Goal: Transaction & Acquisition: Purchase product/service

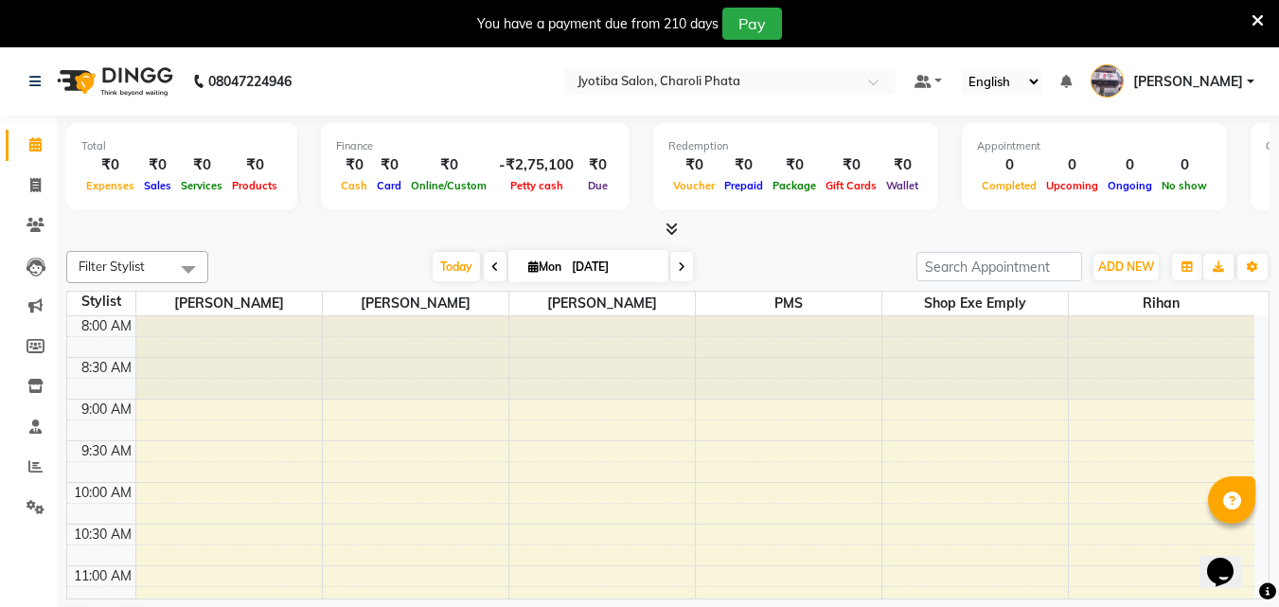
click at [1256, 19] on icon at bounding box center [1258, 20] width 12 height 17
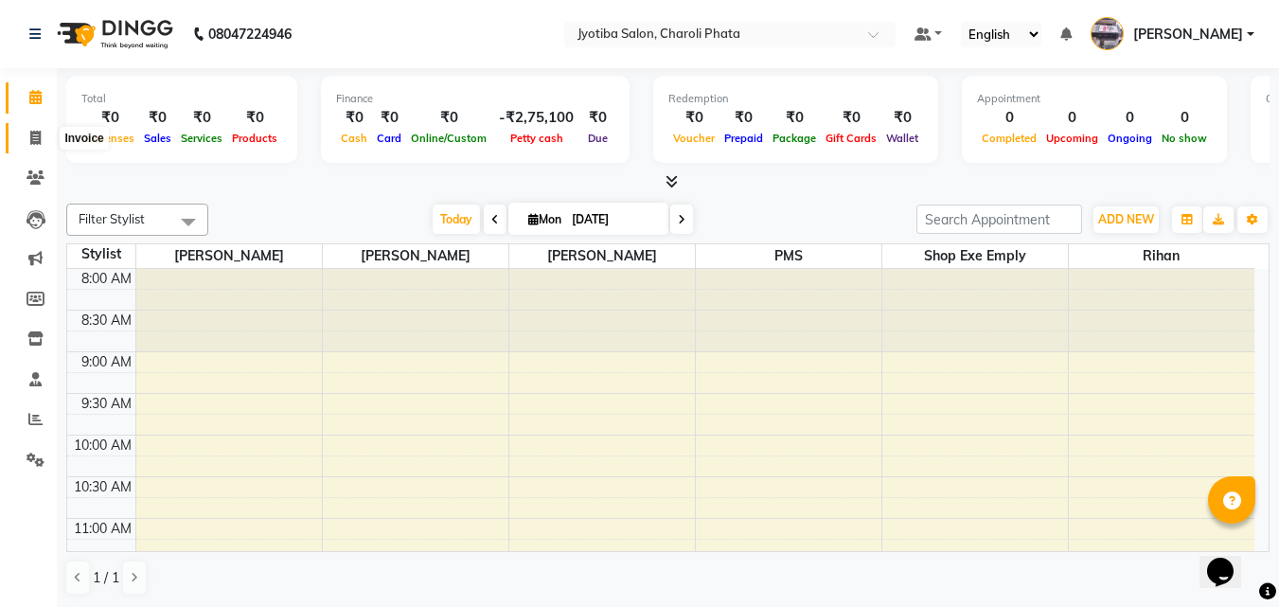
click at [51, 137] on span at bounding box center [35, 139] width 33 height 22
select select "5577"
select select "service"
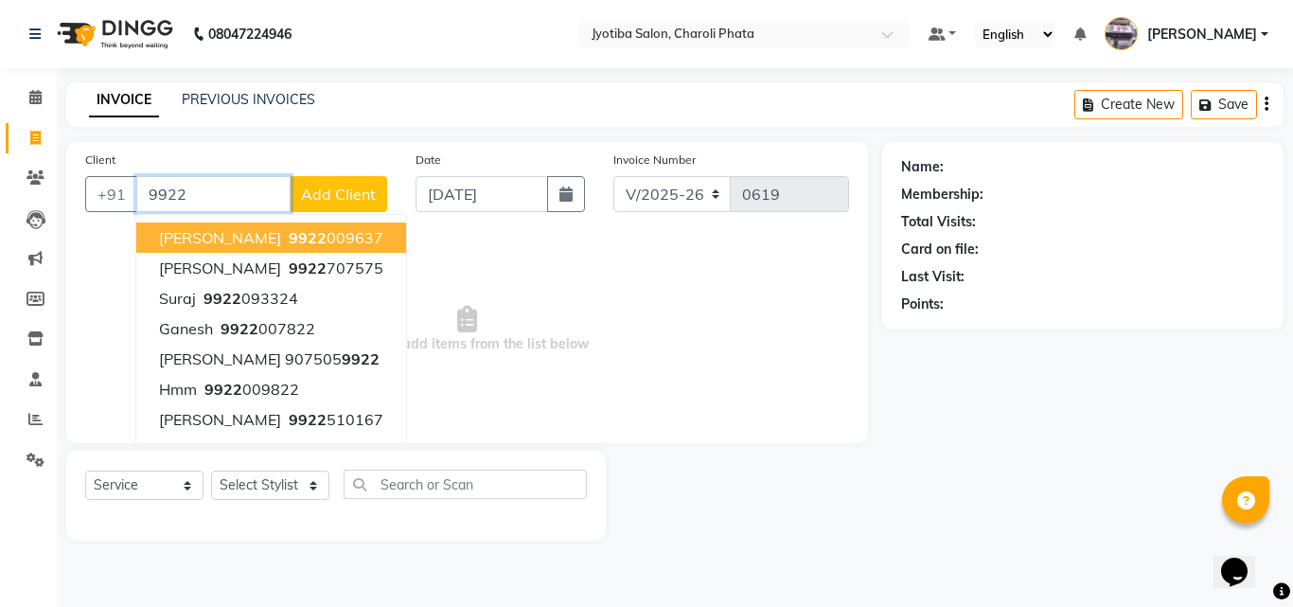
click at [189, 203] on input "9922" at bounding box center [213, 194] width 154 height 36
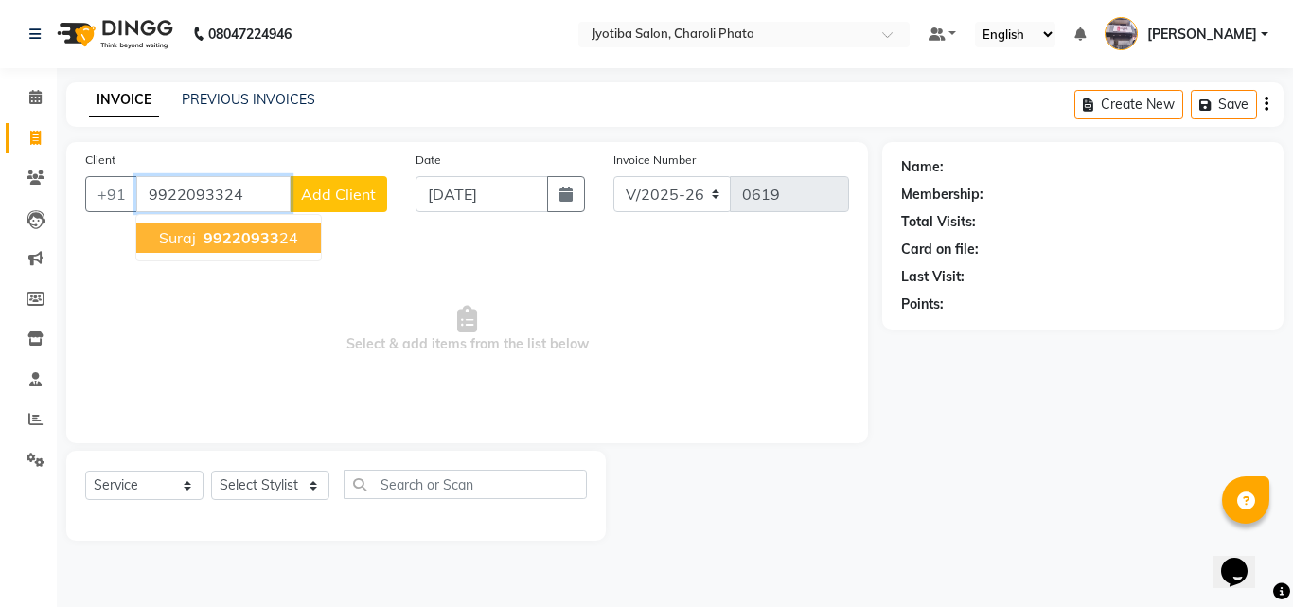
type input "9922093324"
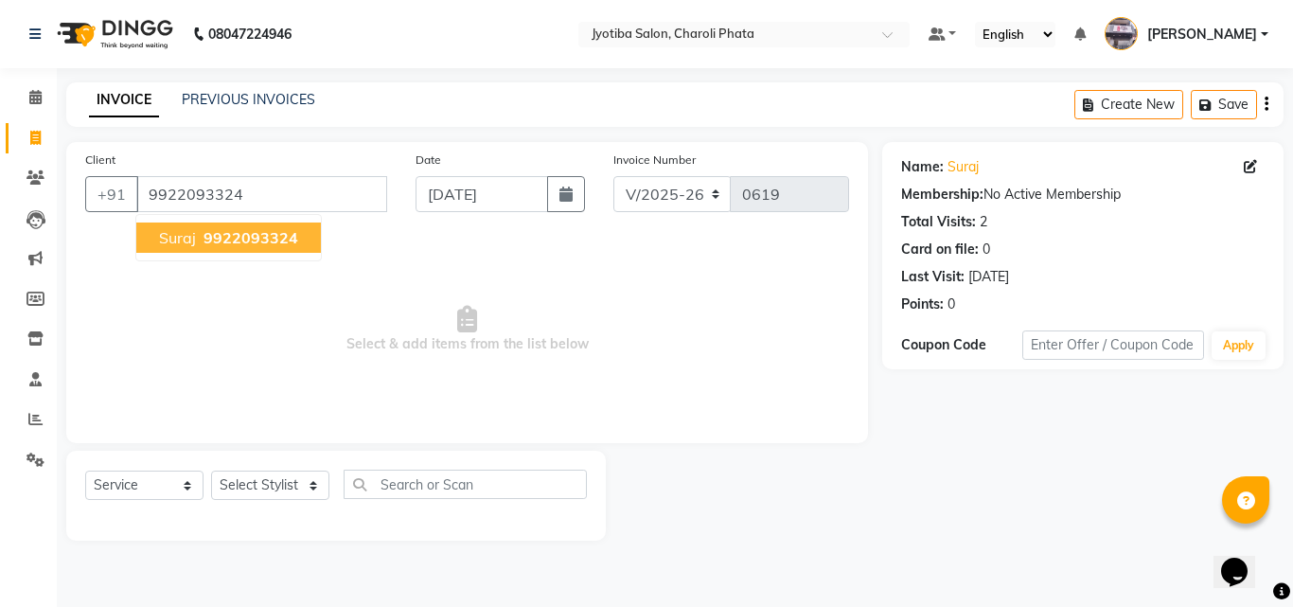
click at [190, 233] on span "suraj" at bounding box center [177, 237] width 37 height 19
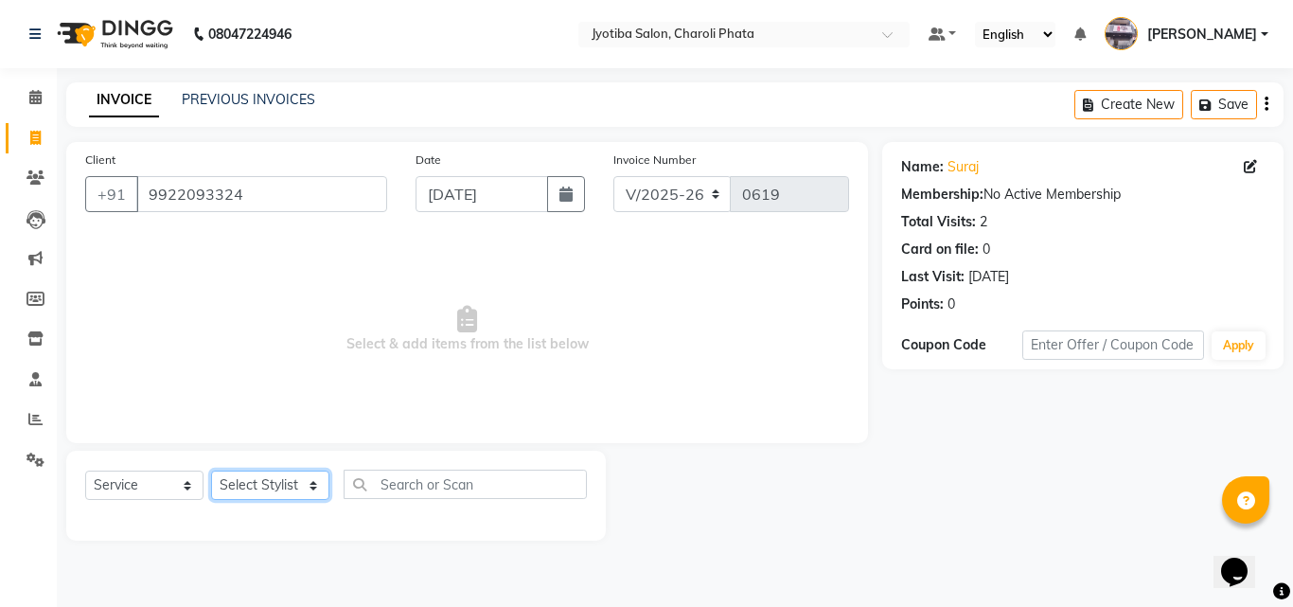
click at [289, 494] on select "Select Stylist [PERSON_NAME] PMS [PERSON_NAME] shop exe emply" at bounding box center [270, 485] width 118 height 29
select select "38050"
click at [211, 471] on select "Select Stylist [PERSON_NAME] PMS [PERSON_NAME] shop exe emply" at bounding box center [270, 485] width 118 height 29
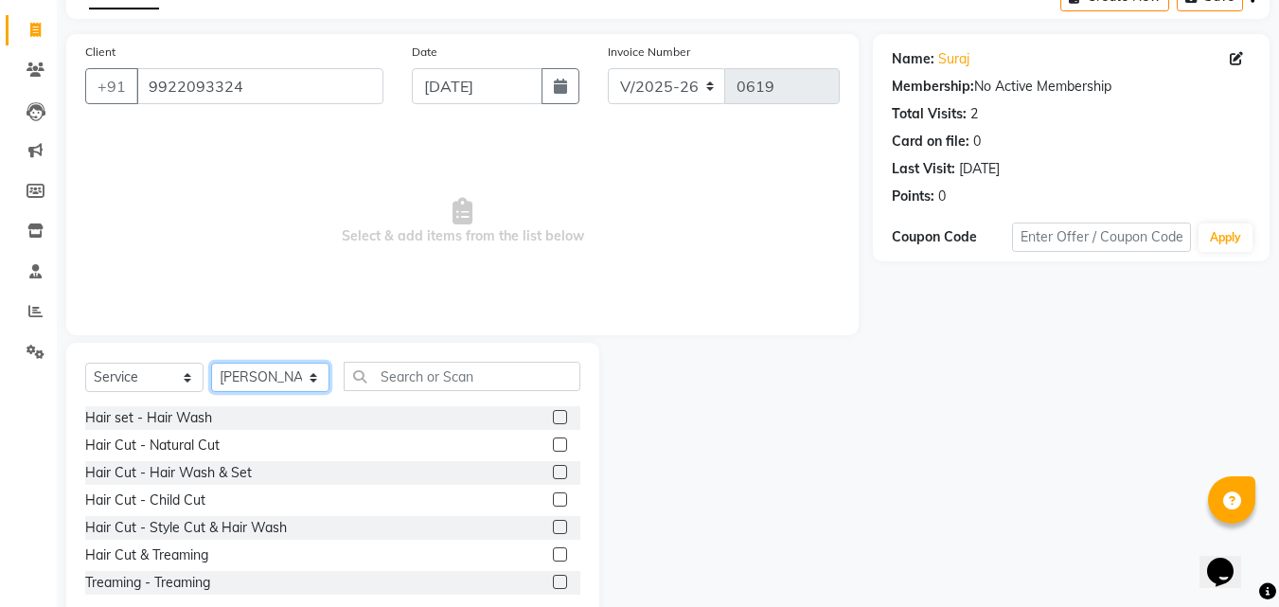
scroll to position [152, 0]
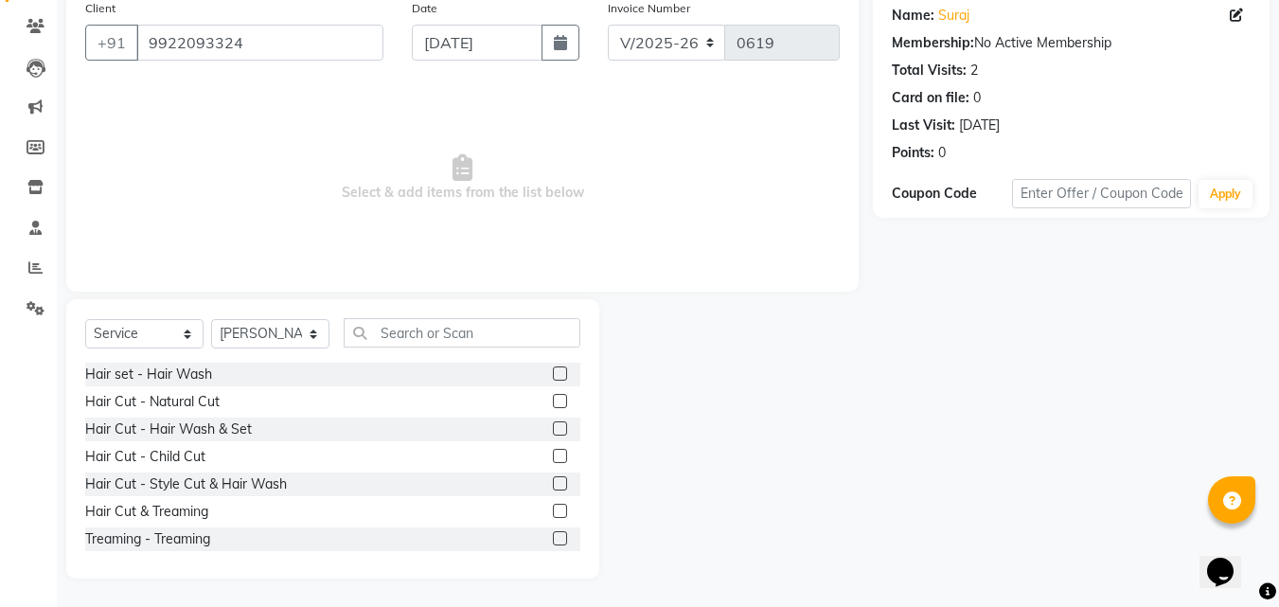
click at [553, 402] on label at bounding box center [560, 401] width 14 height 14
click at [553, 402] on input "checkbox" at bounding box center [559, 402] width 12 height 12
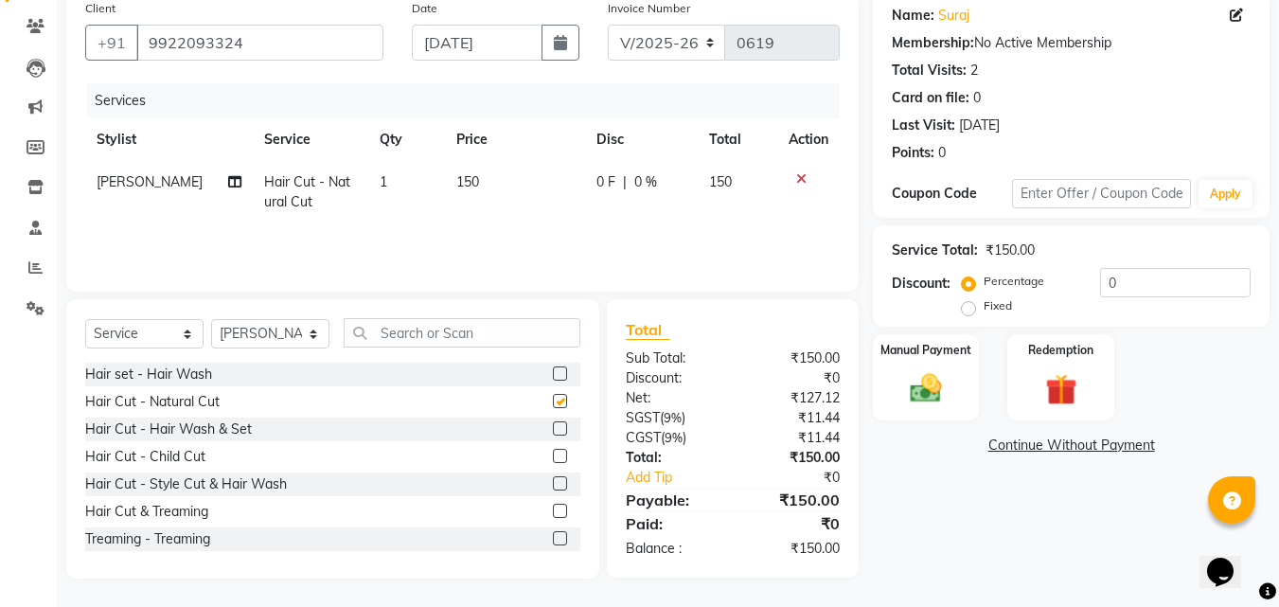
checkbox input "false"
click at [553, 430] on label at bounding box center [560, 428] width 14 height 14
click at [553, 430] on input "checkbox" at bounding box center [559, 429] width 12 height 12
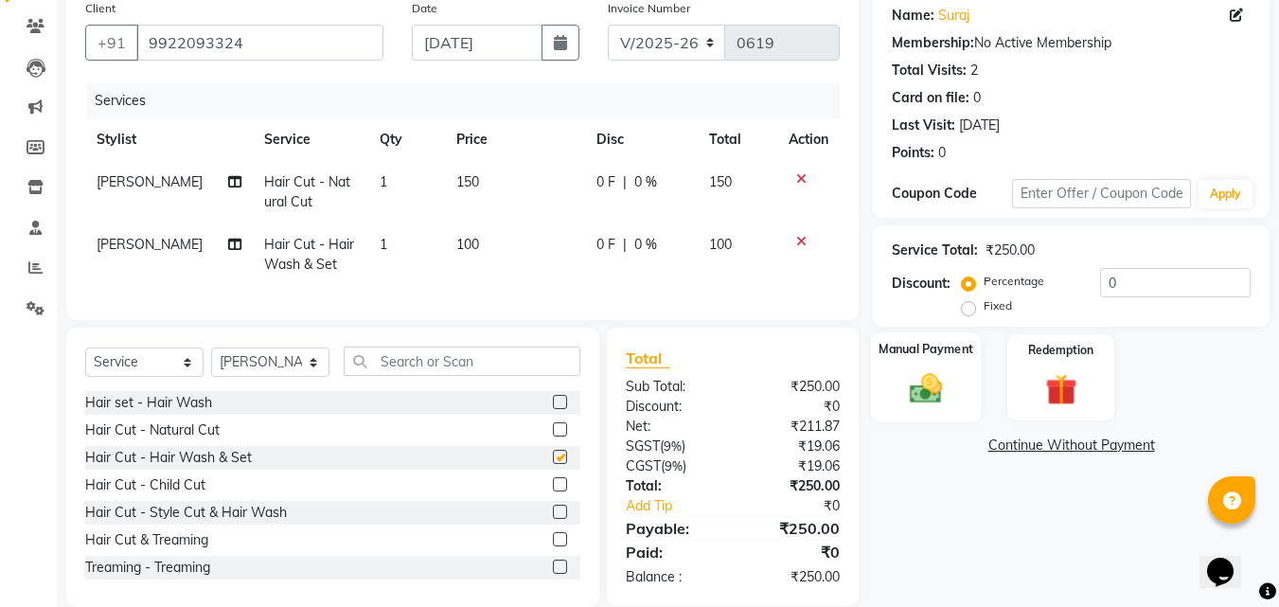
checkbox input "false"
click at [929, 382] on img at bounding box center [926, 388] width 53 height 38
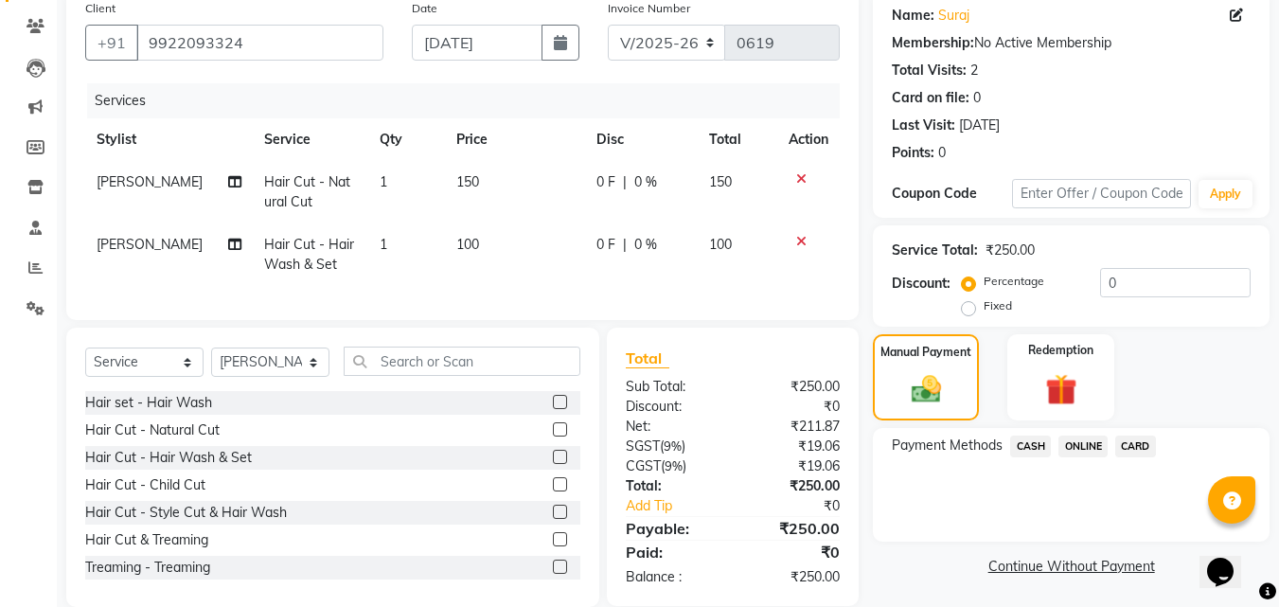
click at [1096, 443] on span "ONLINE" at bounding box center [1083, 447] width 49 height 22
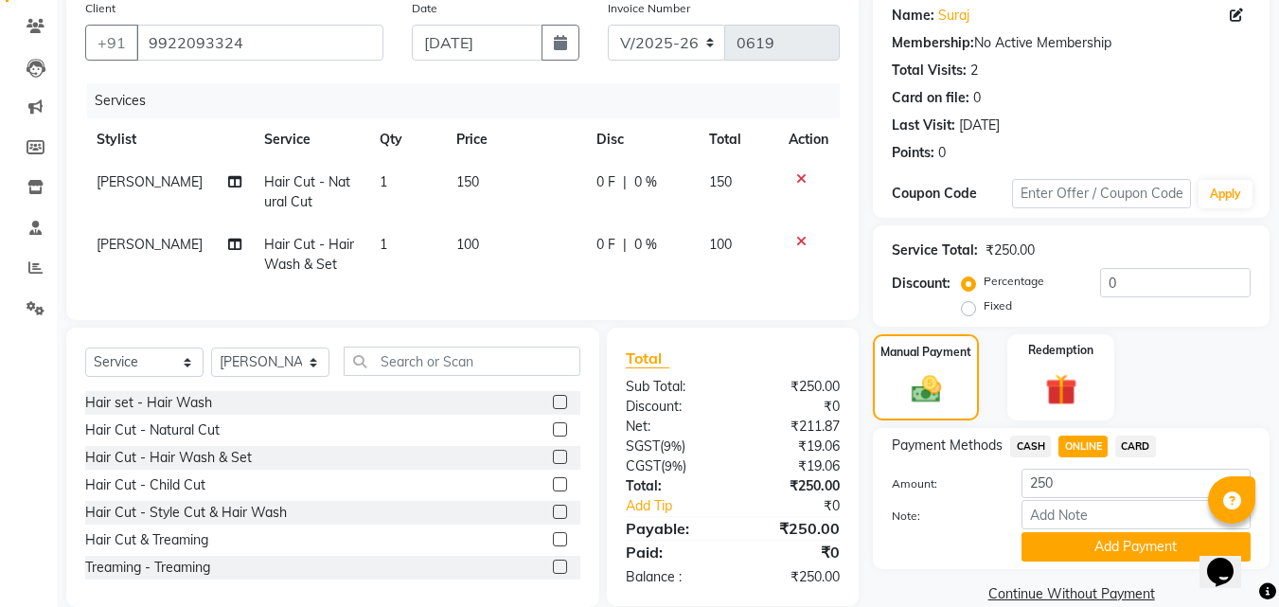
click at [1088, 544] on button "Add Payment" at bounding box center [1136, 546] width 229 height 29
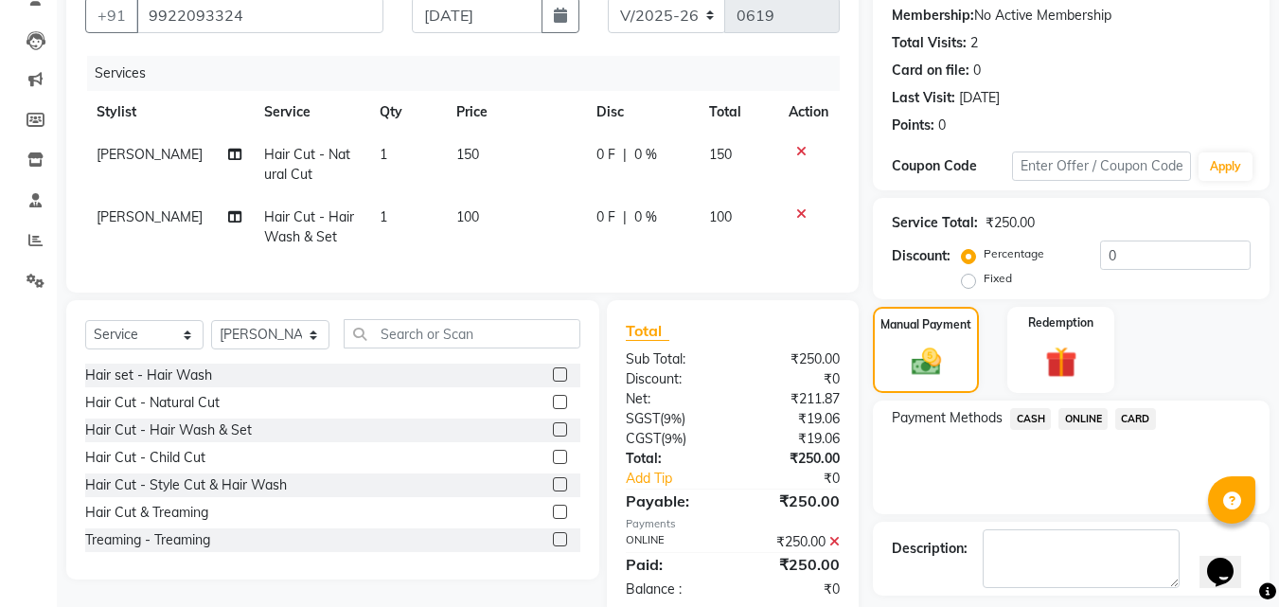
scroll to position [260, 0]
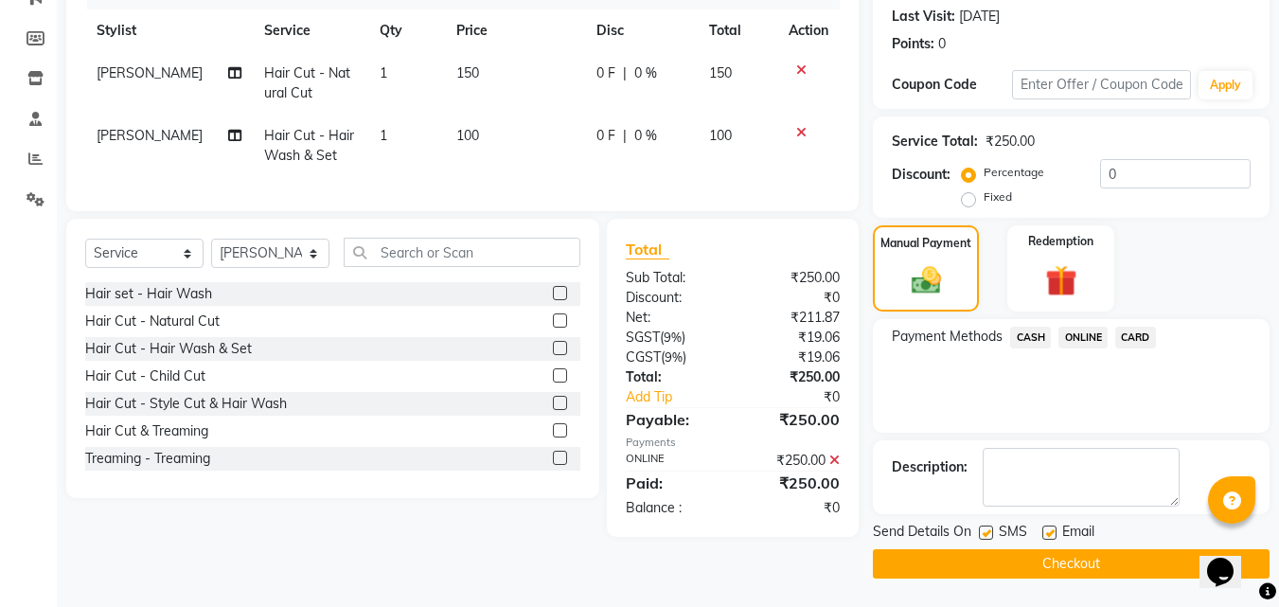
click at [1055, 578] on button "Checkout" at bounding box center [1071, 563] width 397 height 29
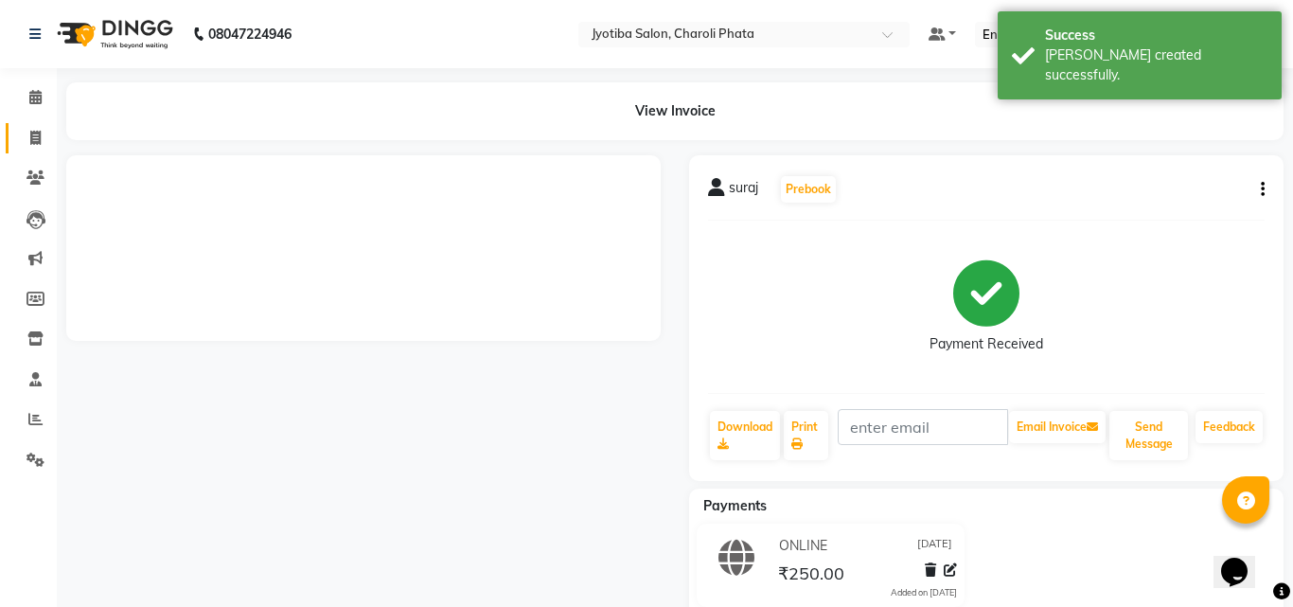
click at [35, 125] on link "Invoice" at bounding box center [28, 138] width 45 height 31
select select "service"
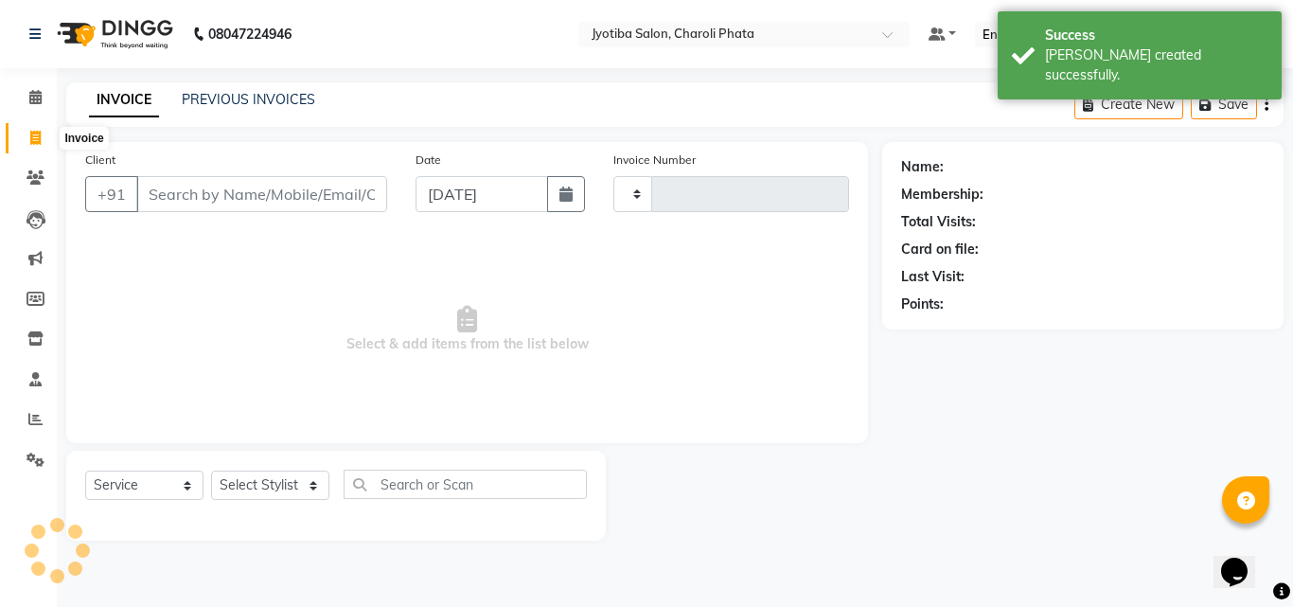
click at [35, 137] on icon at bounding box center [35, 138] width 10 height 14
select select "service"
type input "0620"
select select "5577"
click at [258, 192] on input "Client" at bounding box center [261, 194] width 251 height 36
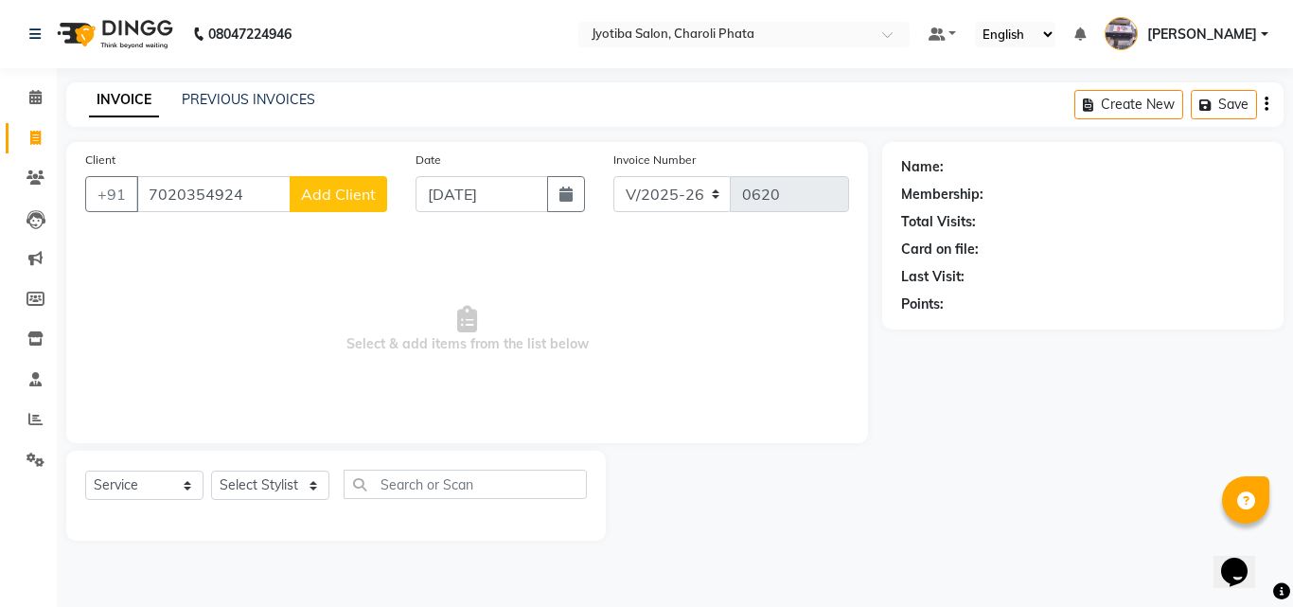
type input "7020354924"
click at [366, 201] on span "Add Client" at bounding box center [338, 194] width 75 height 19
select select "22"
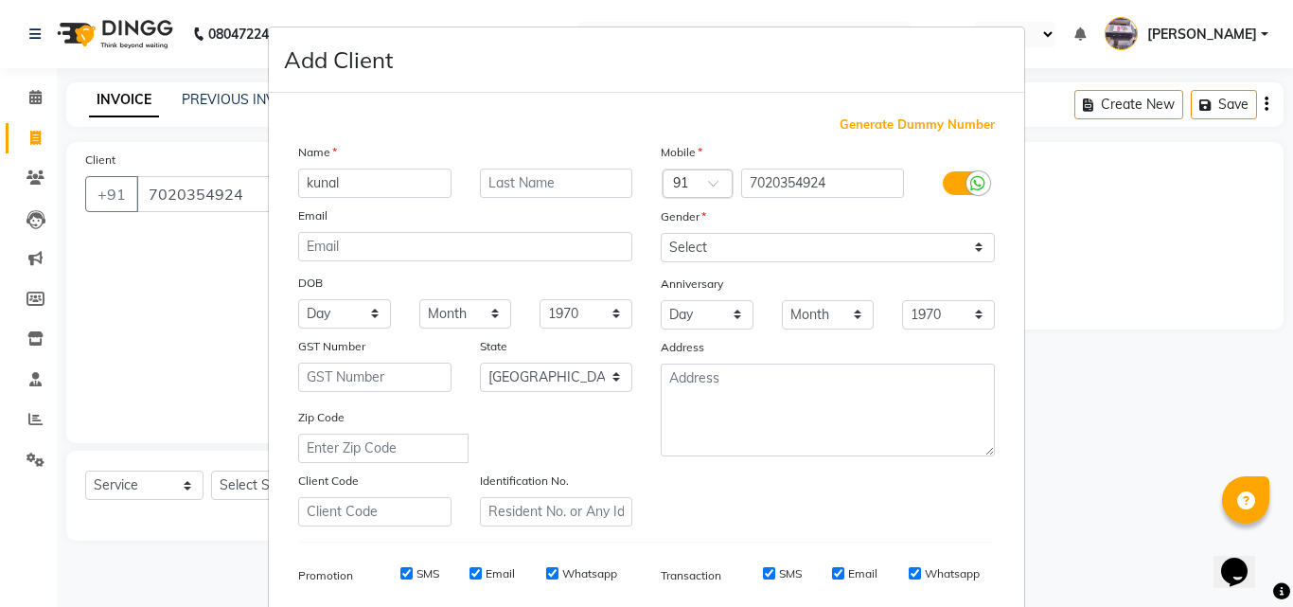
type input "kunal"
click at [582, 182] on input "text" at bounding box center [556, 183] width 153 height 29
type input "pawar"
drag, startPoint x: 681, startPoint y: 229, endPoint x: 683, endPoint y: 242, distance: 13.4
click at [683, 232] on div "Mobile Country Code × 91 7020354924 Gender Select [DEMOGRAPHIC_DATA] [DEMOGRAPH…" at bounding box center [828, 334] width 363 height 384
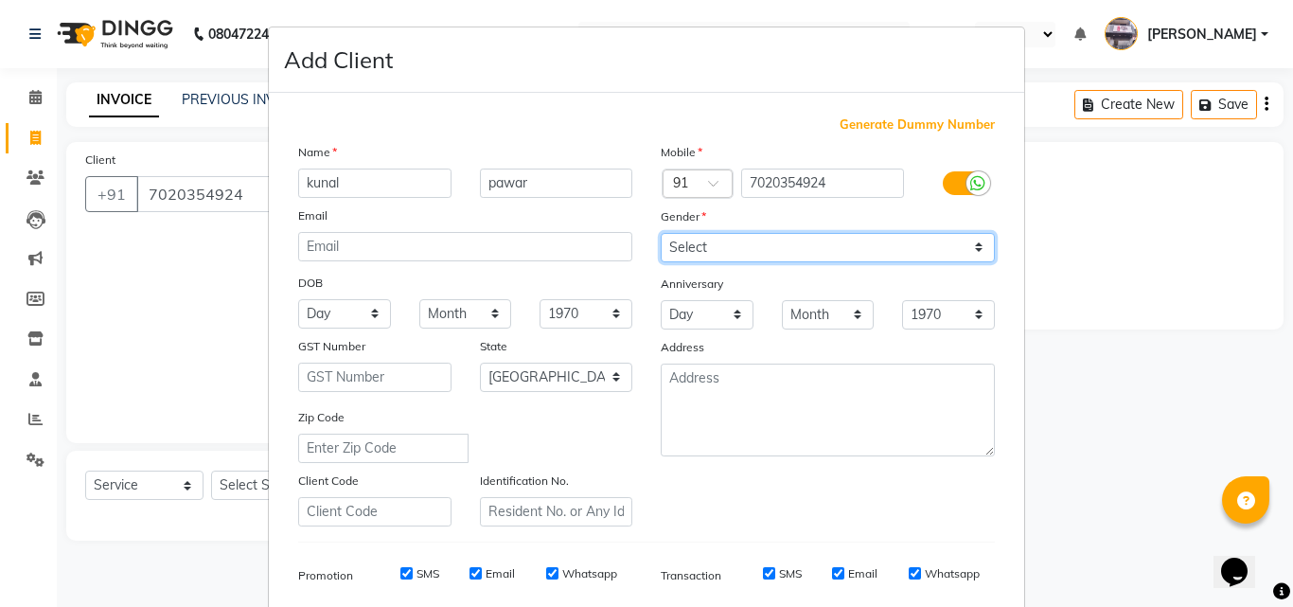
drag, startPoint x: 683, startPoint y: 244, endPoint x: 684, endPoint y: 260, distance: 16.1
click at [684, 248] on select "Select [DEMOGRAPHIC_DATA] [DEMOGRAPHIC_DATA] Other Prefer Not To Say" at bounding box center [828, 247] width 334 height 29
select select "[DEMOGRAPHIC_DATA]"
click at [661, 233] on select "Select [DEMOGRAPHIC_DATA] [DEMOGRAPHIC_DATA] Other Prefer Not To Say" at bounding box center [828, 247] width 334 height 29
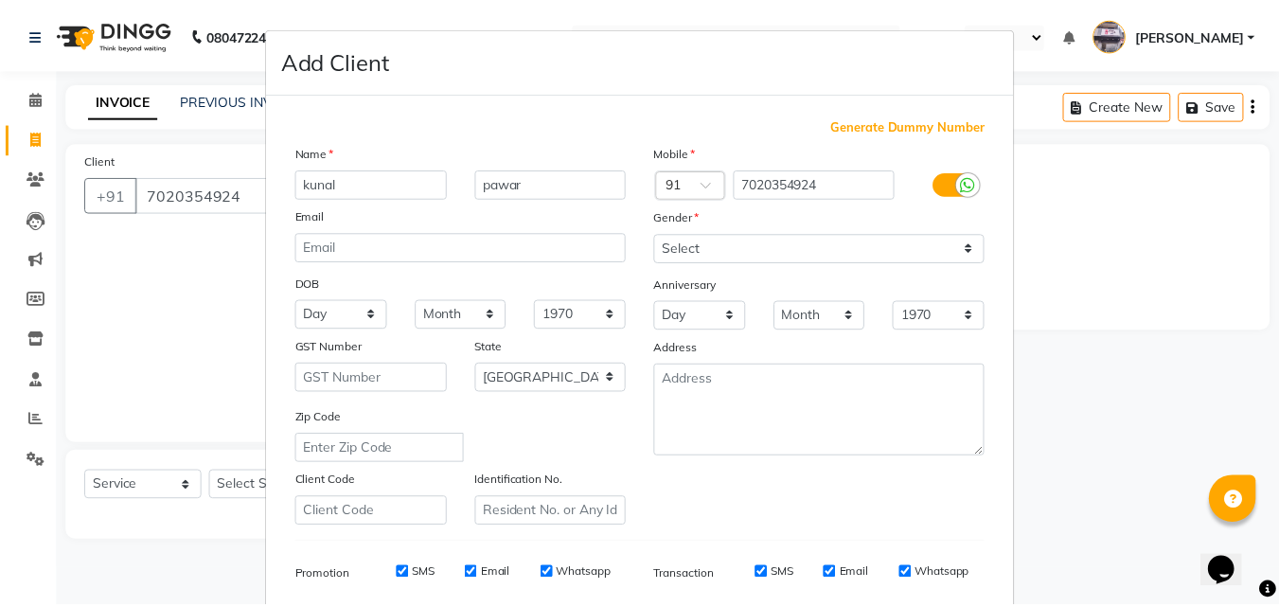
scroll to position [267, 0]
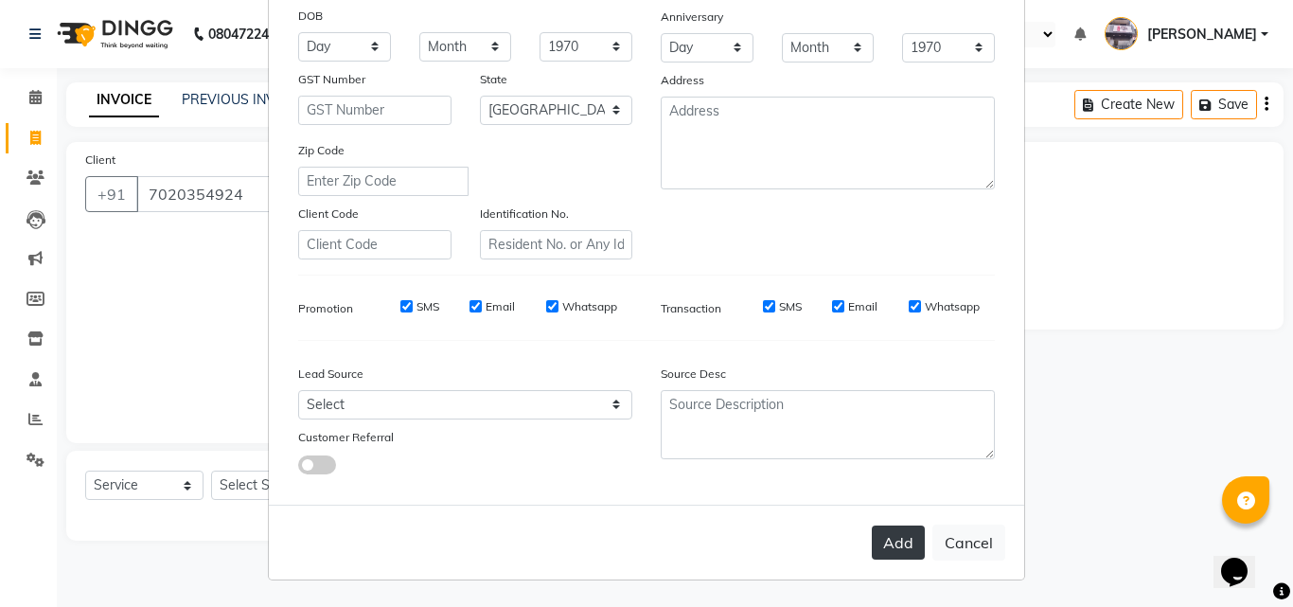
click at [901, 529] on button "Add" at bounding box center [898, 543] width 53 height 34
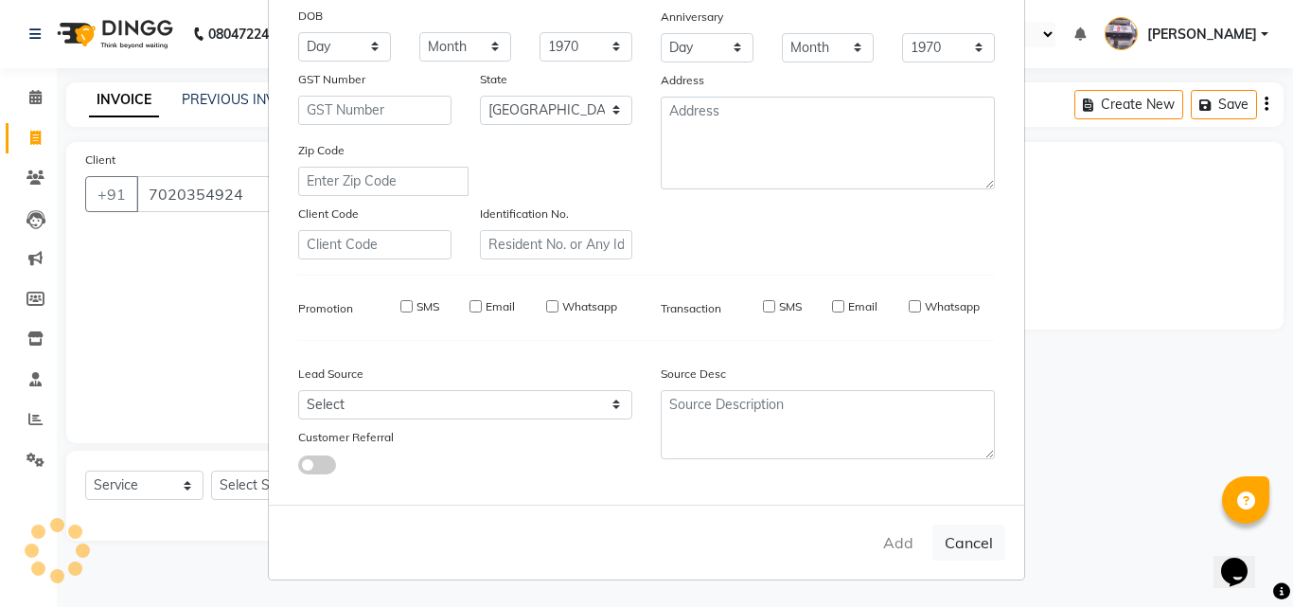
select select
select select "null"
select select
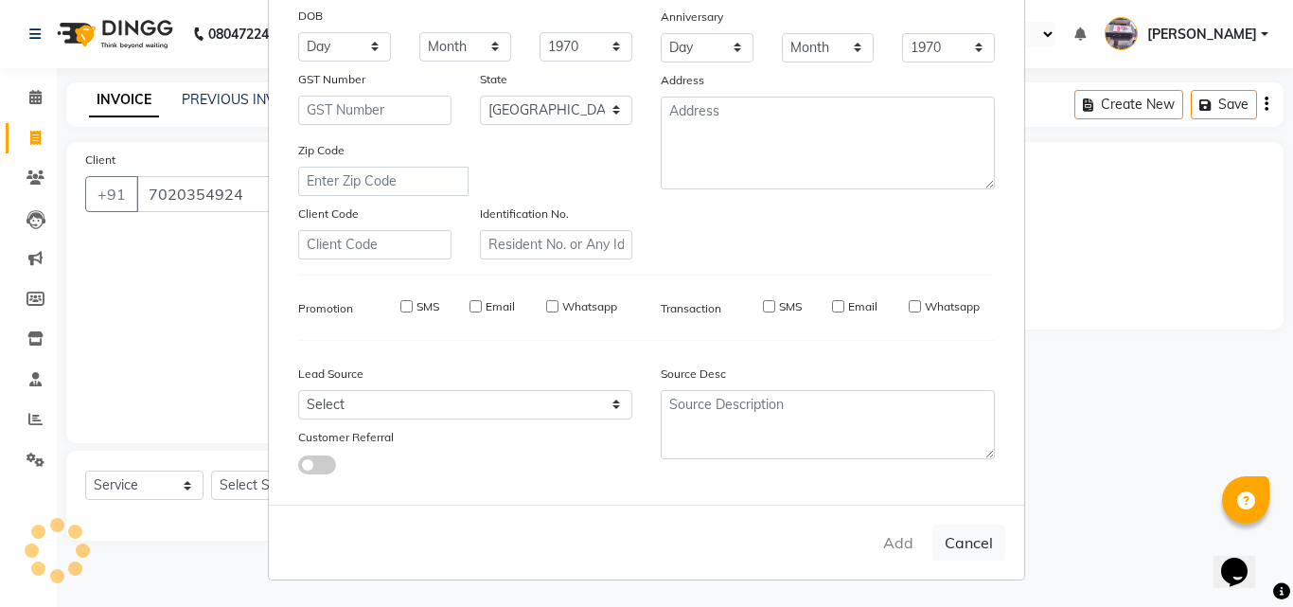
select select
checkbox input "false"
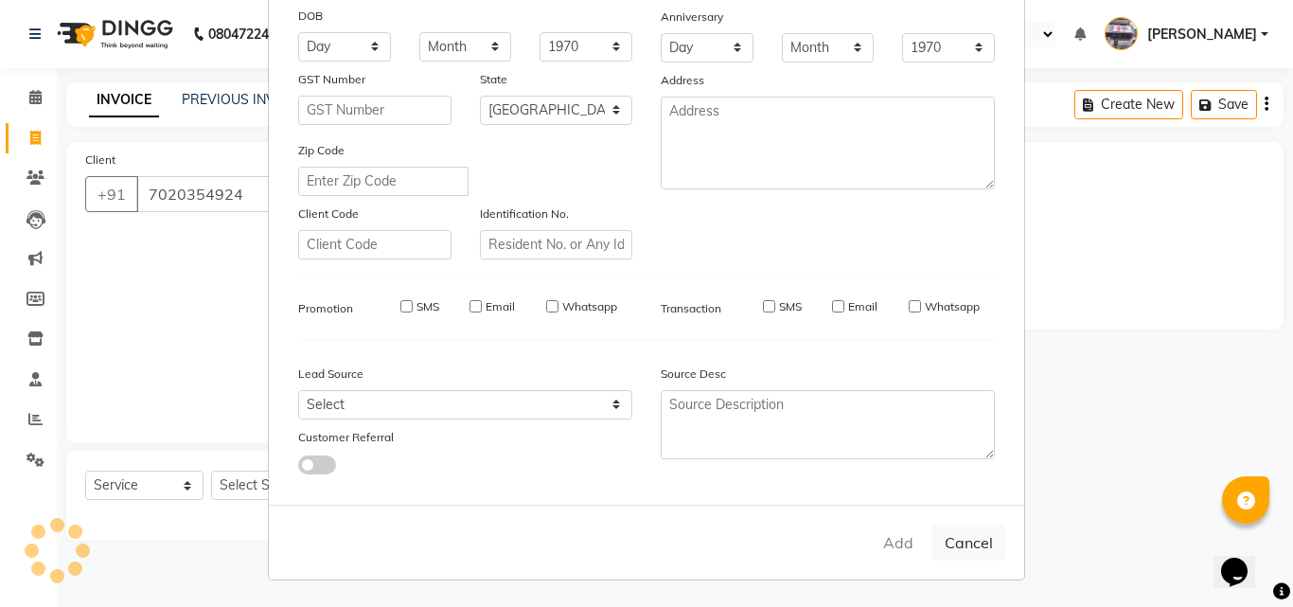
checkbox input "false"
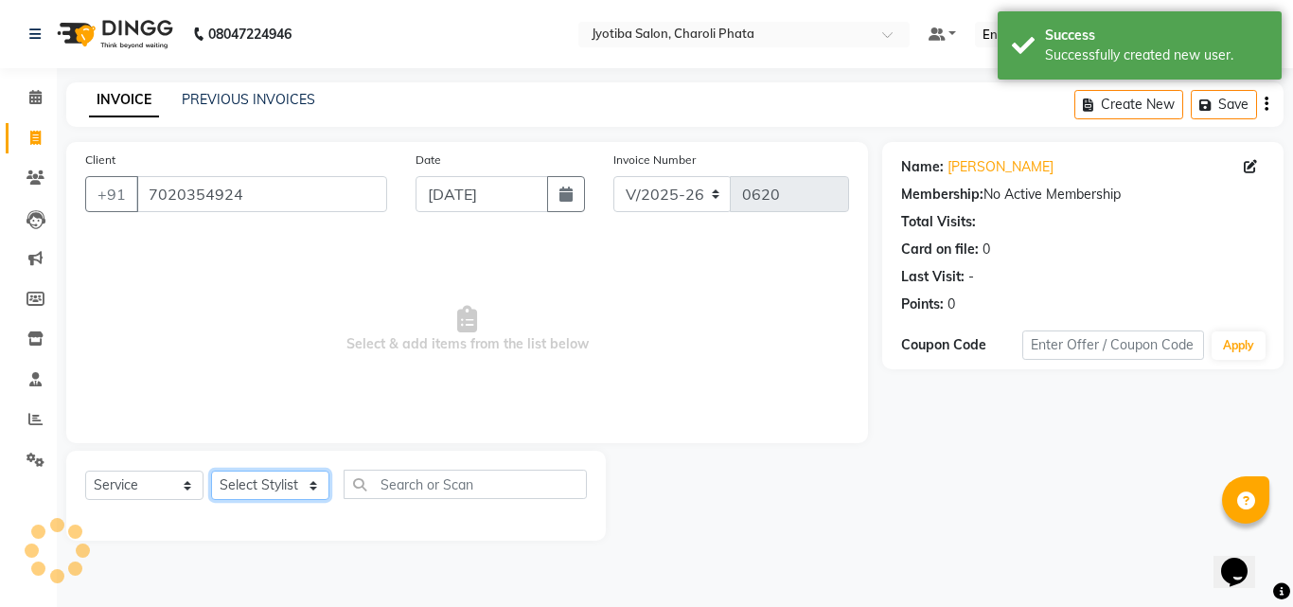
click at [247, 491] on select "Select Stylist [PERSON_NAME] PMS [PERSON_NAME] shop exe emply" at bounding box center [270, 485] width 118 height 29
select select "51258"
click at [211, 471] on select "Select Stylist [PERSON_NAME] PMS [PERSON_NAME] shop exe emply" at bounding box center [270, 485] width 118 height 29
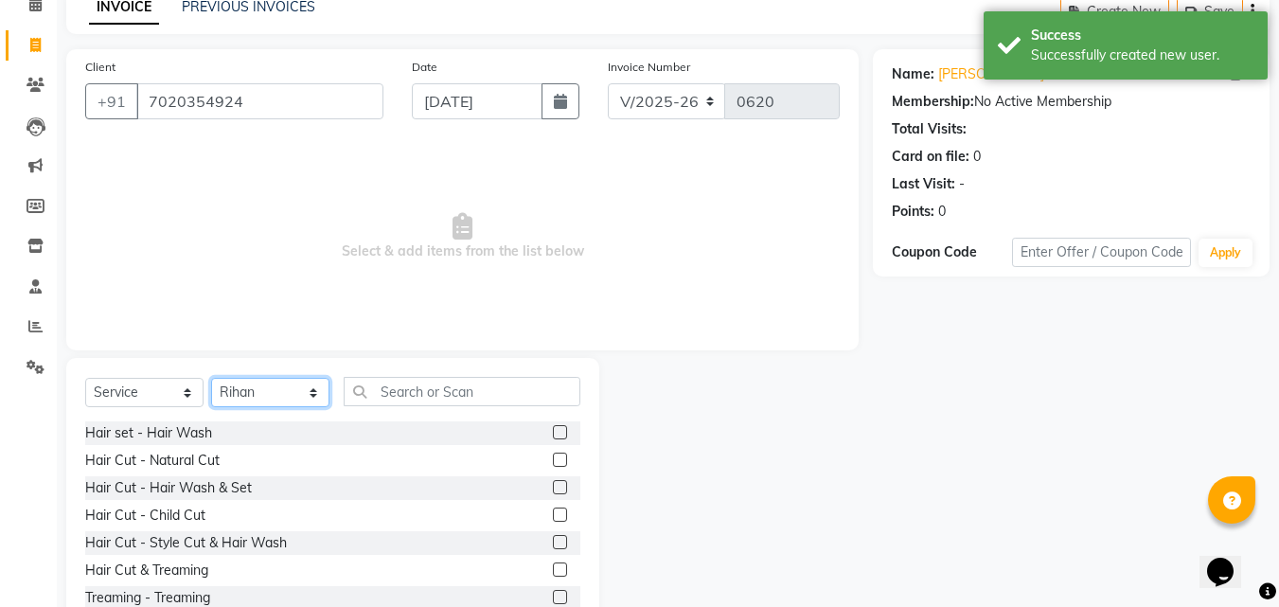
scroll to position [152, 0]
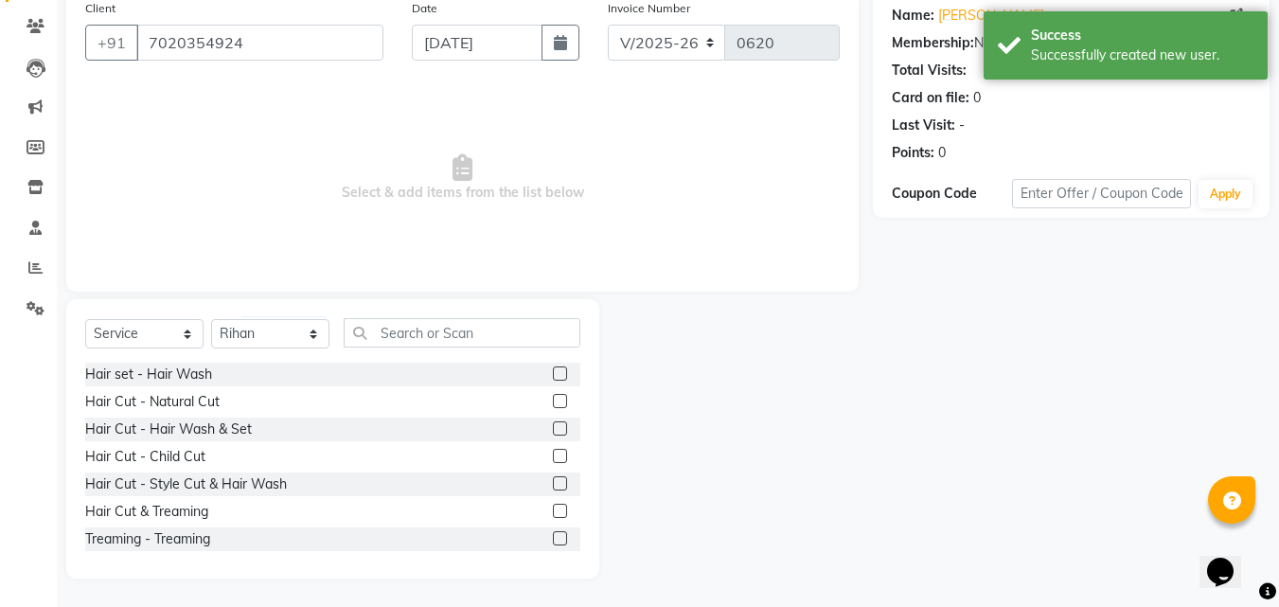
click at [553, 398] on label at bounding box center [560, 401] width 14 height 14
click at [553, 398] on input "checkbox" at bounding box center [559, 402] width 12 height 12
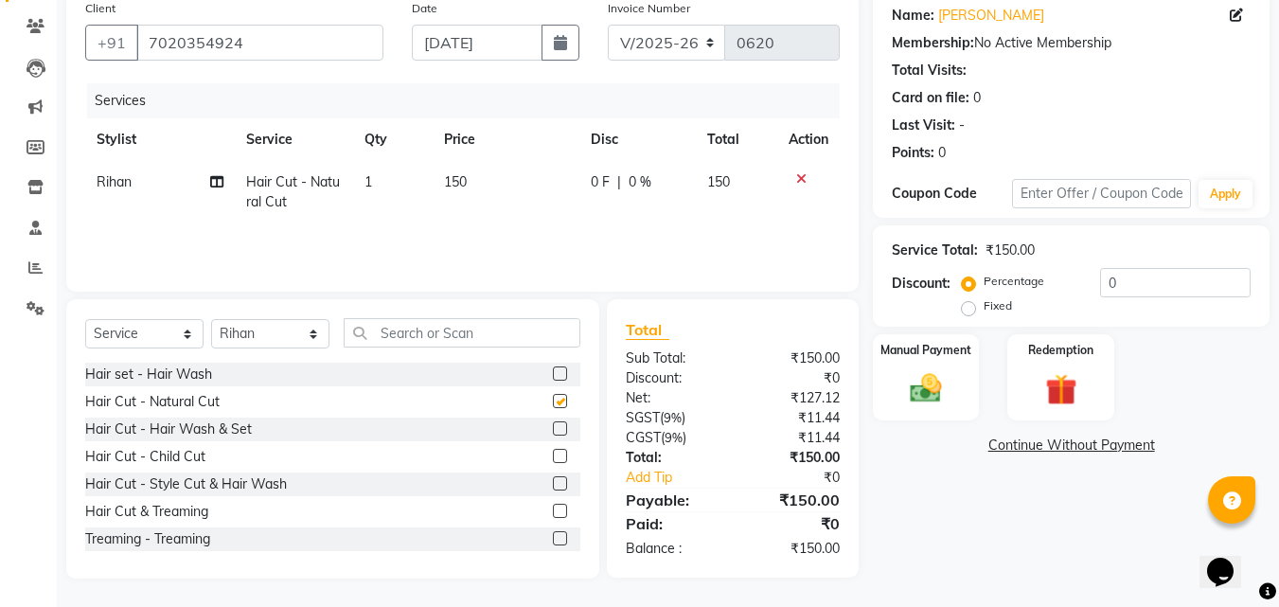
checkbox input "false"
click at [553, 429] on label at bounding box center [560, 428] width 14 height 14
click at [553, 429] on input "checkbox" at bounding box center [559, 429] width 12 height 12
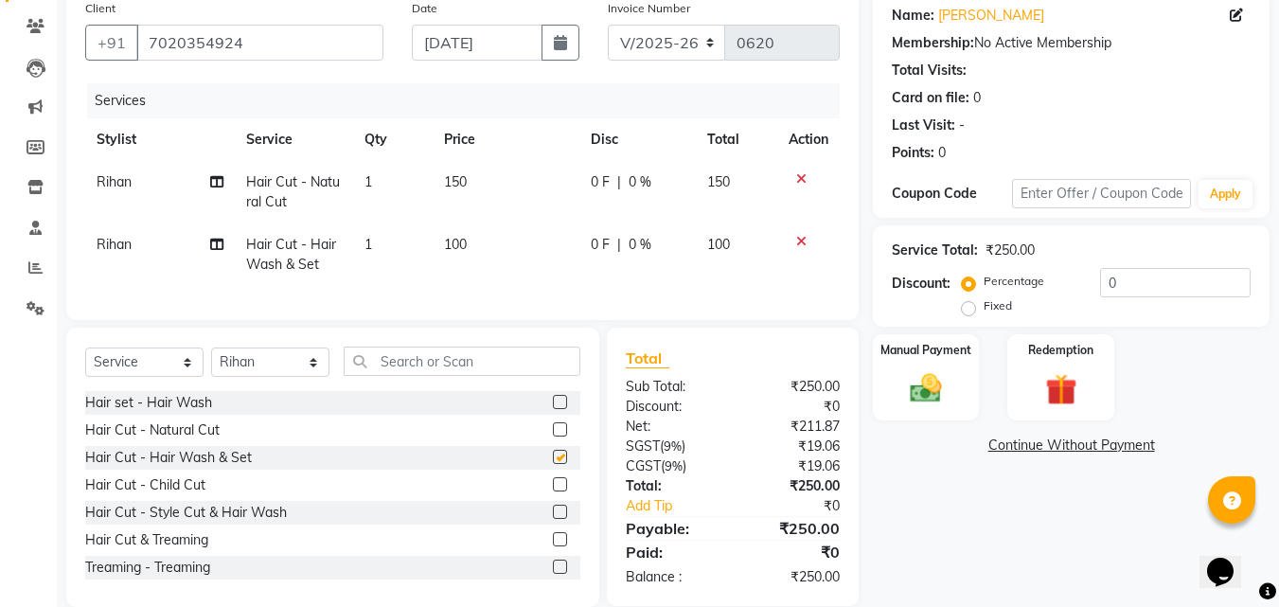
checkbox input "false"
click at [906, 401] on img at bounding box center [926, 388] width 53 height 38
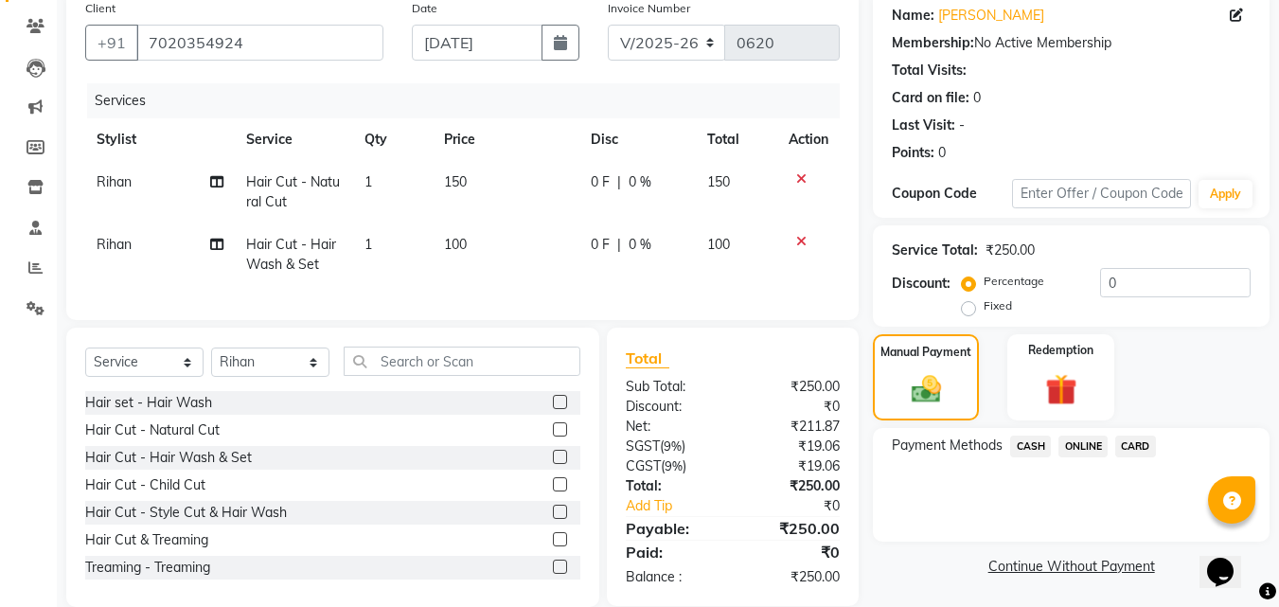
click at [1072, 437] on span "ONLINE" at bounding box center [1083, 447] width 49 height 22
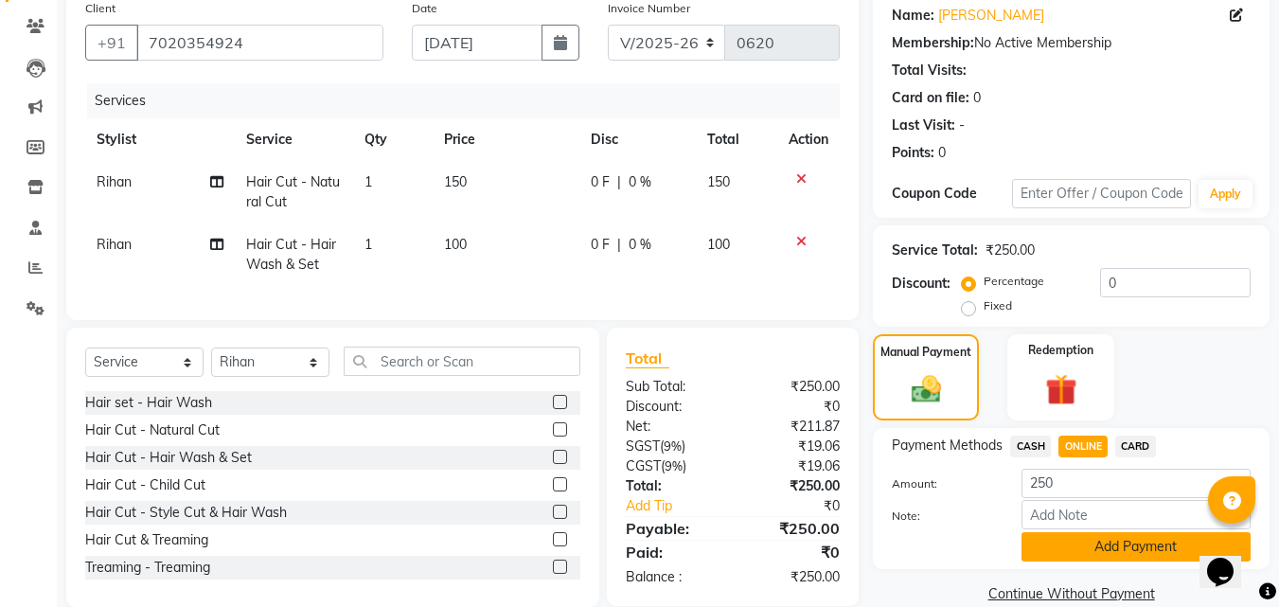
click at [1081, 533] on button "Add Payment" at bounding box center [1136, 546] width 229 height 29
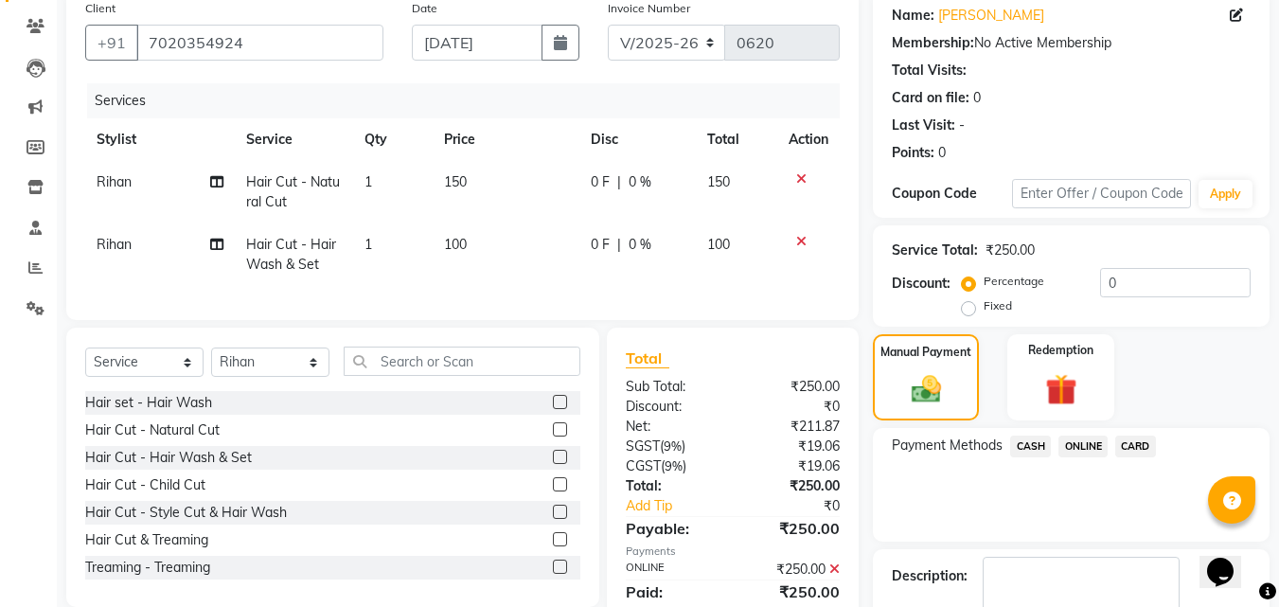
scroll to position [260, 0]
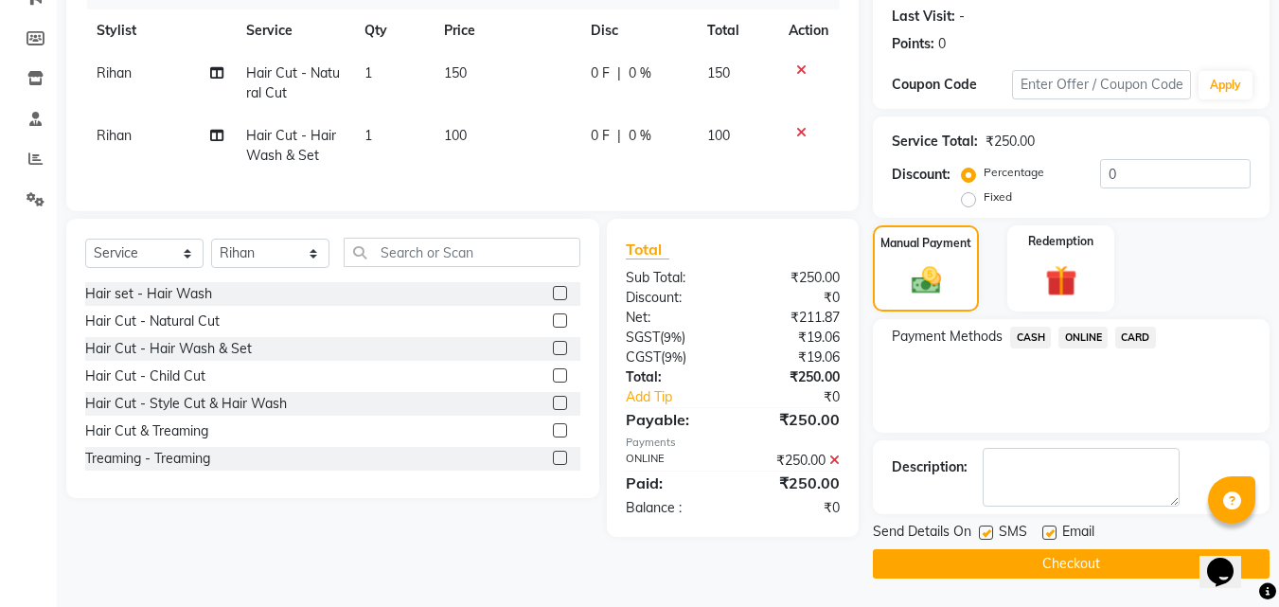
click at [1069, 574] on button "Checkout" at bounding box center [1071, 563] width 397 height 29
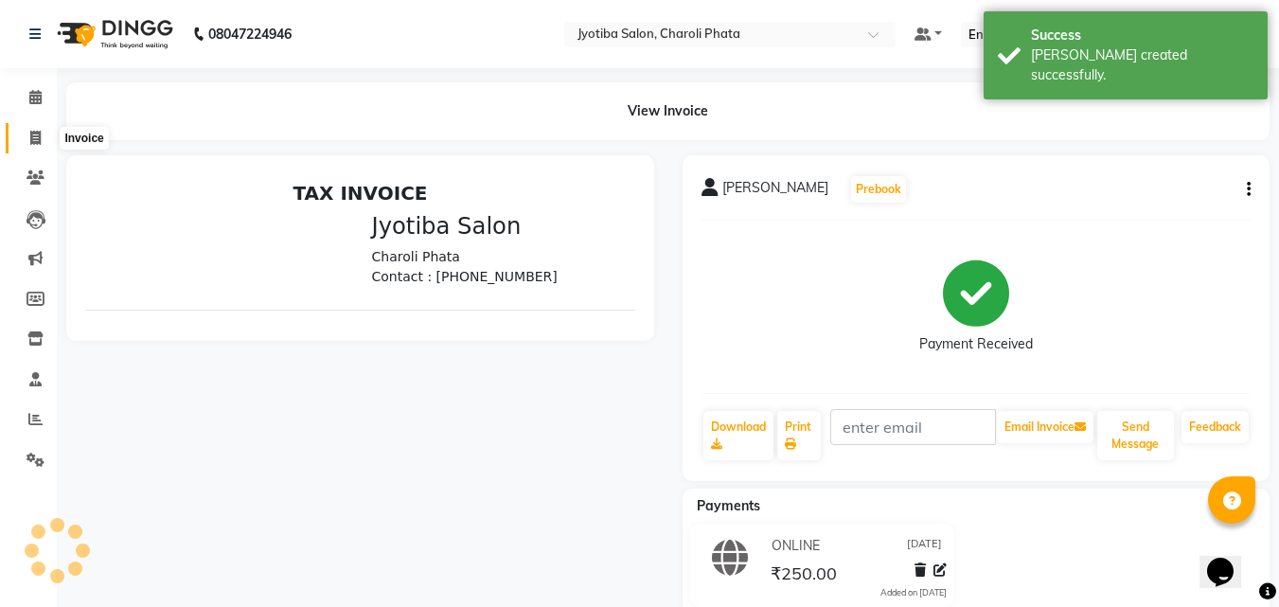
click at [42, 147] on span at bounding box center [35, 139] width 33 height 22
select select "service"
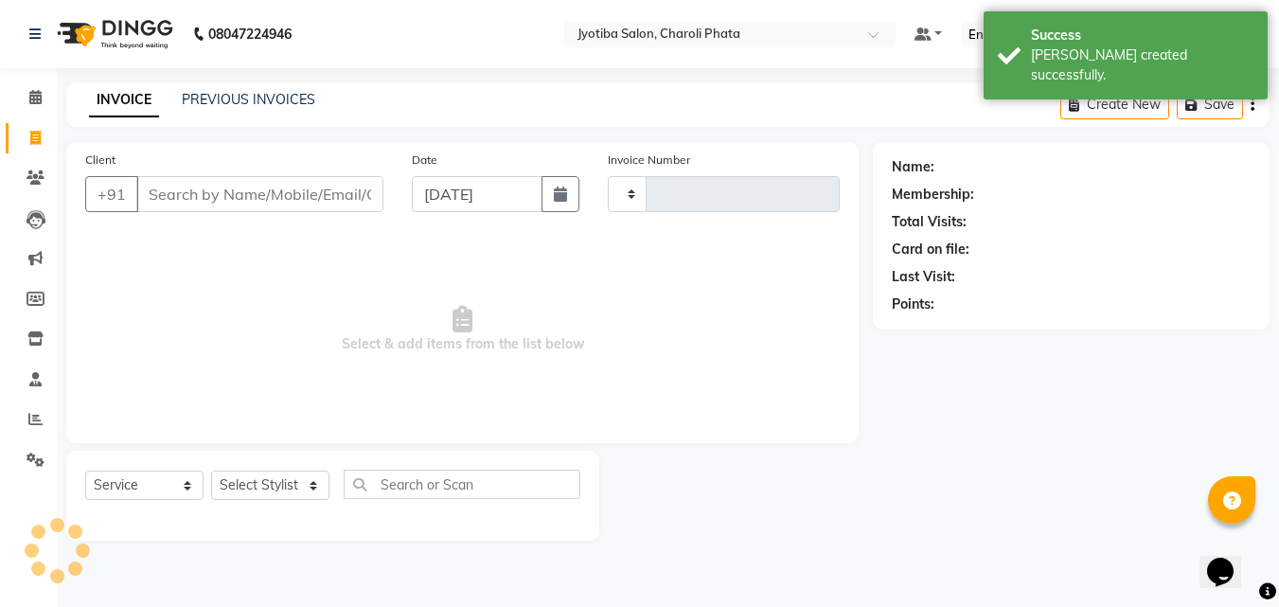
type input "0621"
select select "5577"
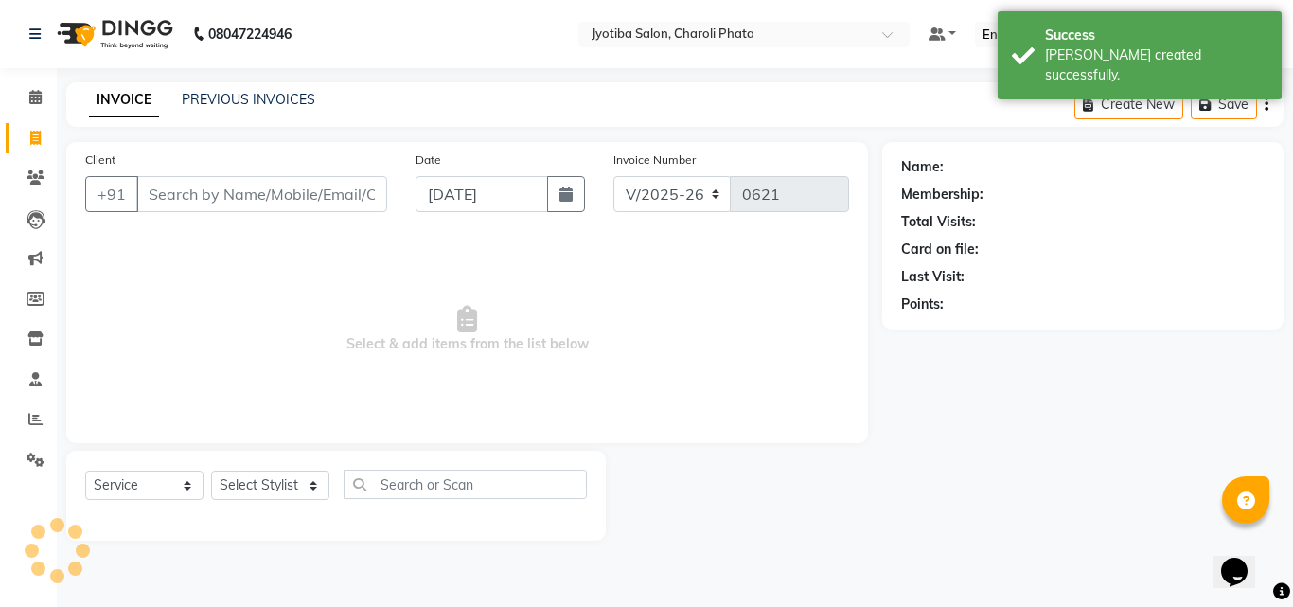
click at [330, 203] on input "Client" at bounding box center [261, 194] width 251 height 36
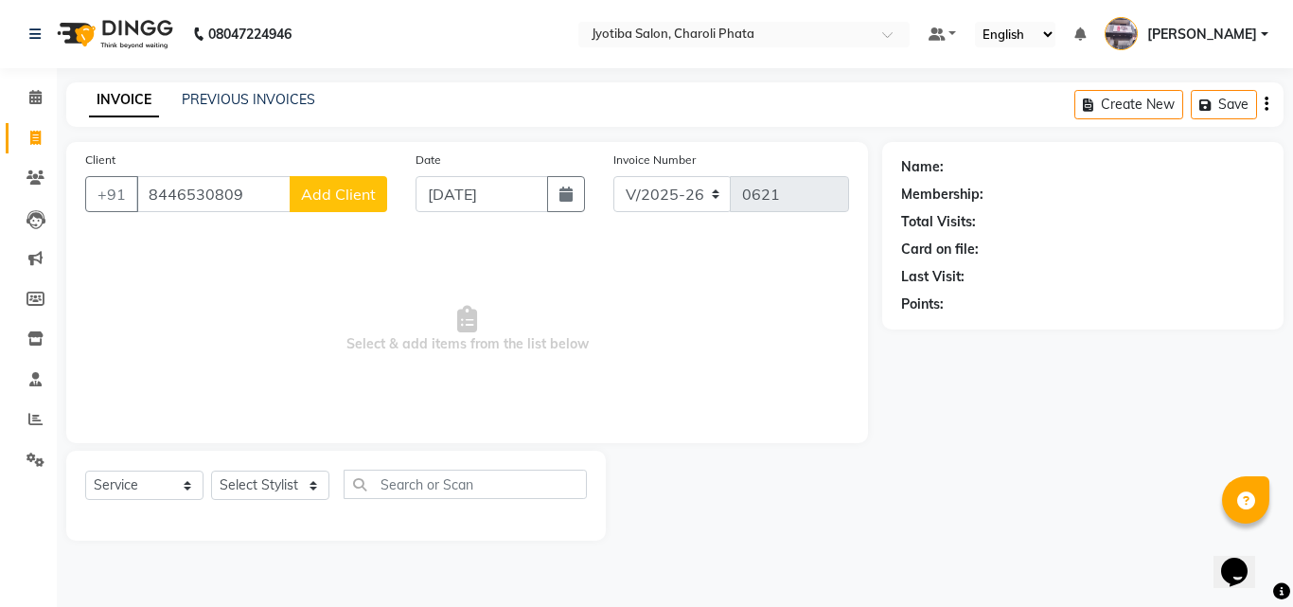
type input "8446530809"
click at [366, 203] on span "Add Client" at bounding box center [338, 194] width 75 height 19
select select "22"
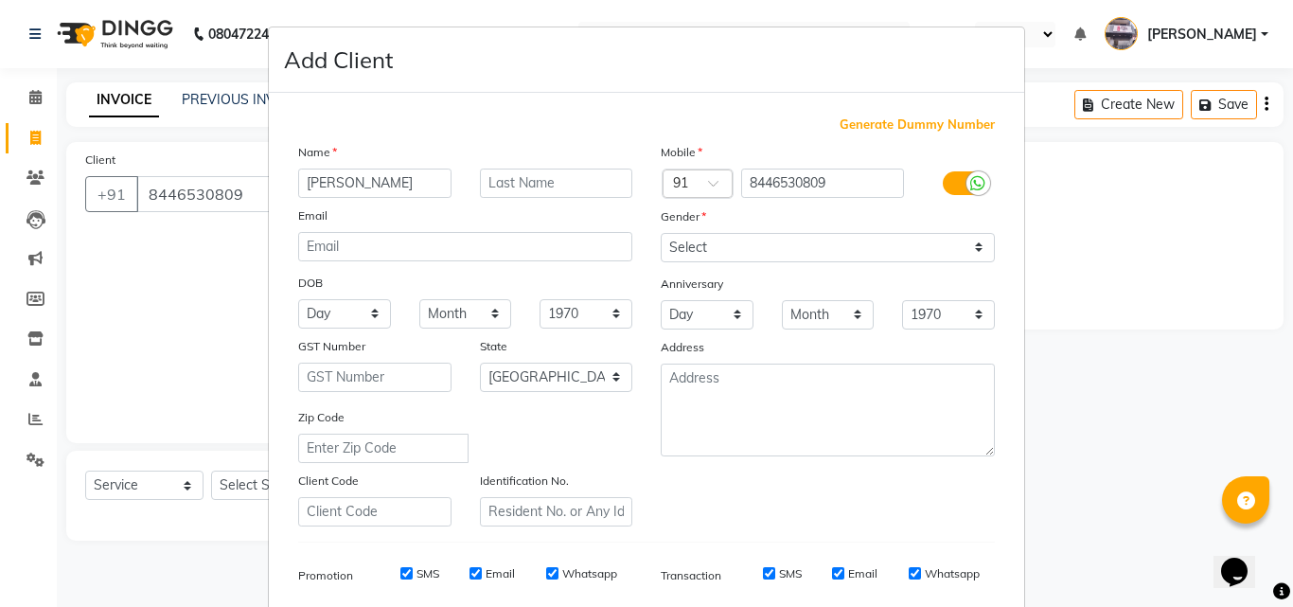
type input "[PERSON_NAME]"
drag, startPoint x: 701, startPoint y: 245, endPoint x: 694, endPoint y: 261, distance: 17.4
click at [698, 251] on select "Select [DEMOGRAPHIC_DATA] [DEMOGRAPHIC_DATA] Other Prefer Not To Say" at bounding box center [828, 247] width 334 height 29
select select "[DEMOGRAPHIC_DATA]"
click at [661, 233] on select "Select [DEMOGRAPHIC_DATA] [DEMOGRAPHIC_DATA] Other Prefer Not To Say" at bounding box center [828, 247] width 334 height 29
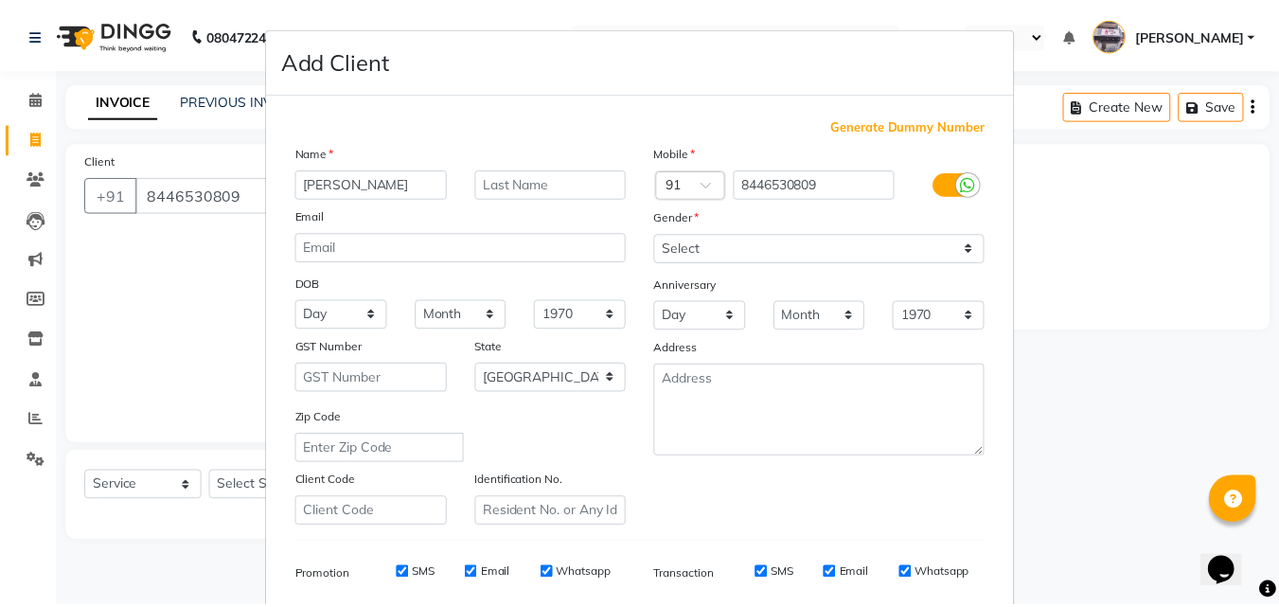
scroll to position [267, 0]
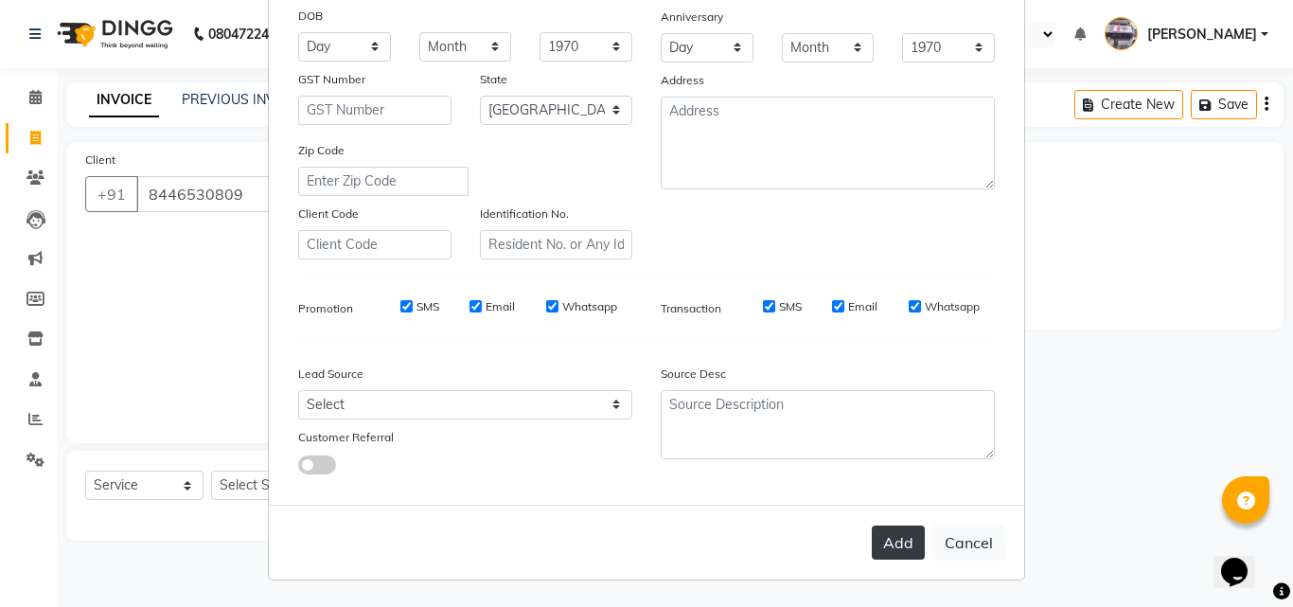
click at [893, 551] on button "Add" at bounding box center [898, 543] width 53 height 34
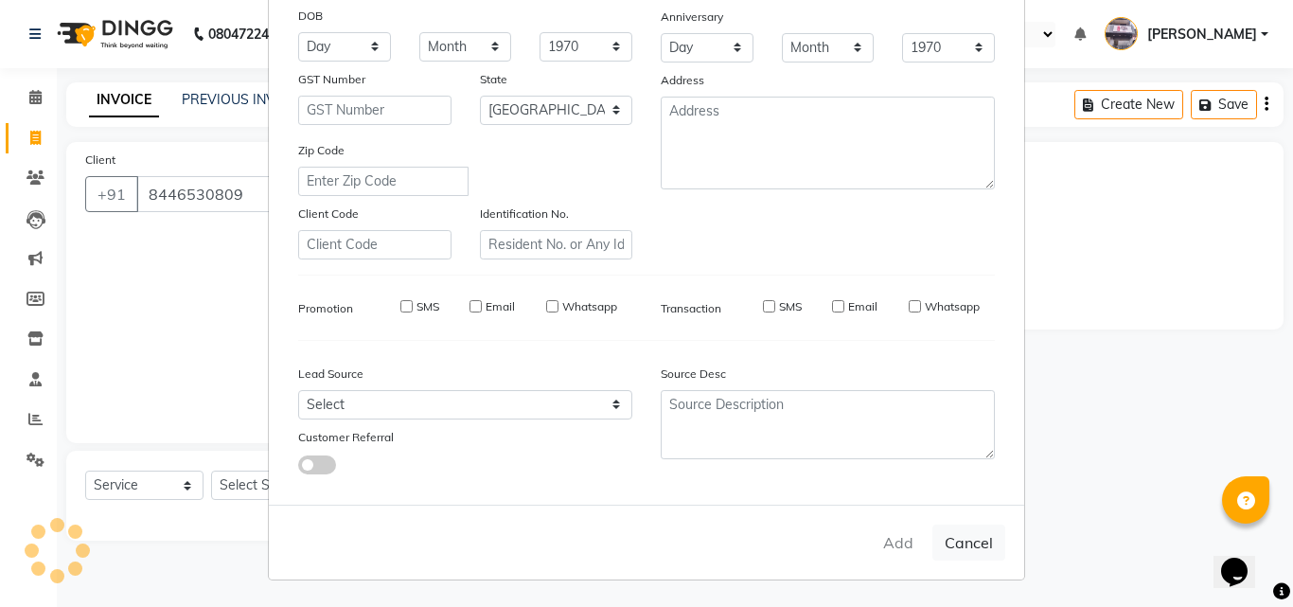
select select
select select "null"
select select
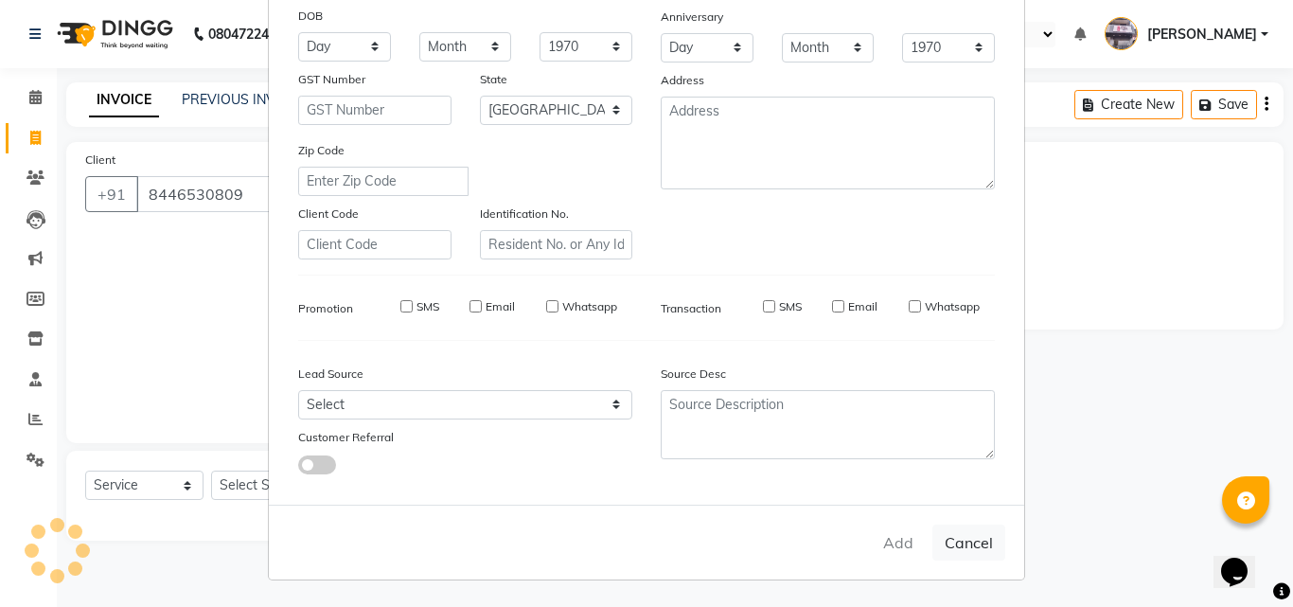
select select
checkbox input "false"
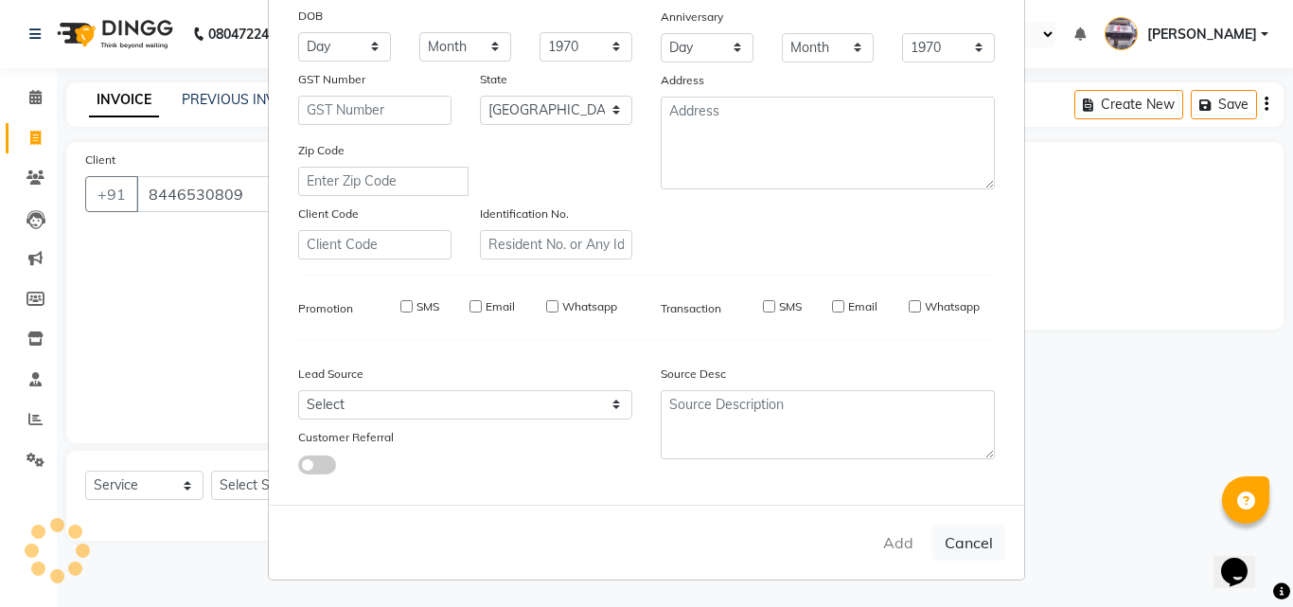
checkbox input "false"
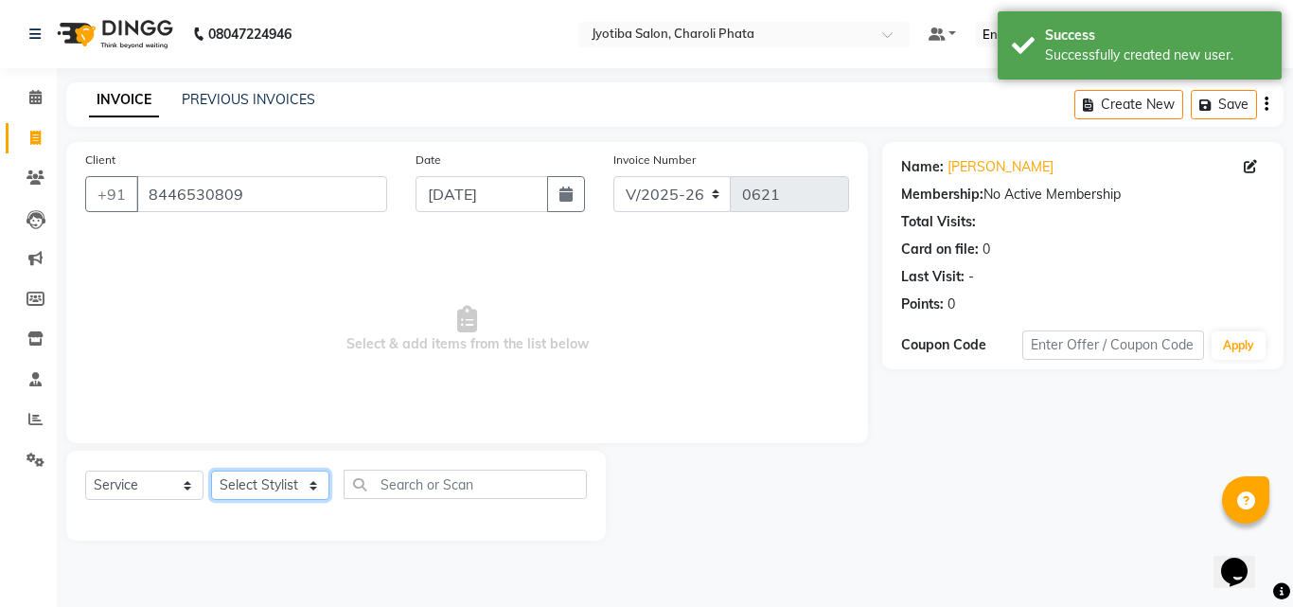
click at [259, 483] on select "Select Stylist [PERSON_NAME] PMS [PERSON_NAME] shop exe emply" at bounding box center [270, 485] width 118 height 29
select select "38050"
click at [211, 471] on select "Select Stylist [PERSON_NAME] PMS [PERSON_NAME] shop exe emply" at bounding box center [270, 485] width 118 height 29
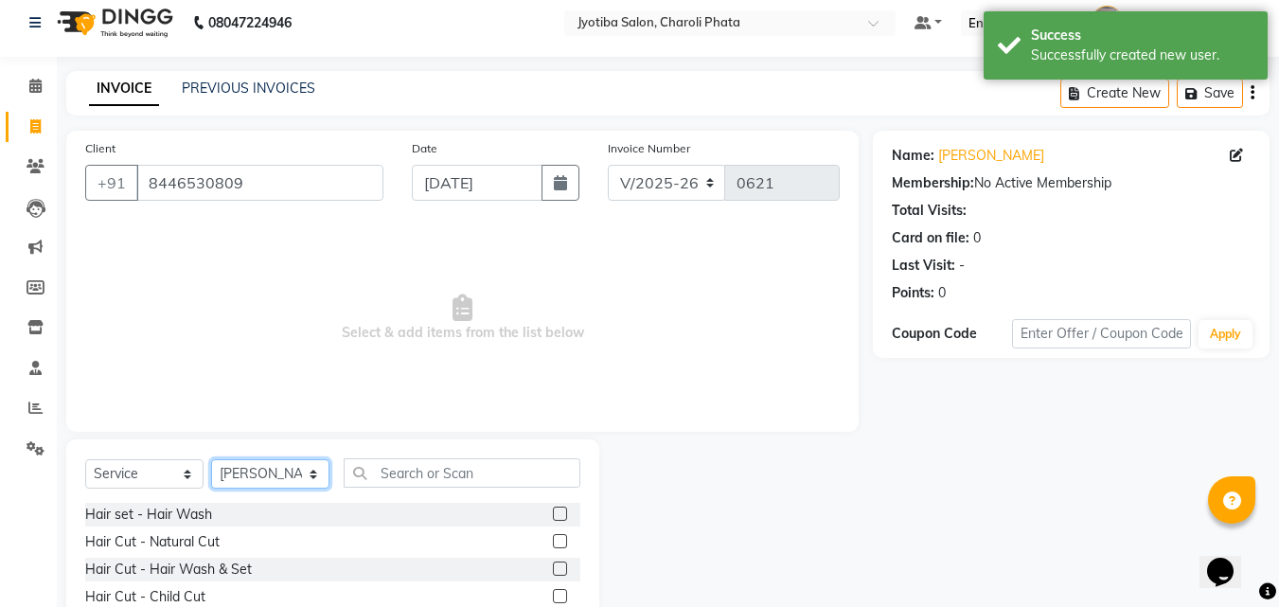
scroll to position [152, 0]
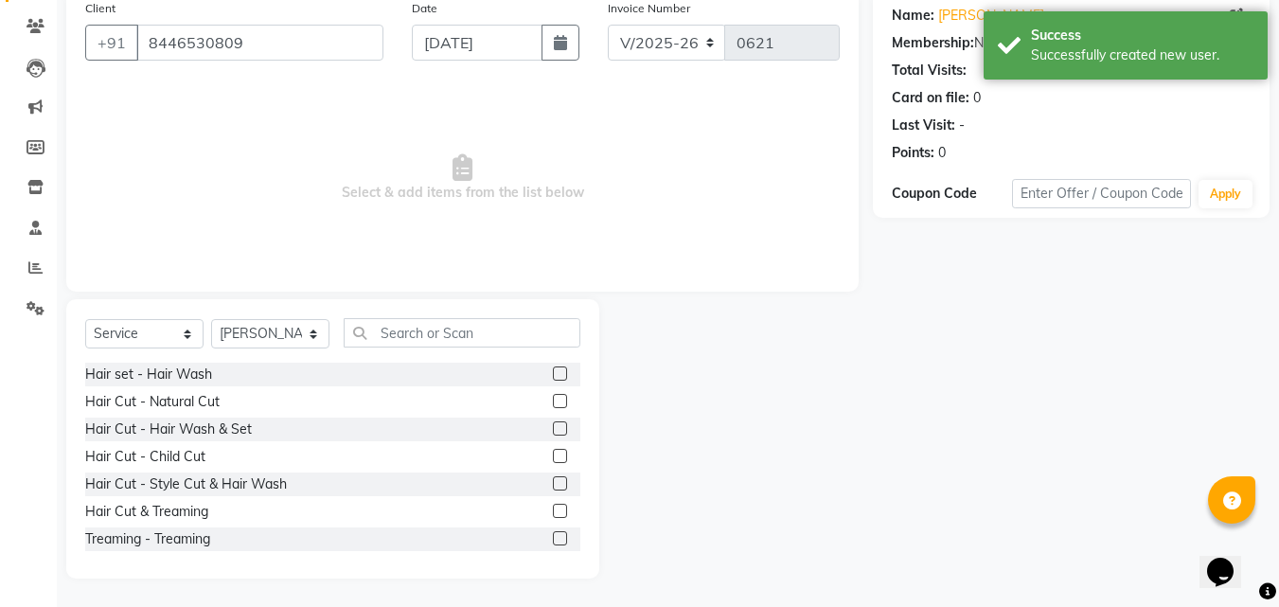
click at [553, 406] on label at bounding box center [560, 401] width 14 height 14
click at [553, 406] on input "checkbox" at bounding box center [559, 402] width 12 height 12
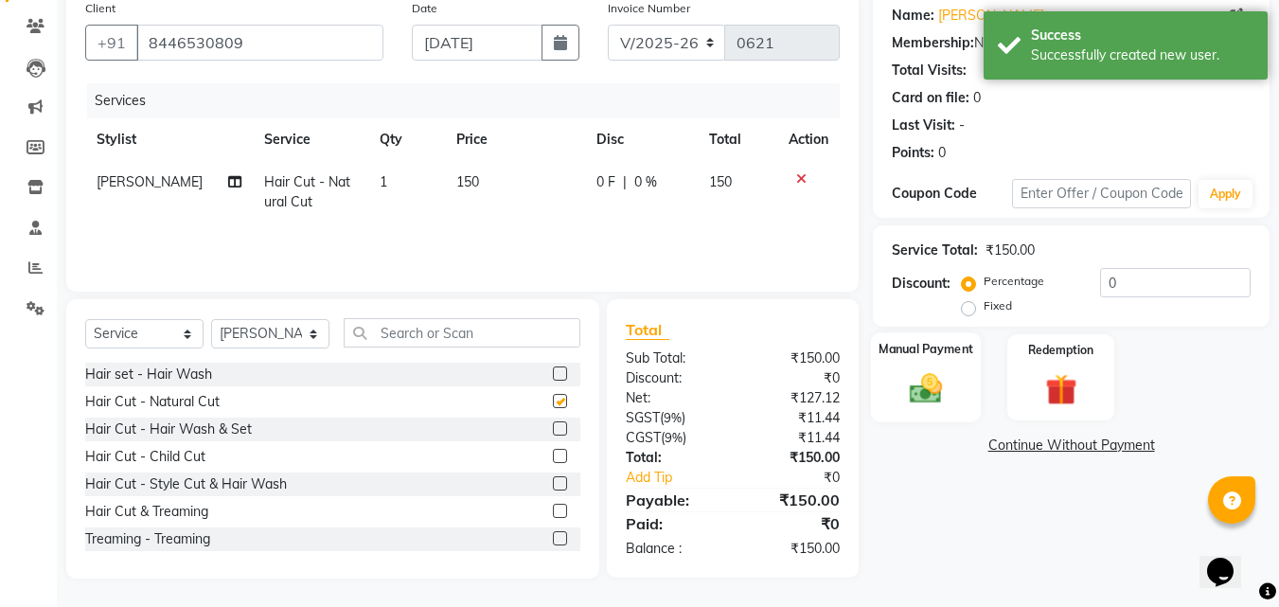
checkbox input "false"
click at [959, 419] on div "Manual Payment" at bounding box center [926, 377] width 111 height 90
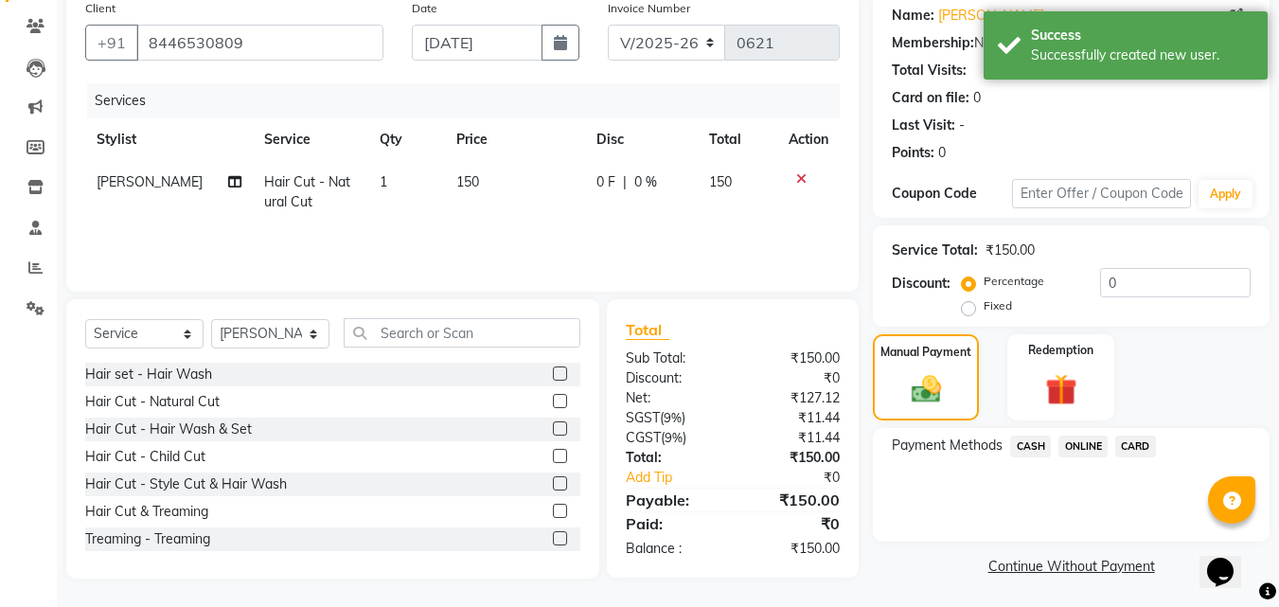
click at [1079, 452] on span "ONLINE" at bounding box center [1083, 447] width 49 height 22
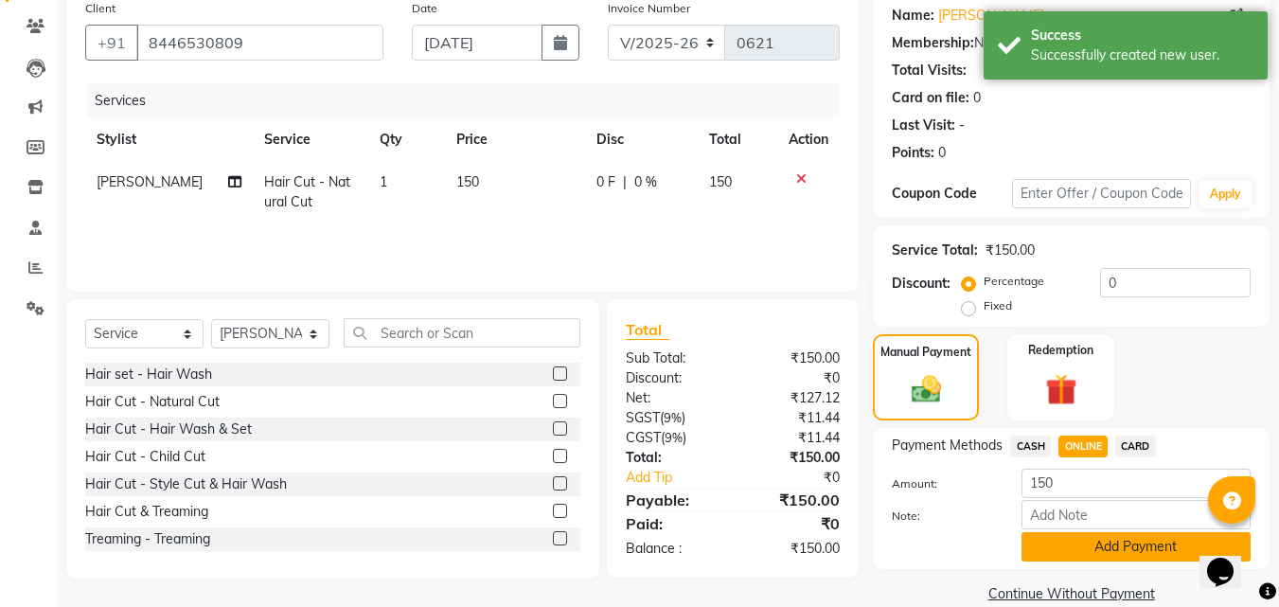
drag, startPoint x: 1080, startPoint y: 537, endPoint x: 1164, endPoint y: 510, distance: 87.4
click at [1081, 538] on button "Add Payment" at bounding box center [1136, 546] width 229 height 29
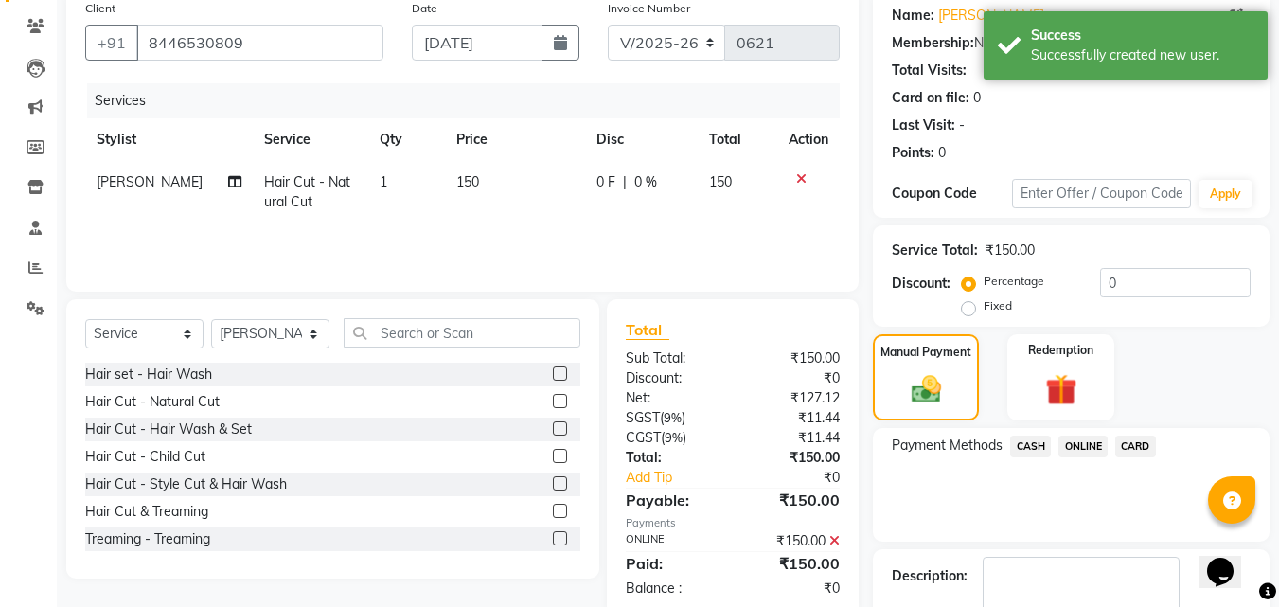
scroll to position [260, 0]
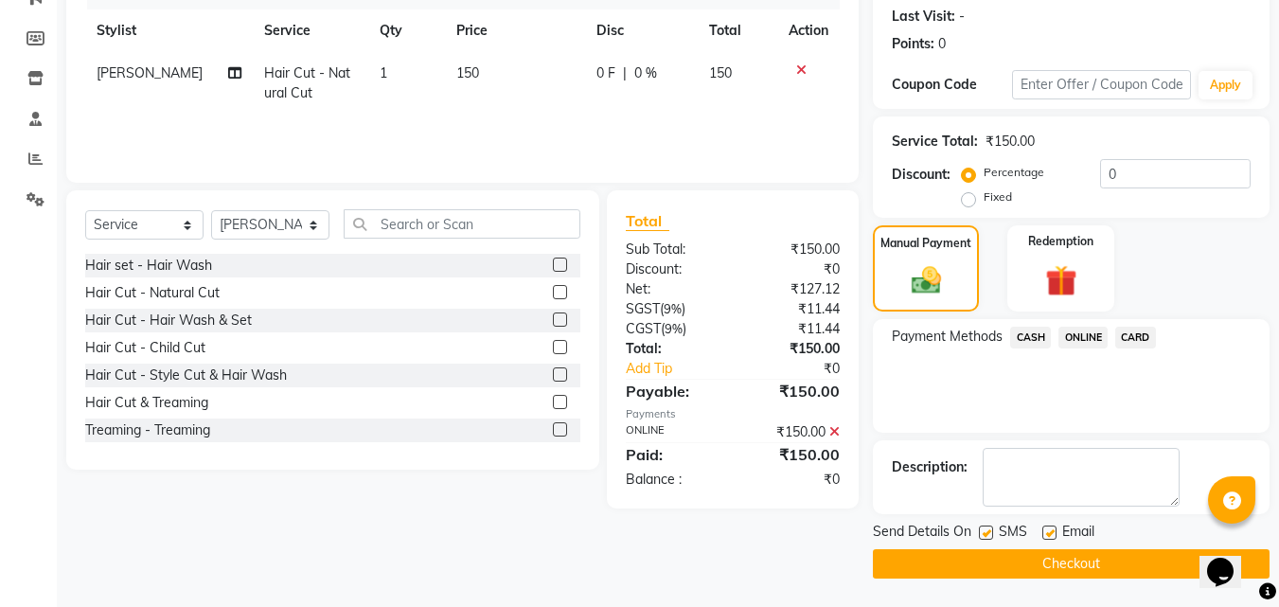
click at [1084, 567] on button "Checkout" at bounding box center [1071, 563] width 397 height 29
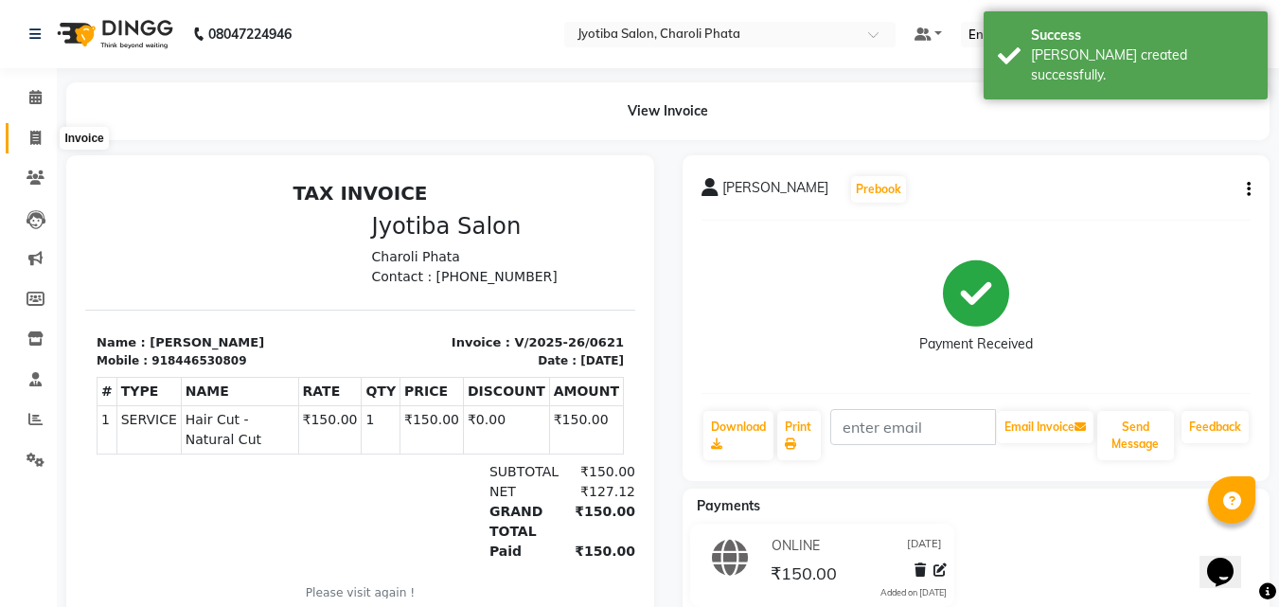
click at [38, 134] on icon at bounding box center [35, 138] width 10 height 14
select select "5577"
select select "service"
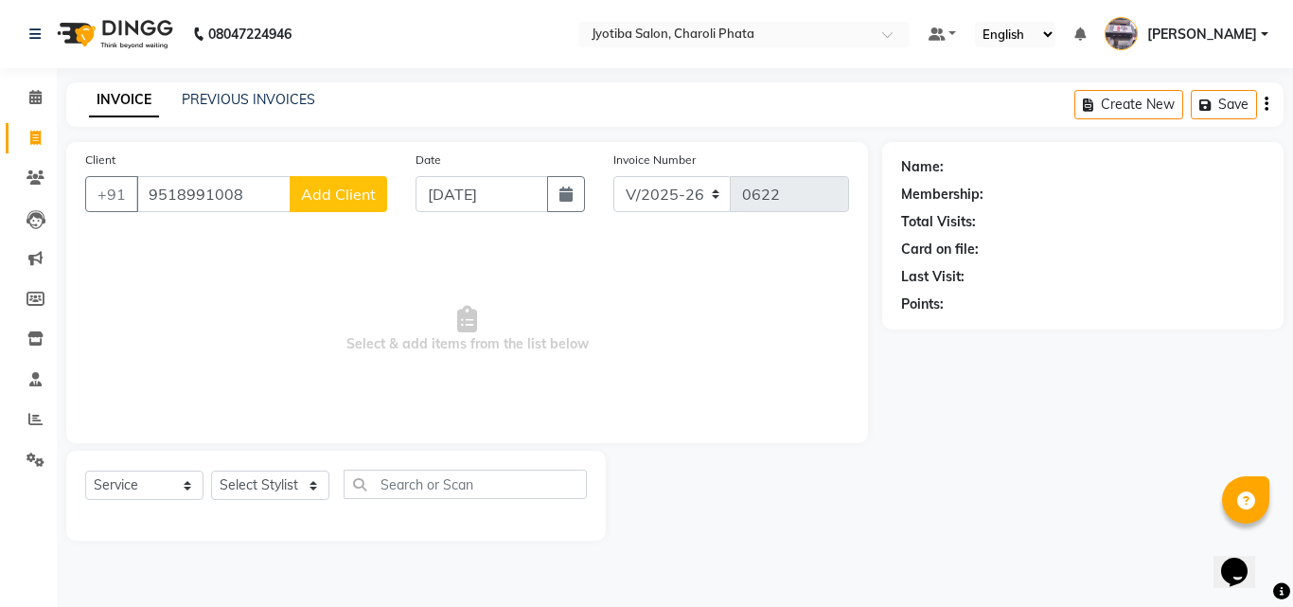
type input "9518991008"
click at [308, 196] on span "Add Client" at bounding box center [338, 194] width 75 height 19
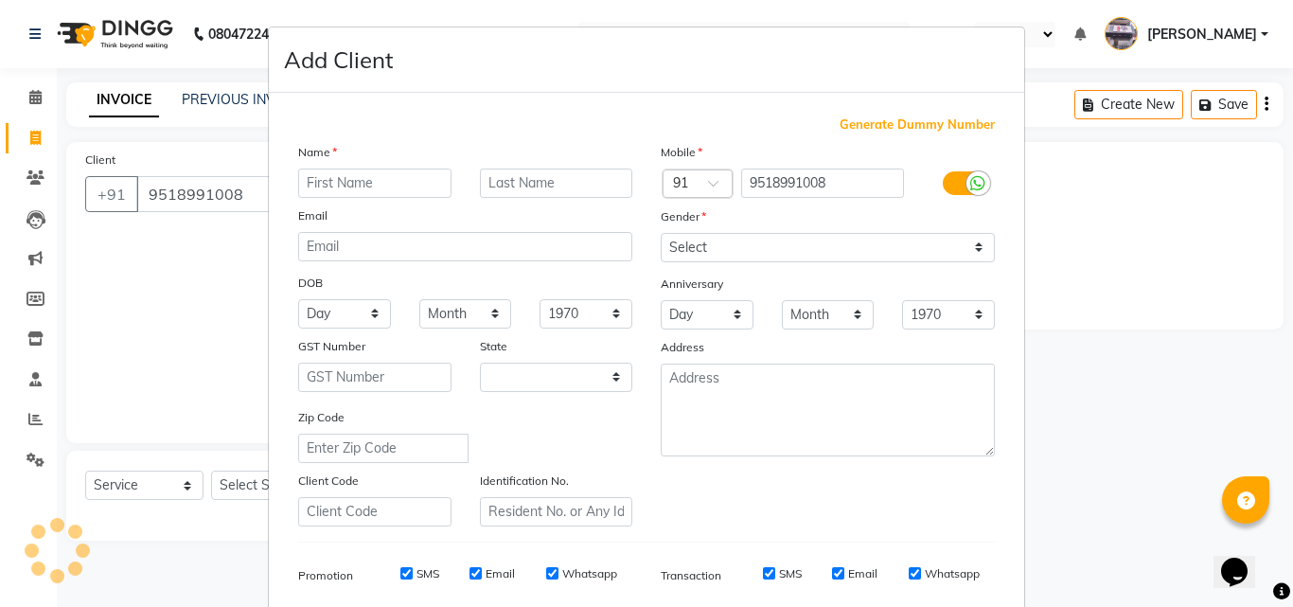
select select "22"
type input "[PERSON_NAME]"
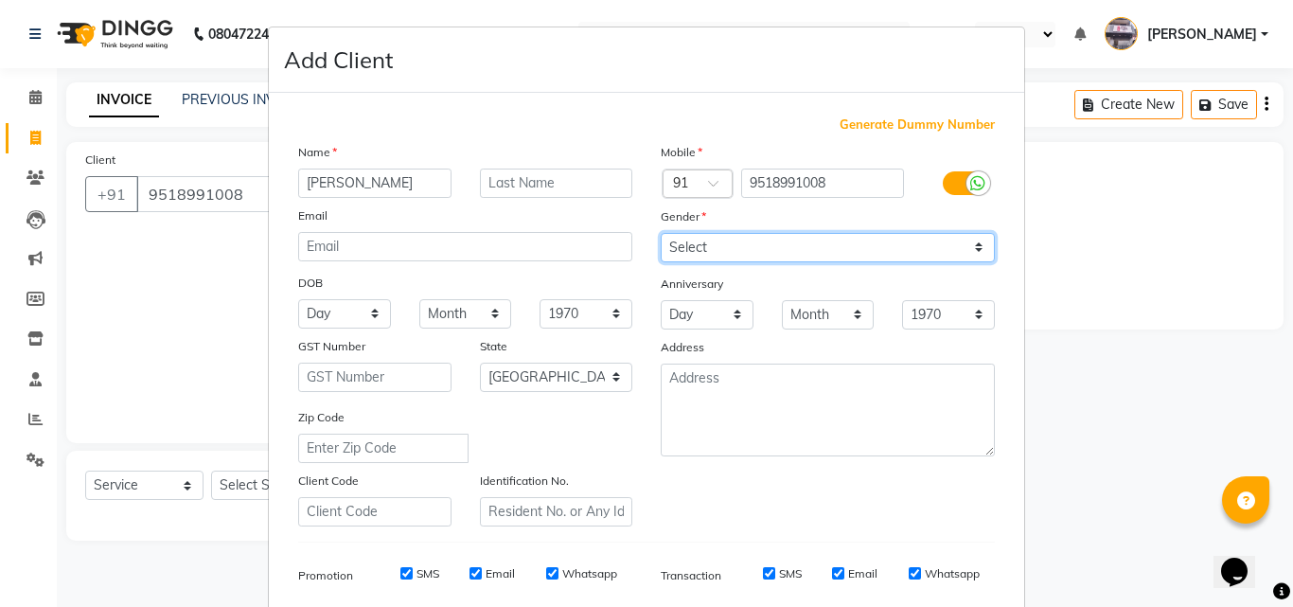
drag, startPoint x: 676, startPoint y: 247, endPoint x: 679, endPoint y: 258, distance: 10.8
click at [676, 247] on select "Select [DEMOGRAPHIC_DATA] [DEMOGRAPHIC_DATA] Other Prefer Not To Say" at bounding box center [828, 247] width 334 height 29
select select "[DEMOGRAPHIC_DATA]"
click at [661, 233] on select "Select [DEMOGRAPHIC_DATA] [DEMOGRAPHIC_DATA] Other Prefer Not To Say" at bounding box center [828, 247] width 334 height 29
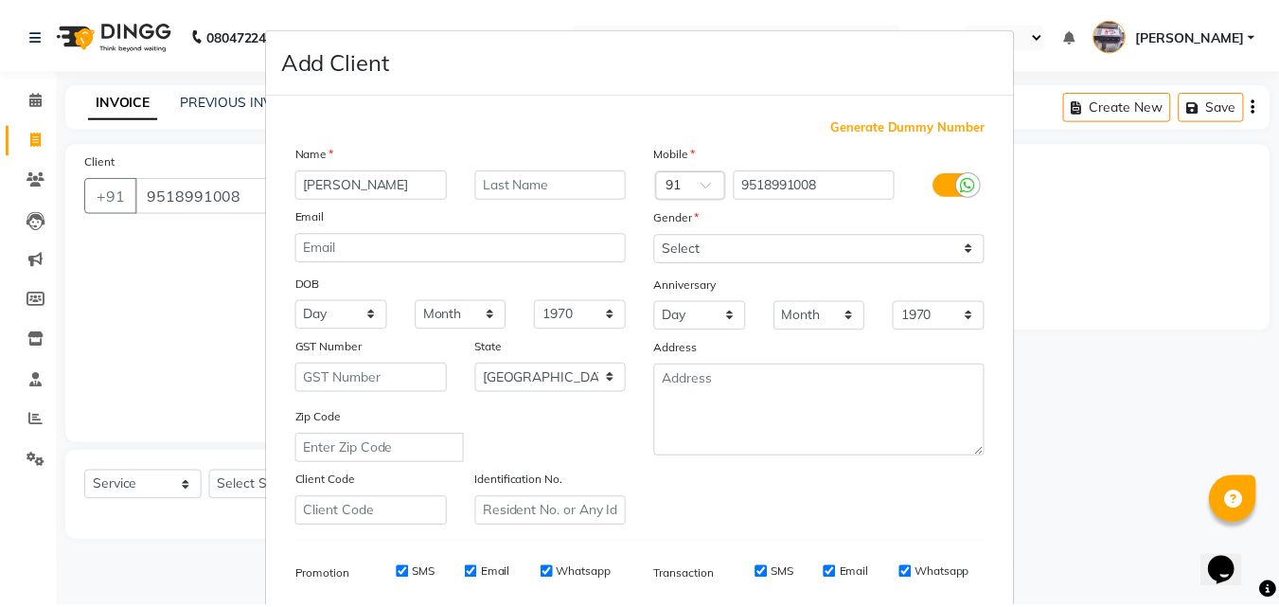
scroll to position [267, 0]
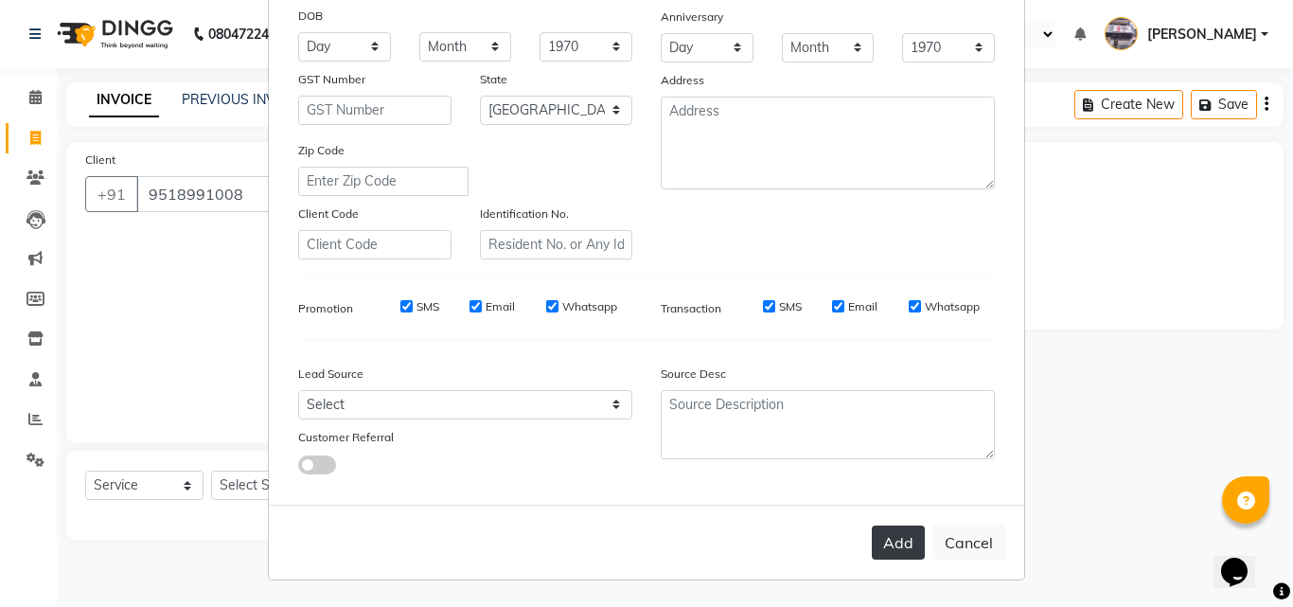
click at [895, 544] on button "Add" at bounding box center [898, 543] width 53 height 34
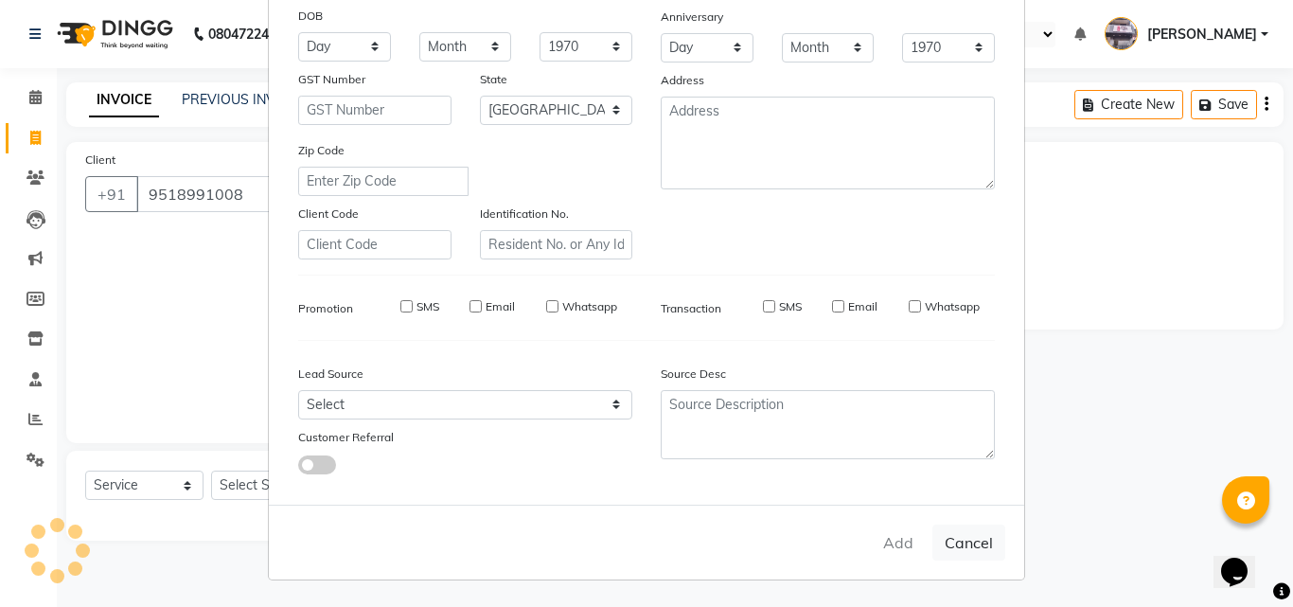
select select
select select "null"
select select
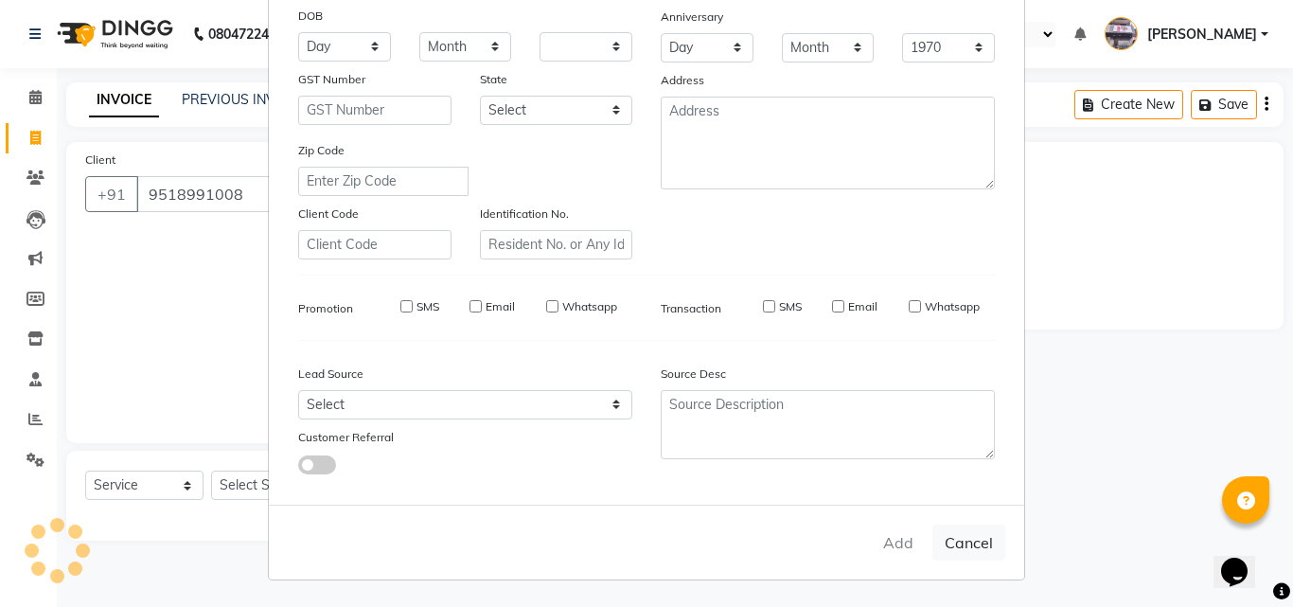
select select
checkbox input "false"
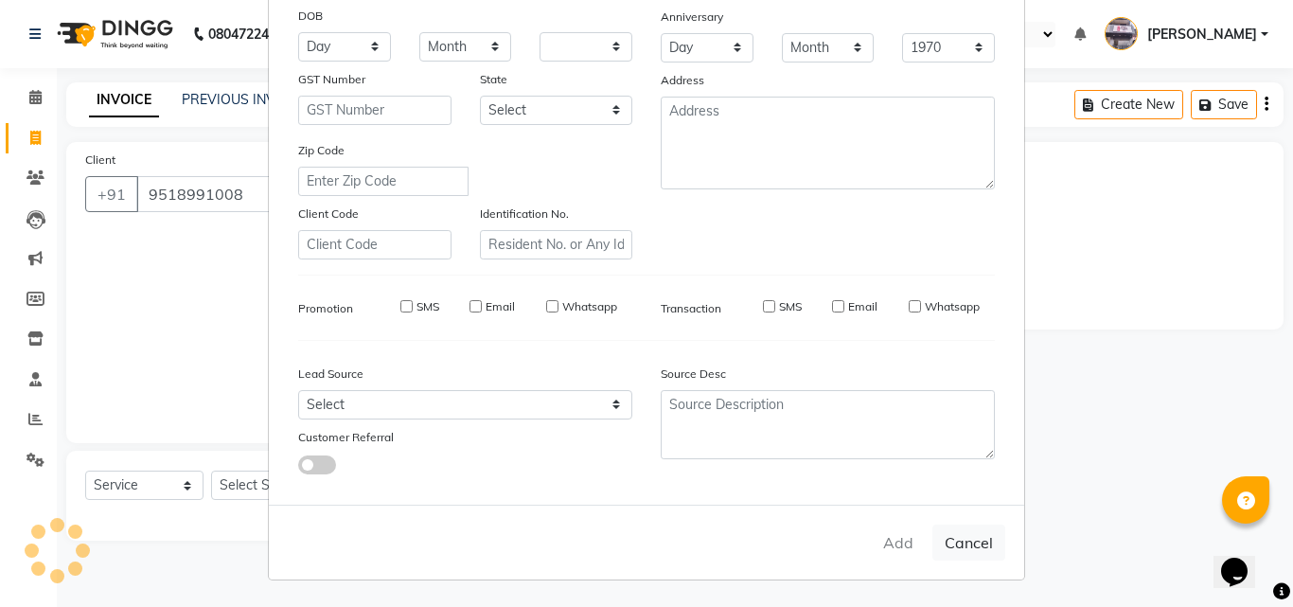
checkbox input "false"
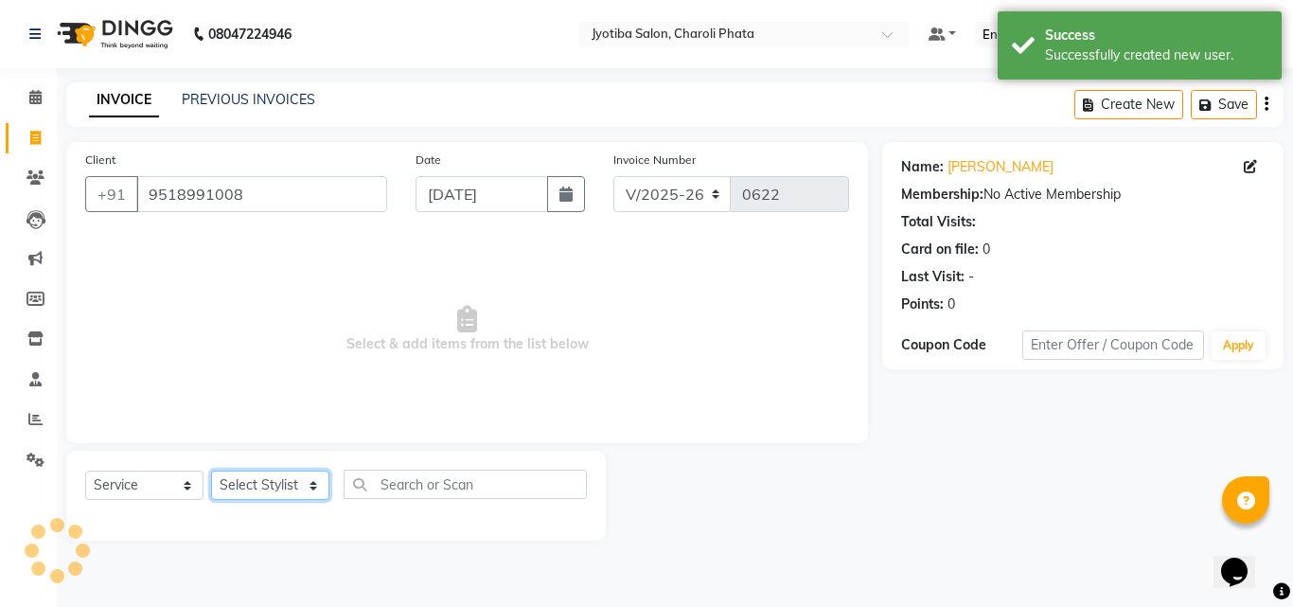
click at [252, 478] on select "Select Stylist [PERSON_NAME] PMS [PERSON_NAME] shop exe emply" at bounding box center [270, 485] width 118 height 29
select select "38049"
click at [211, 471] on select "Select Stylist [PERSON_NAME] PMS [PERSON_NAME] shop exe emply" at bounding box center [270, 485] width 118 height 29
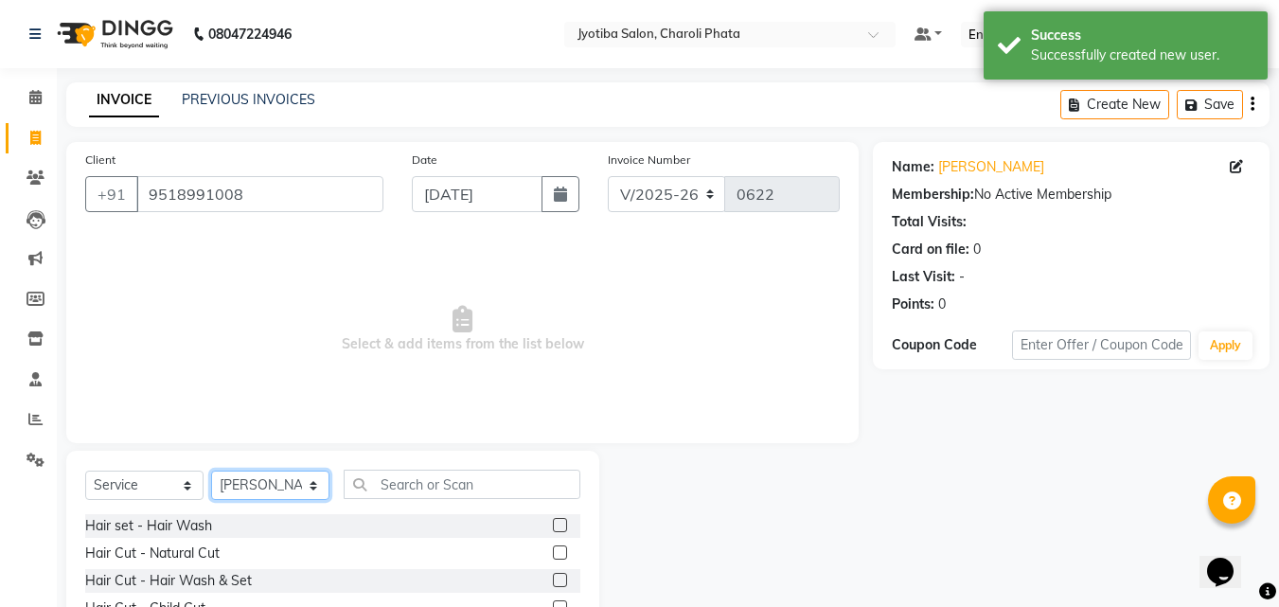
scroll to position [152, 0]
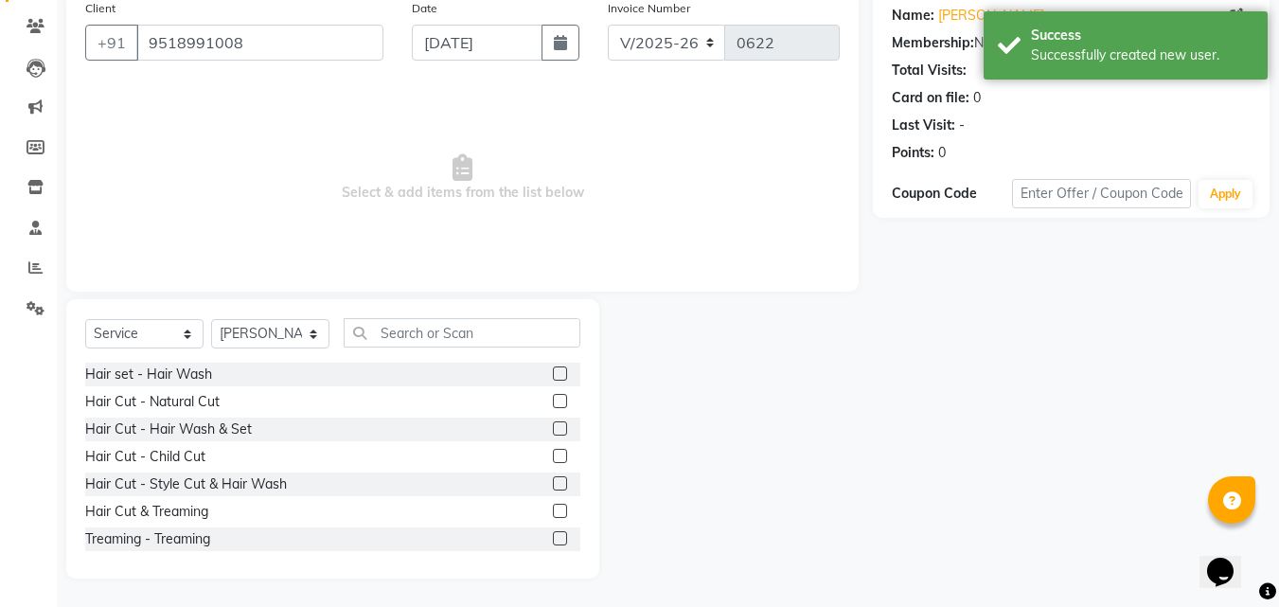
click at [553, 427] on label at bounding box center [560, 428] width 14 height 14
click at [553, 427] on input "checkbox" at bounding box center [559, 429] width 12 height 12
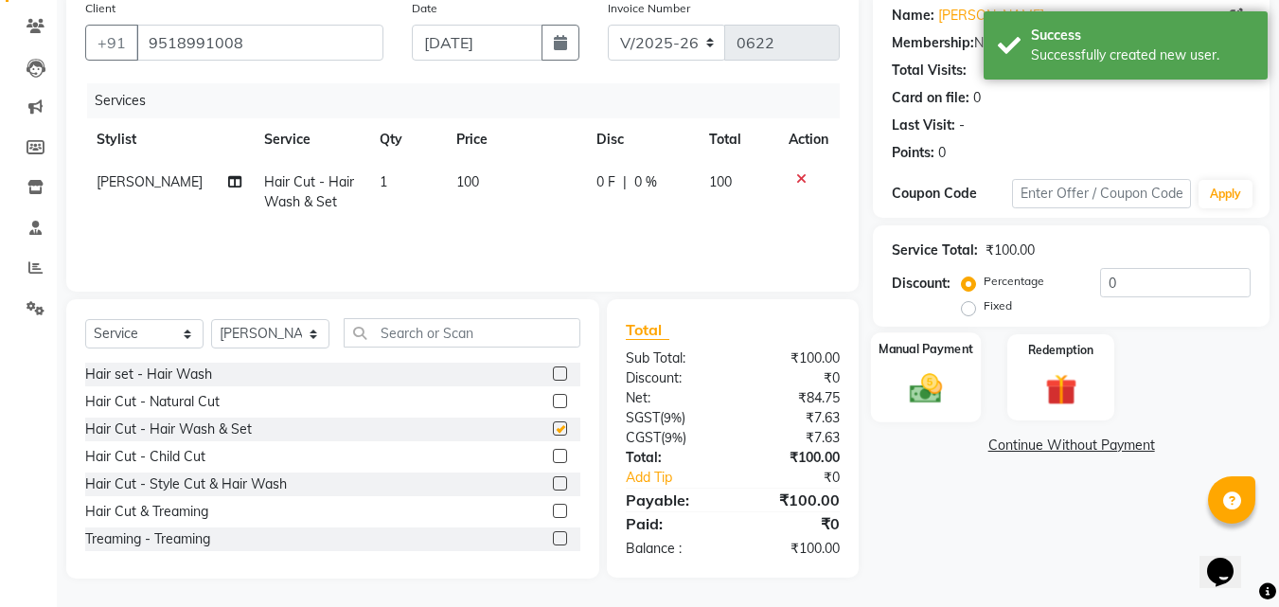
checkbox input "false"
click at [928, 390] on img at bounding box center [926, 388] width 53 height 38
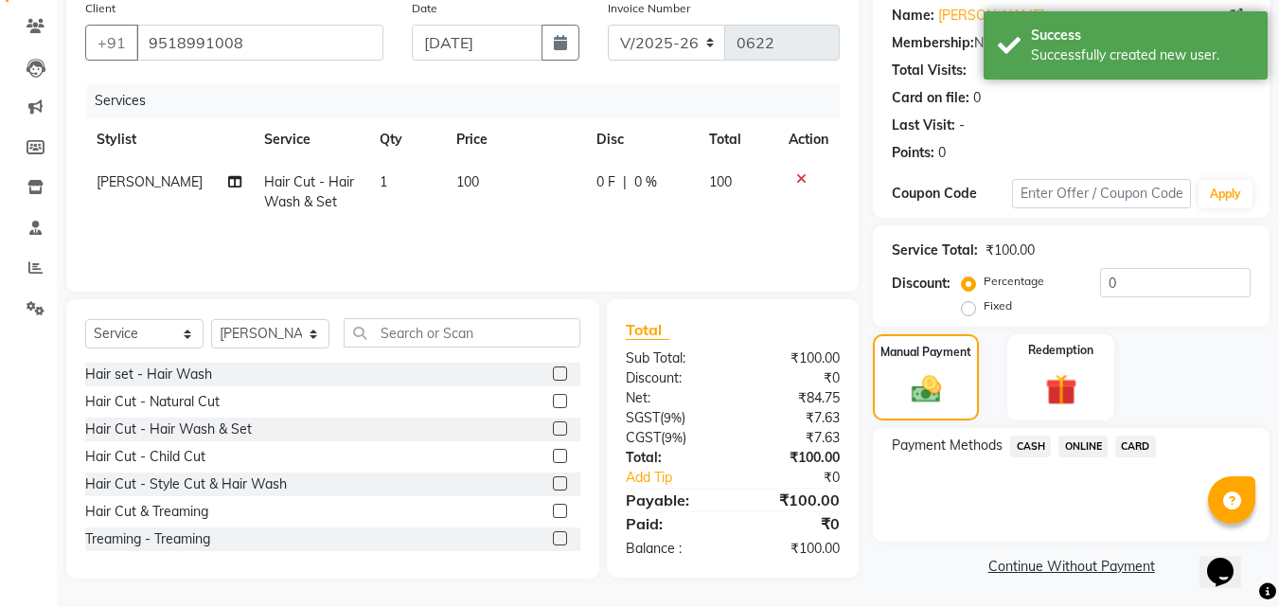
click at [1100, 438] on span "ONLINE" at bounding box center [1083, 447] width 49 height 22
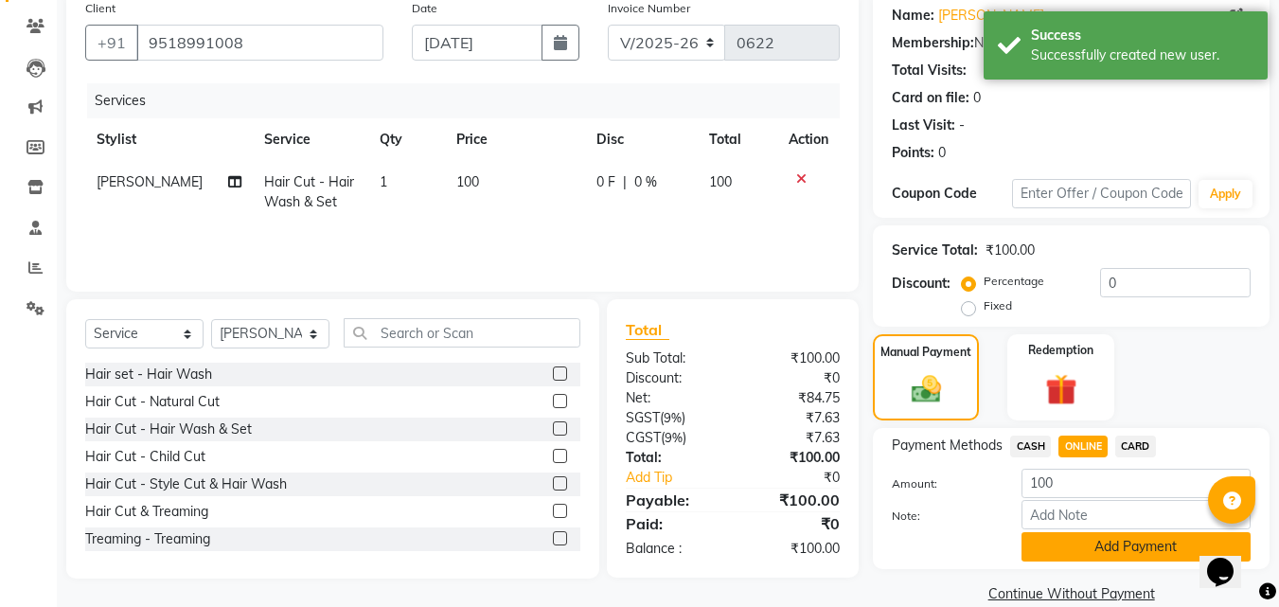
click at [1066, 558] on button "Add Payment" at bounding box center [1136, 546] width 229 height 29
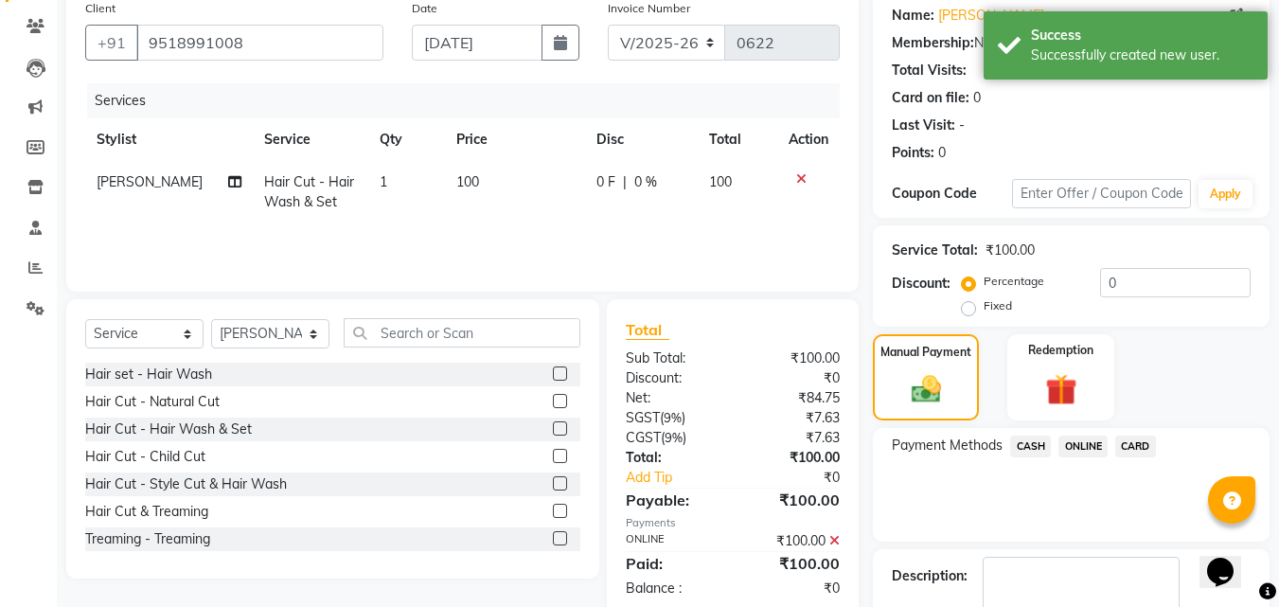
scroll to position [260, 0]
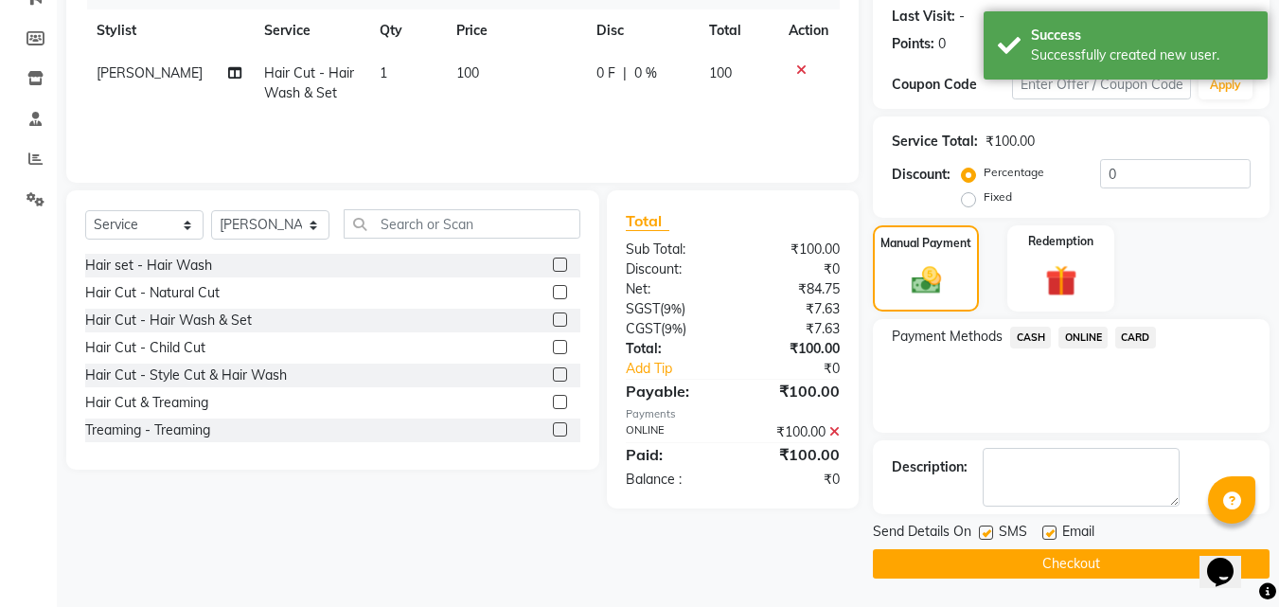
click at [1061, 575] on button "Checkout" at bounding box center [1071, 563] width 397 height 29
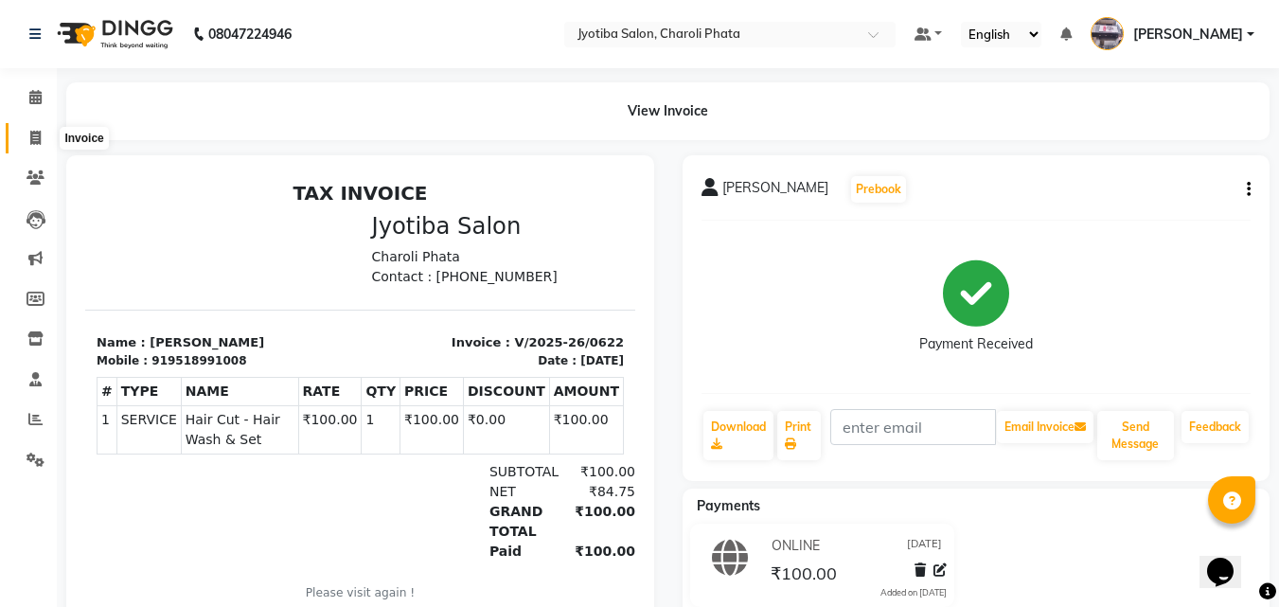
click at [25, 144] on span at bounding box center [35, 139] width 33 height 22
select select "service"
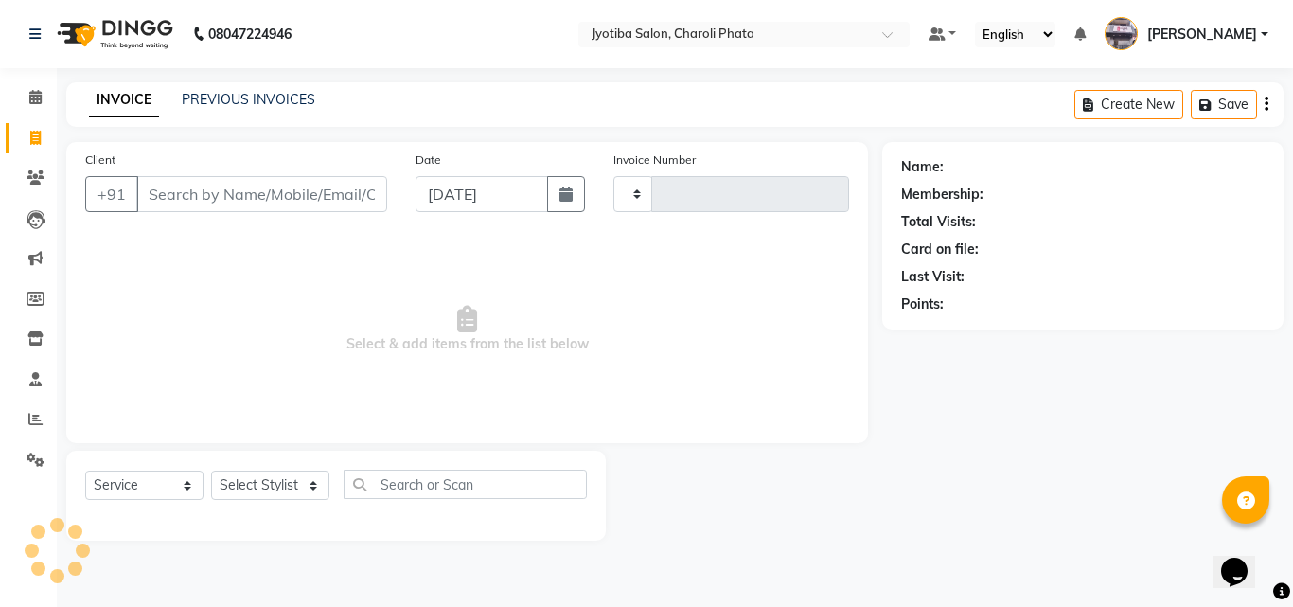
type input "0623"
select select "5577"
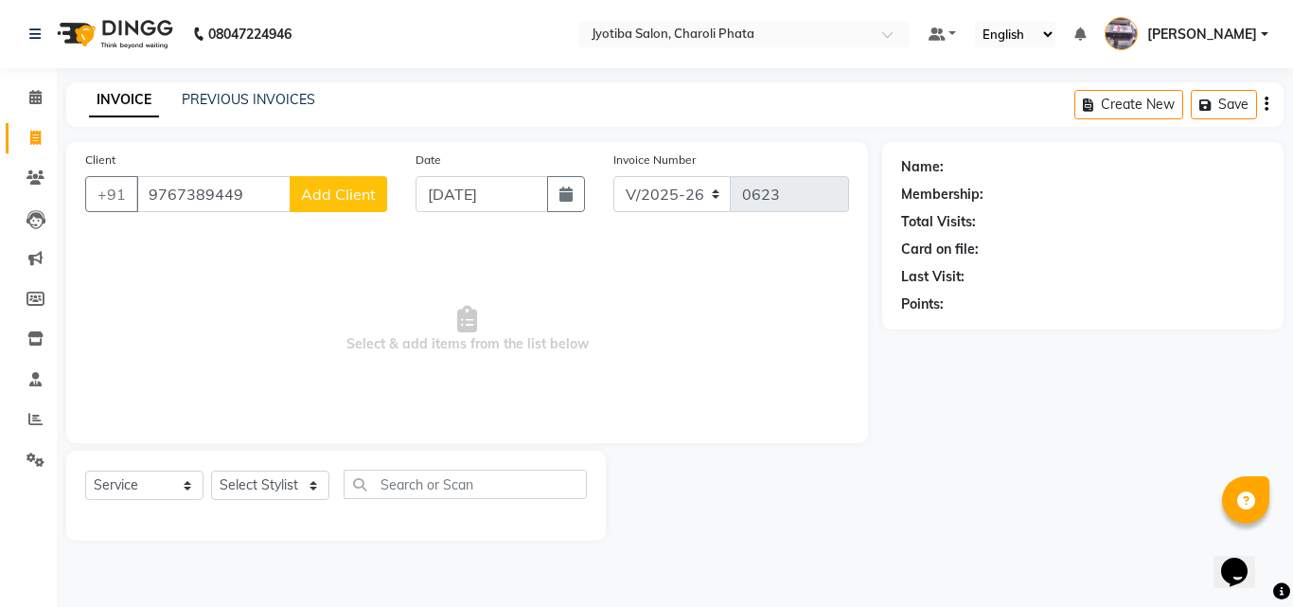
type input "9767389449"
click at [368, 200] on span "Add Client" at bounding box center [338, 194] width 75 height 19
select select "22"
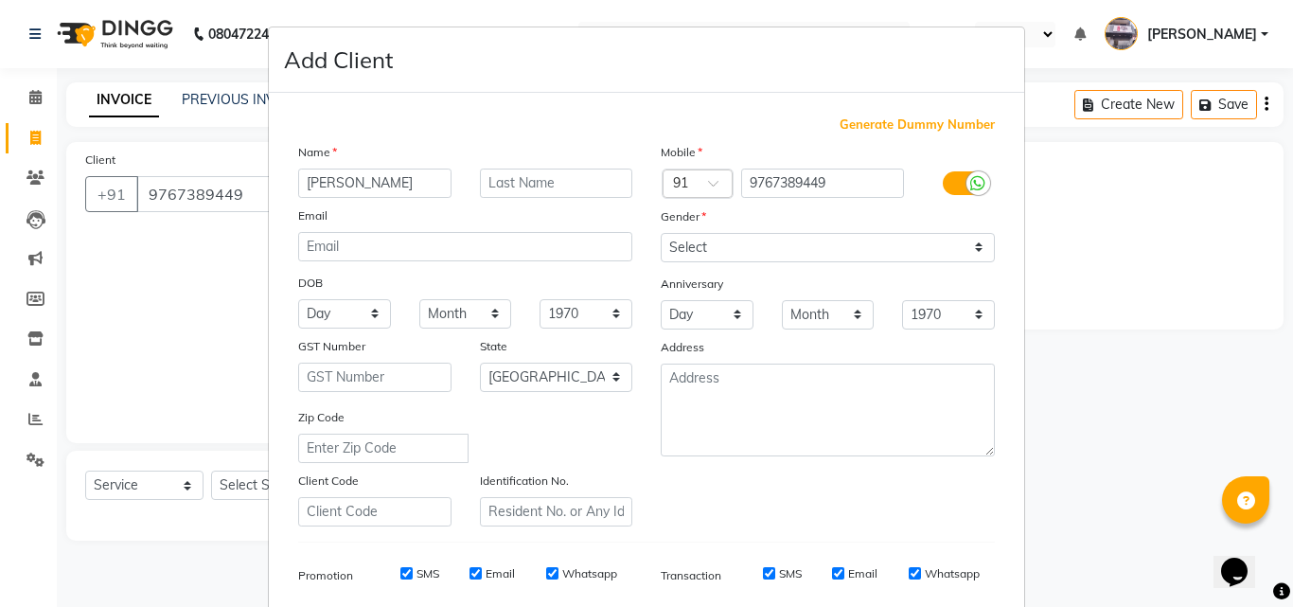
type input "[PERSON_NAME]"
drag, startPoint x: 766, startPoint y: 237, endPoint x: 758, endPoint y: 261, distance: 25.8
click at [763, 253] on select "Select [DEMOGRAPHIC_DATA] [DEMOGRAPHIC_DATA] Other Prefer Not To Say" at bounding box center [828, 247] width 334 height 29
select select "[DEMOGRAPHIC_DATA]"
click at [661, 233] on select "Select [DEMOGRAPHIC_DATA] [DEMOGRAPHIC_DATA] Other Prefer Not To Say" at bounding box center [828, 247] width 334 height 29
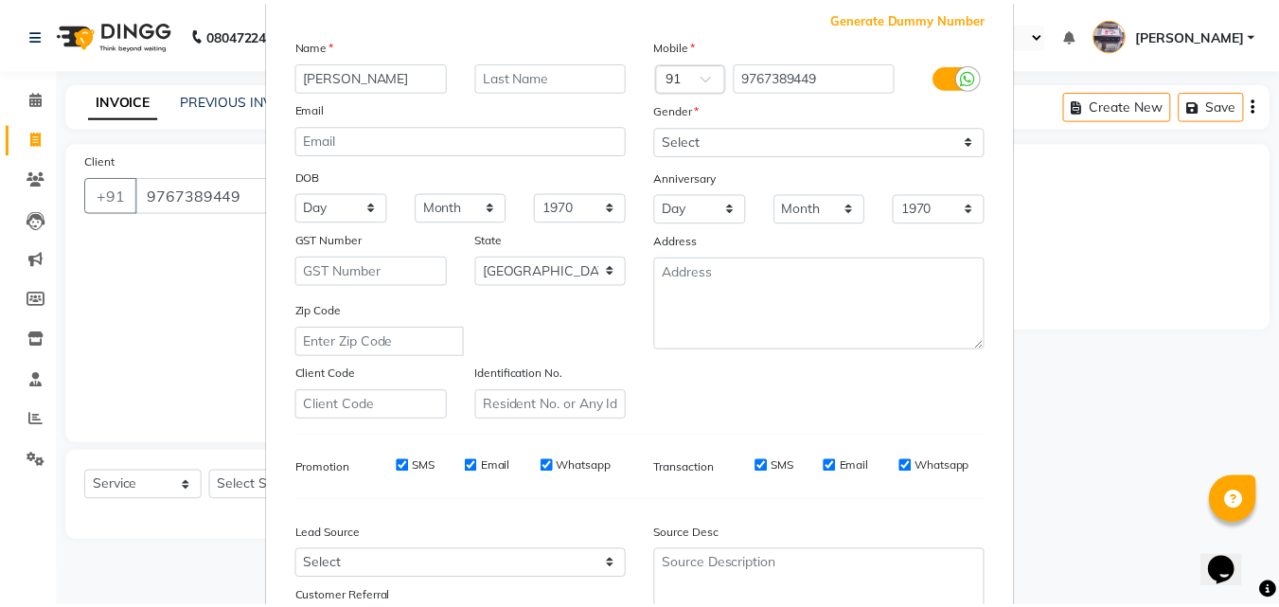
scroll to position [267, 0]
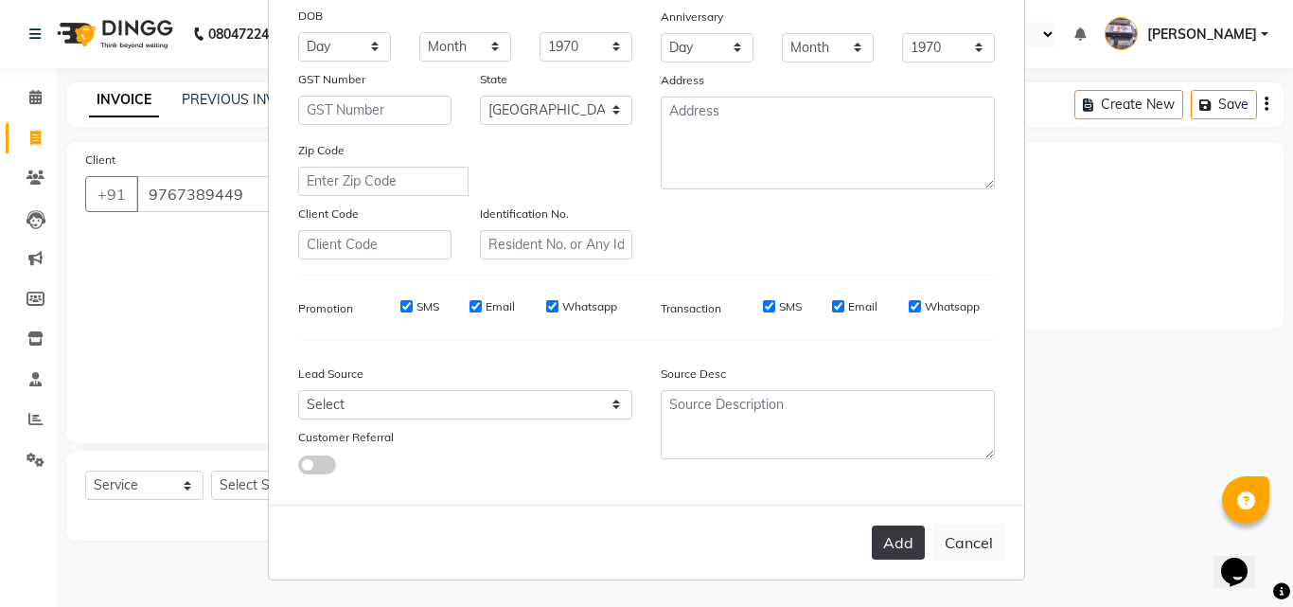
click at [885, 540] on button "Add" at bounding box center [898, 543] width 53 height 34
select select
select select "null"
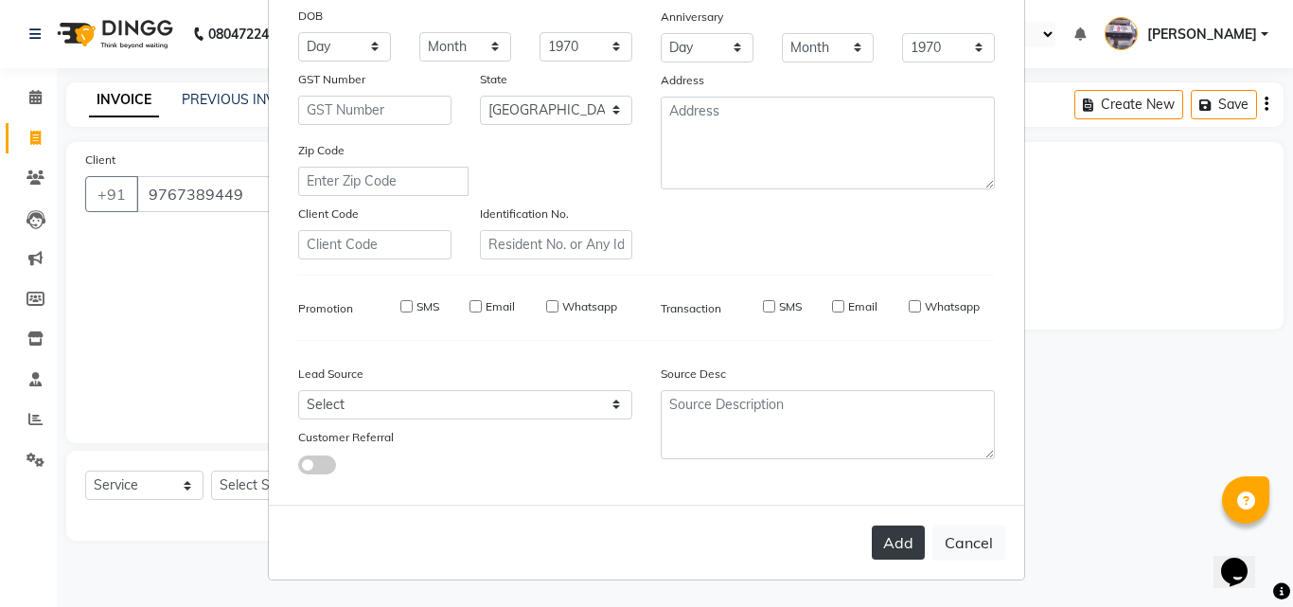
select select
checkbox input "false"
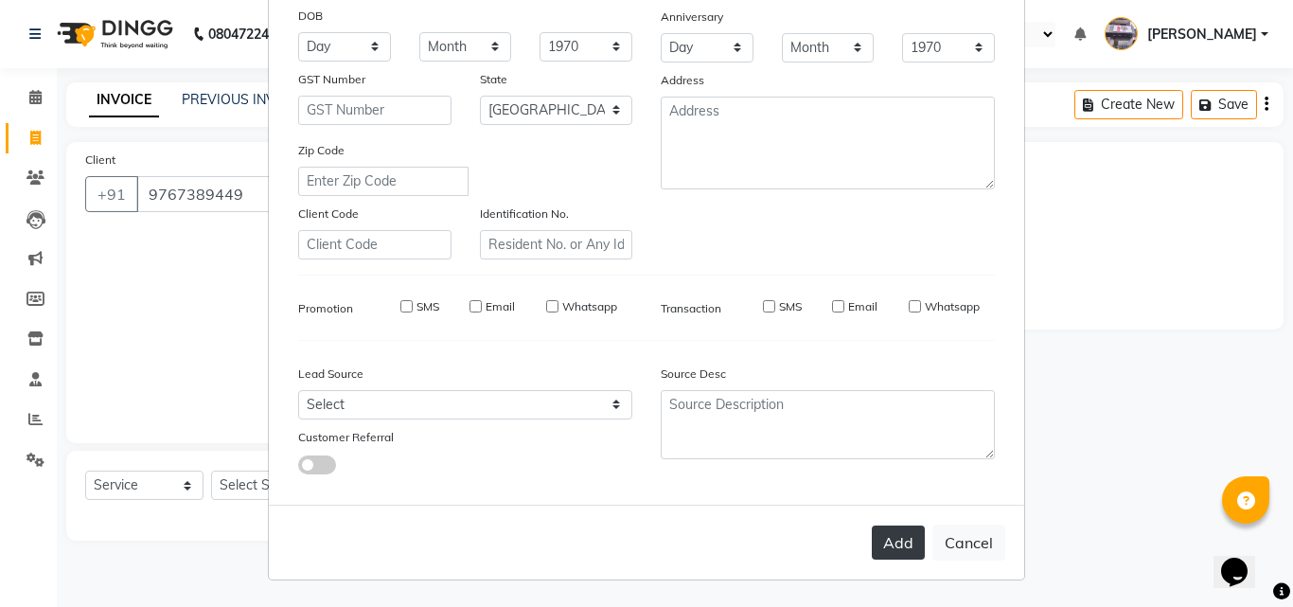
checkbox input "false"
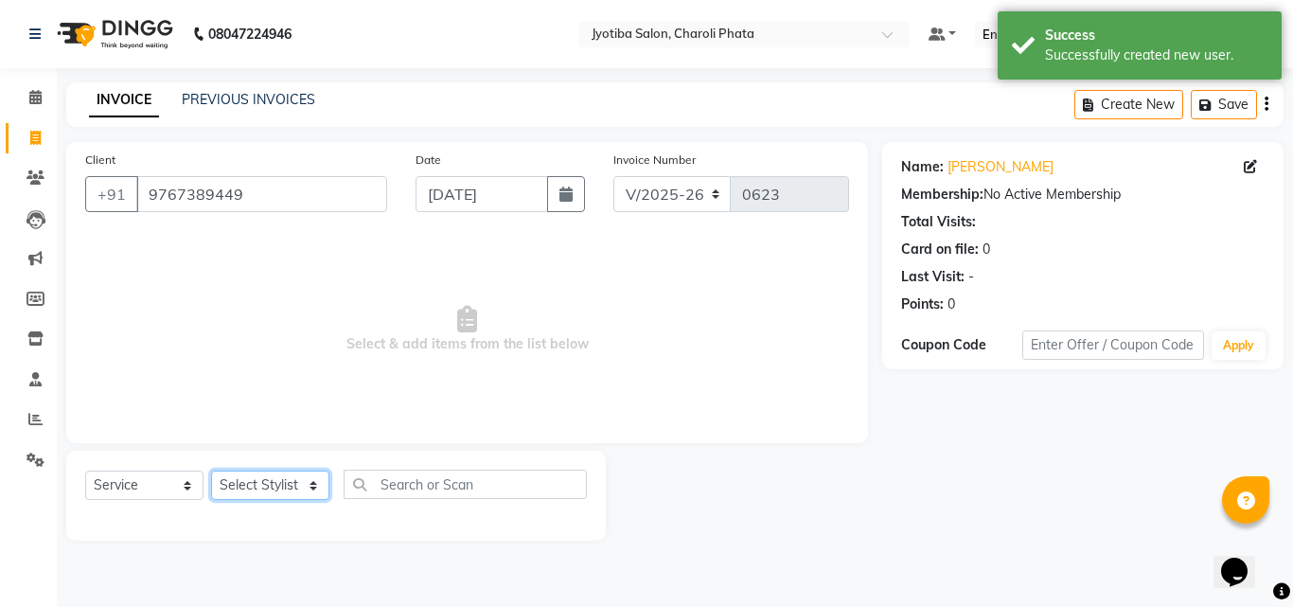
click at [302, 481] on select "Select Stylist [PERSON_NAME] PMS [PERSON_NAME] shop exe emply" at bounding box center [270, 485] width 118 height 29
select select "51258"
click at [211, 471] on select "Select Stylist [PERSON_NAME] PMS [PERSON_NAME] shop exe emply" at bounding box center [270, 485] width 118 height 29
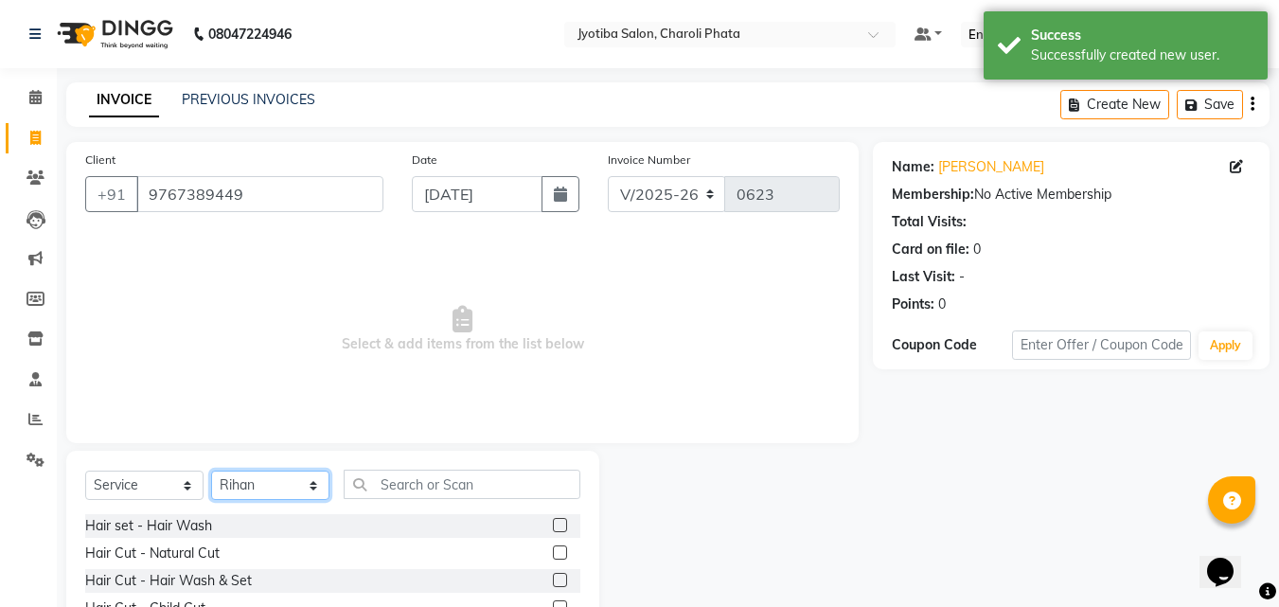
scroll to position [152, 0]
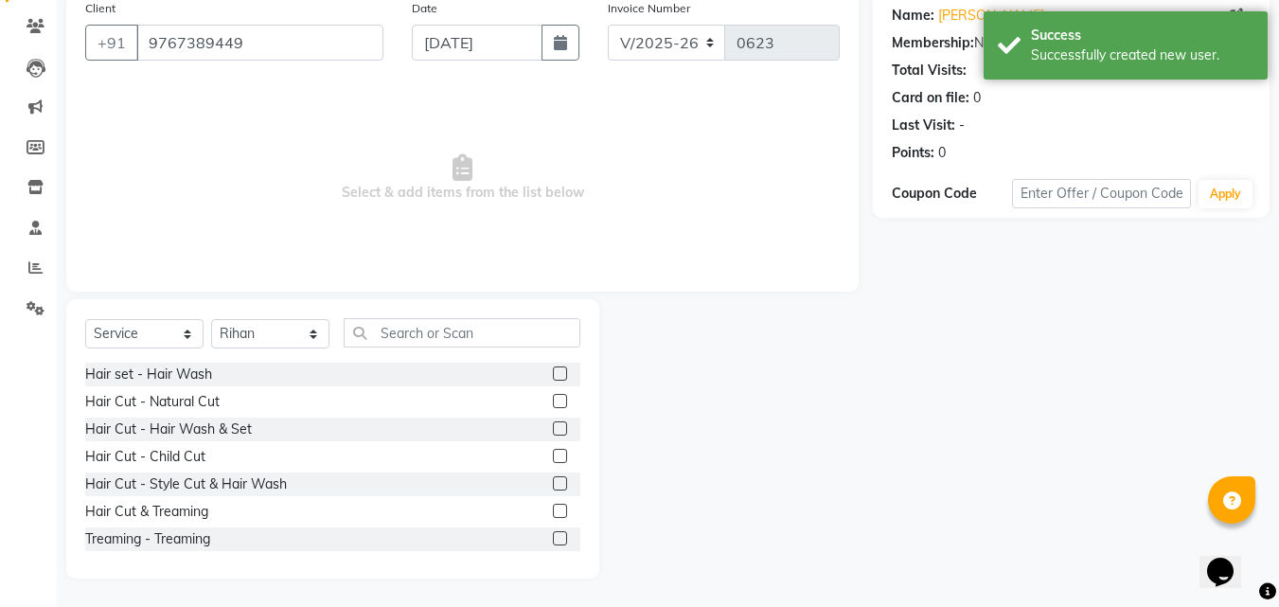
click at [553, 426] on label at bounding box center [560, 428] width 14 height 14
click at [553, 426] on input "checkbox" at bounding box center [559, 429] width 12 height 12
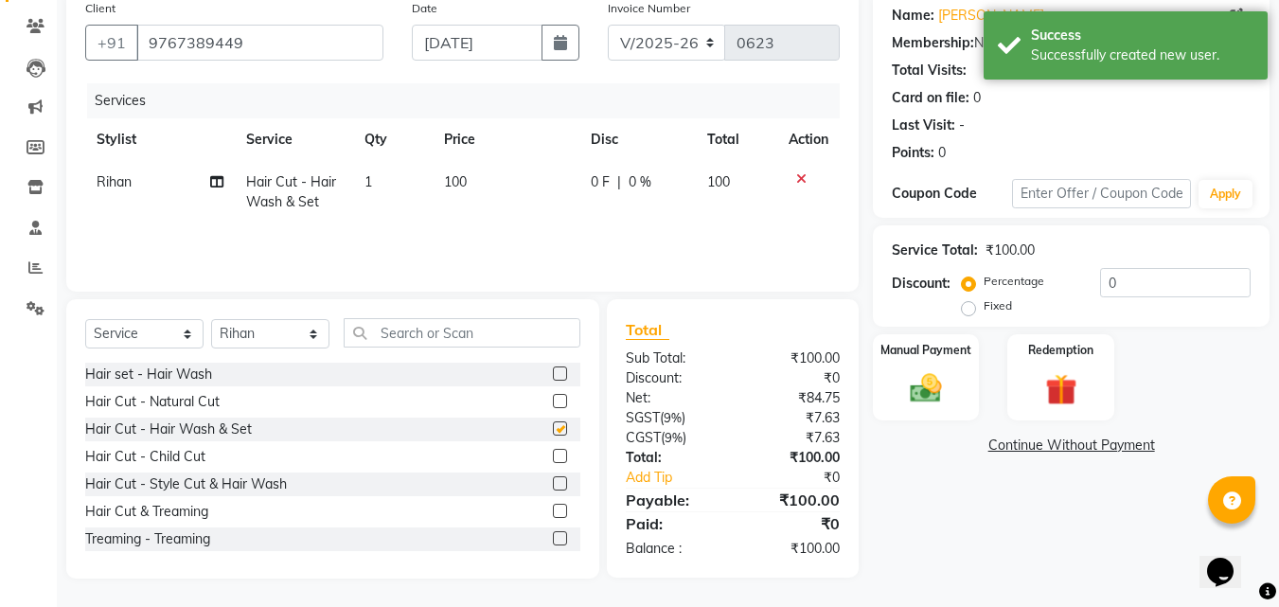
checkbox input "false"
click at [888, 404] on div "Manual Payment" at bounding box center [926, 377] width 111 height 90
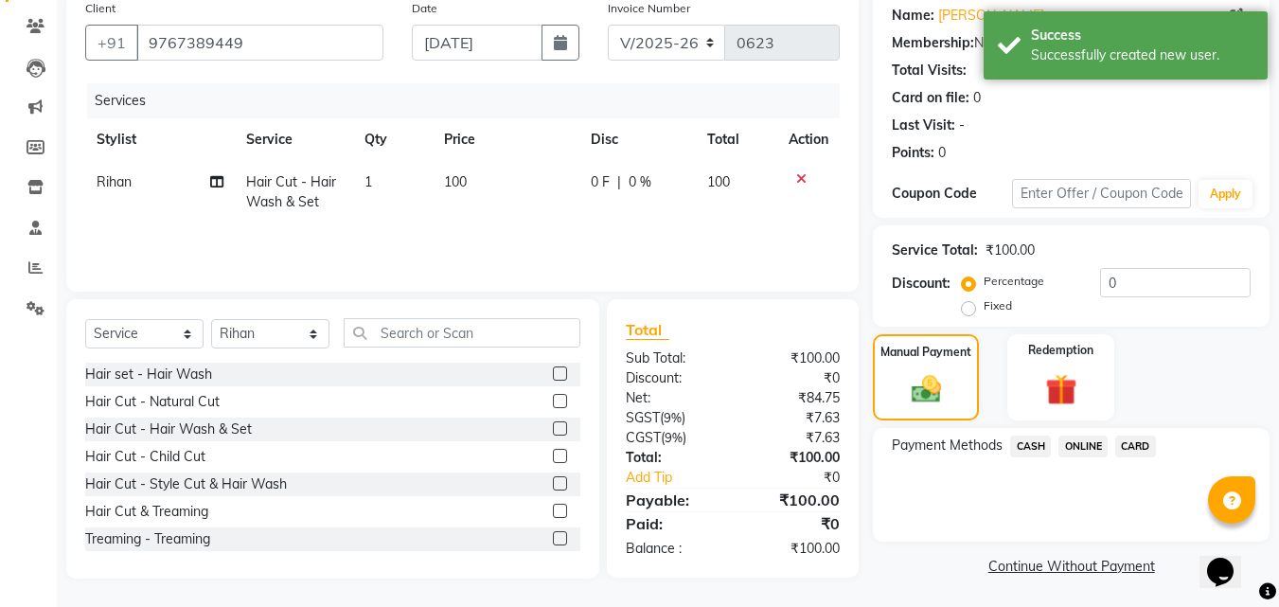
click at [1079, 448] on span "ONLINE" at bounding box center [1083, 447] width 49 height 22
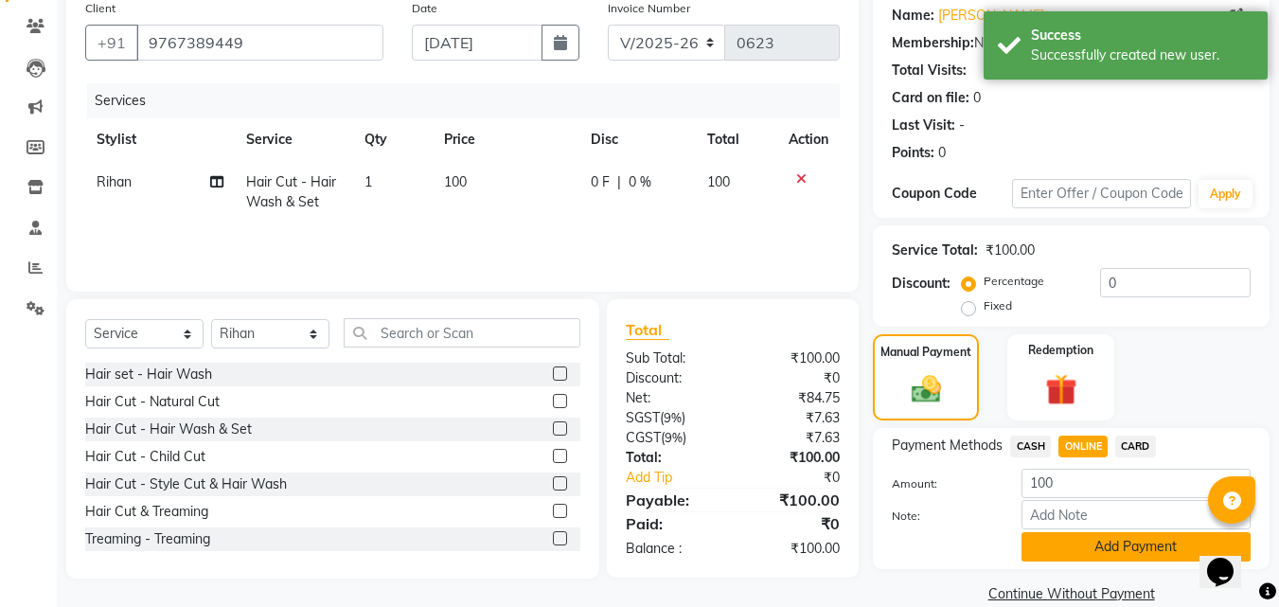
click at [1088, 535] on button "Add Payment" at bounding box center [1136, 546] width 229 height 29
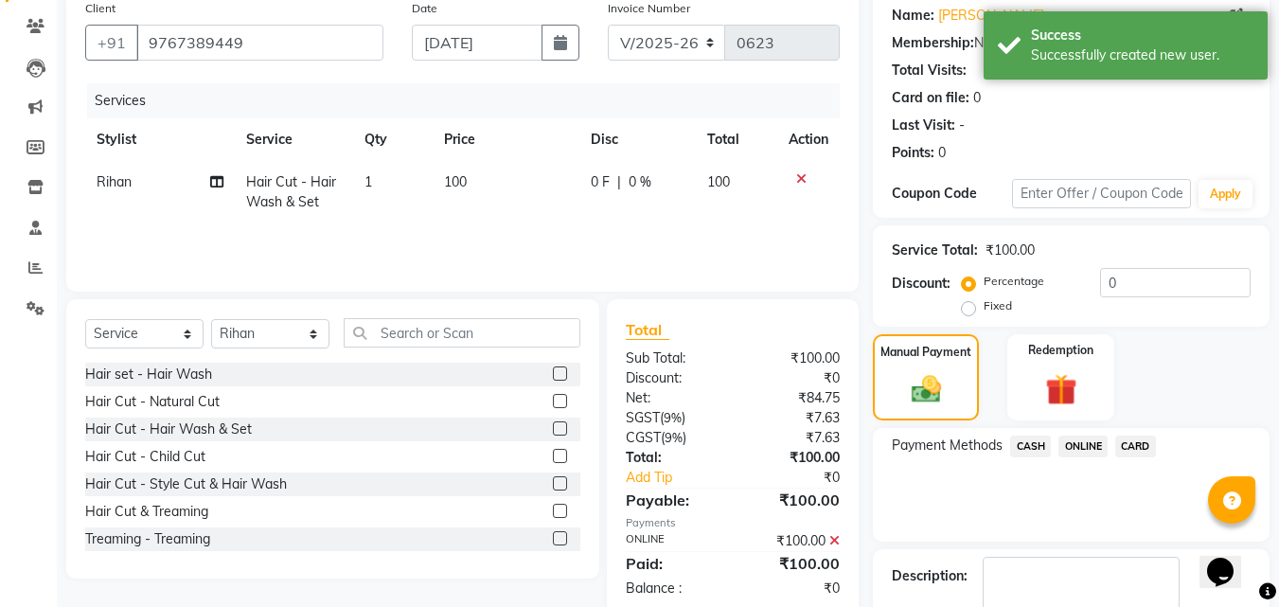
scroll to position [260, 0]
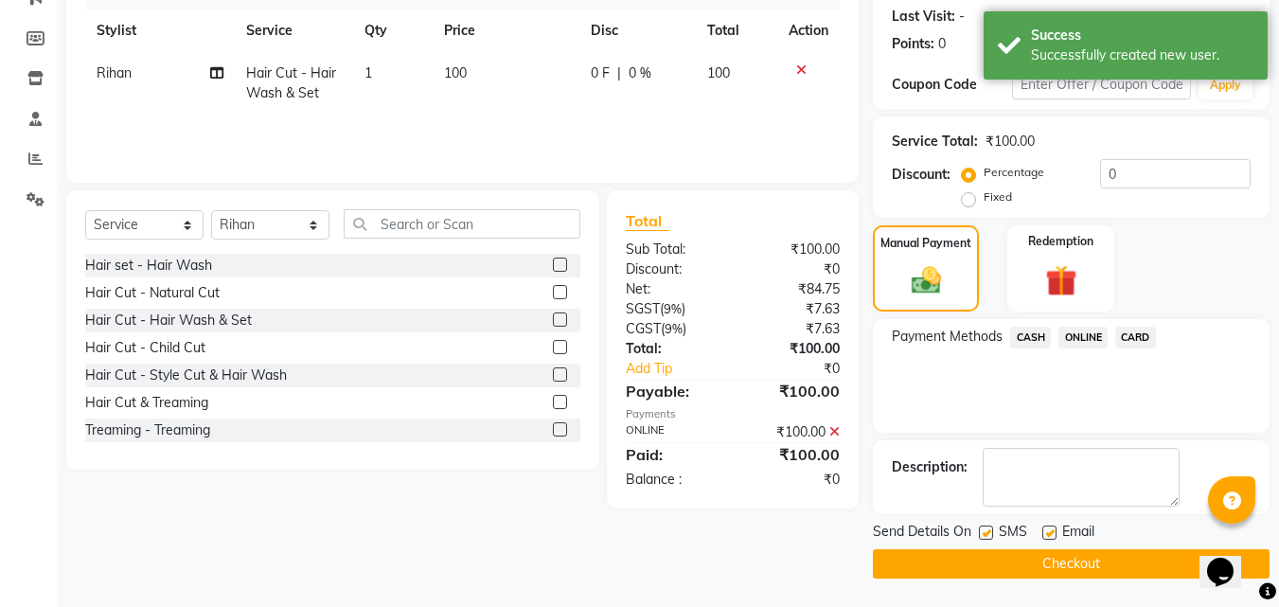
click at [1135, 566] on button "Checkout" at bounding box center [1071, 563] width 397 height 29
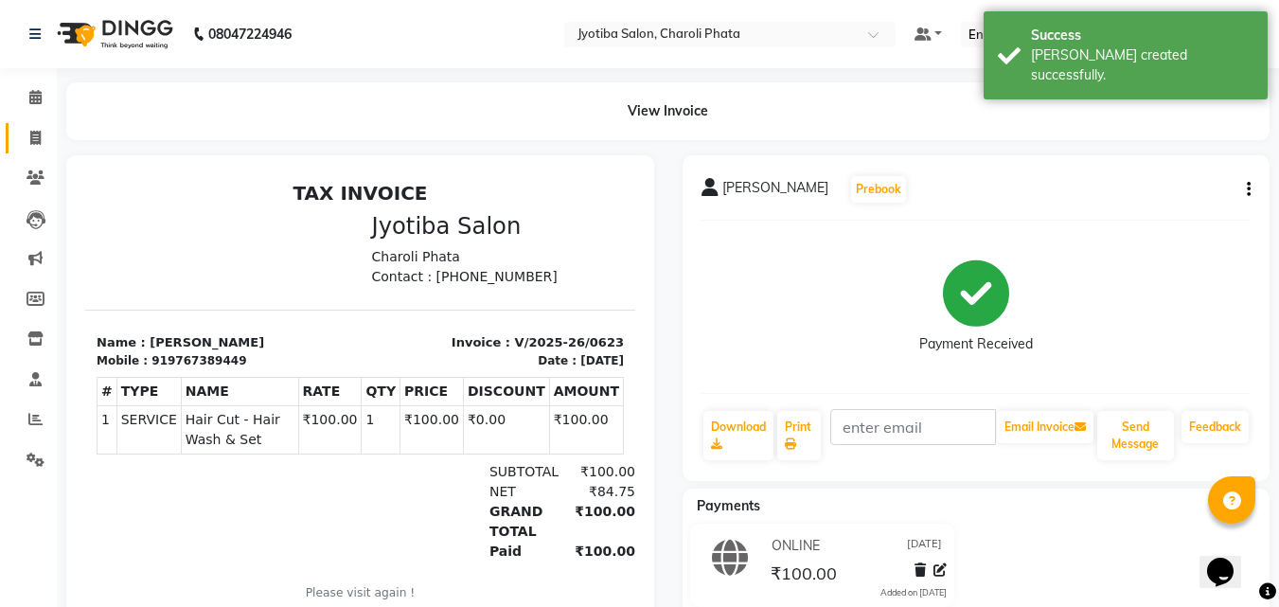
click at [30, 150] on link "Invoice" at bounding box center [28, 138] width 45 height 31
select select "service"
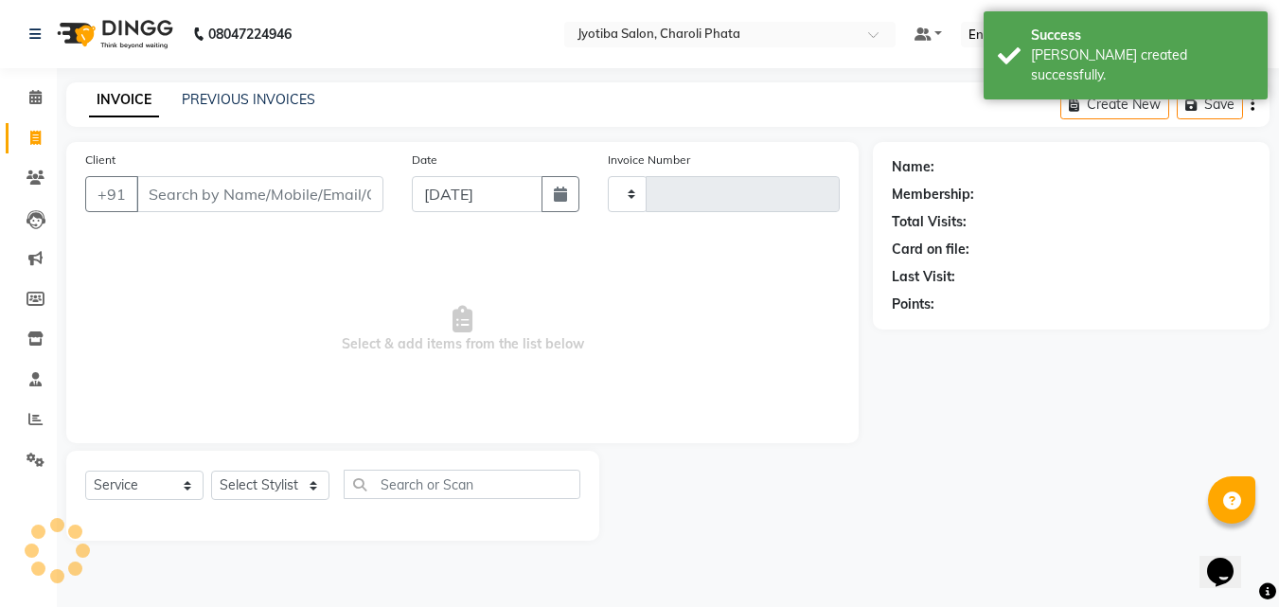
type input "0624"
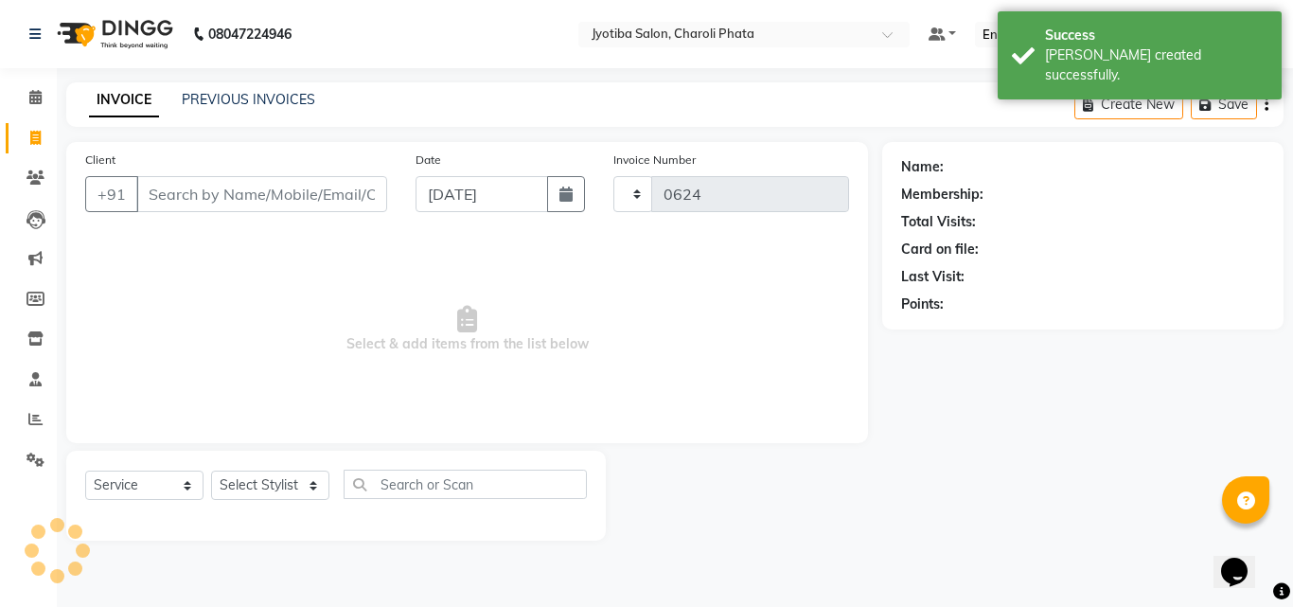
select select "5577"
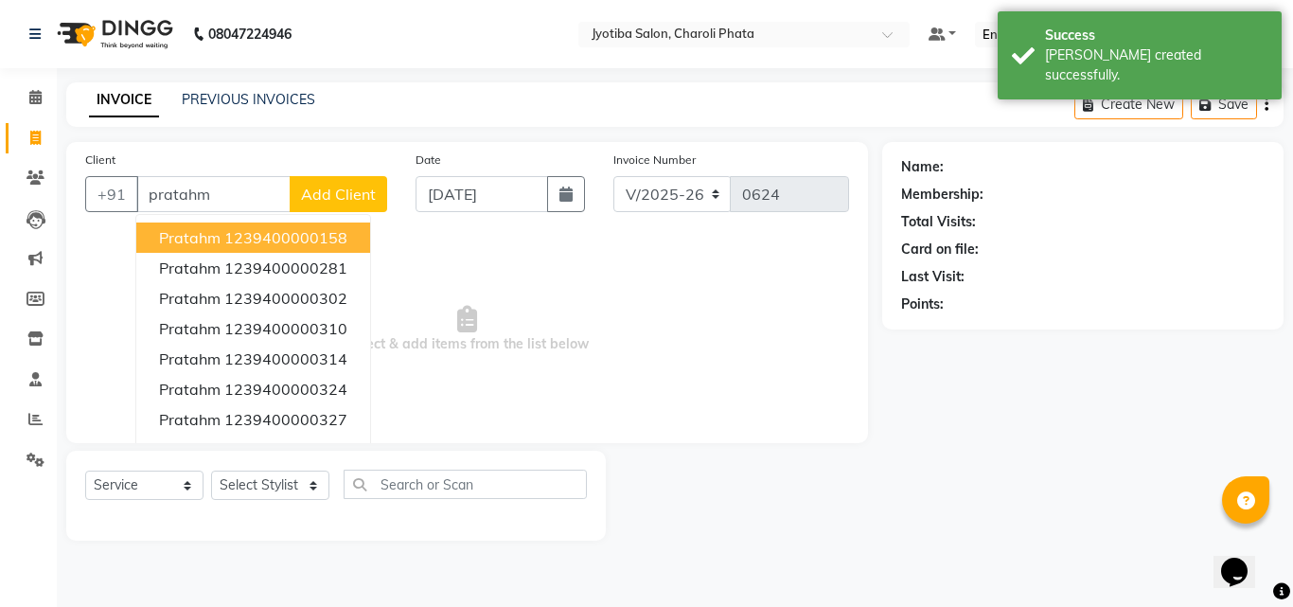
type input "pratahm"
click at [340, 182] on button "Add Client" at bounding box center [339, 194] width 98 height 36
select select "22"
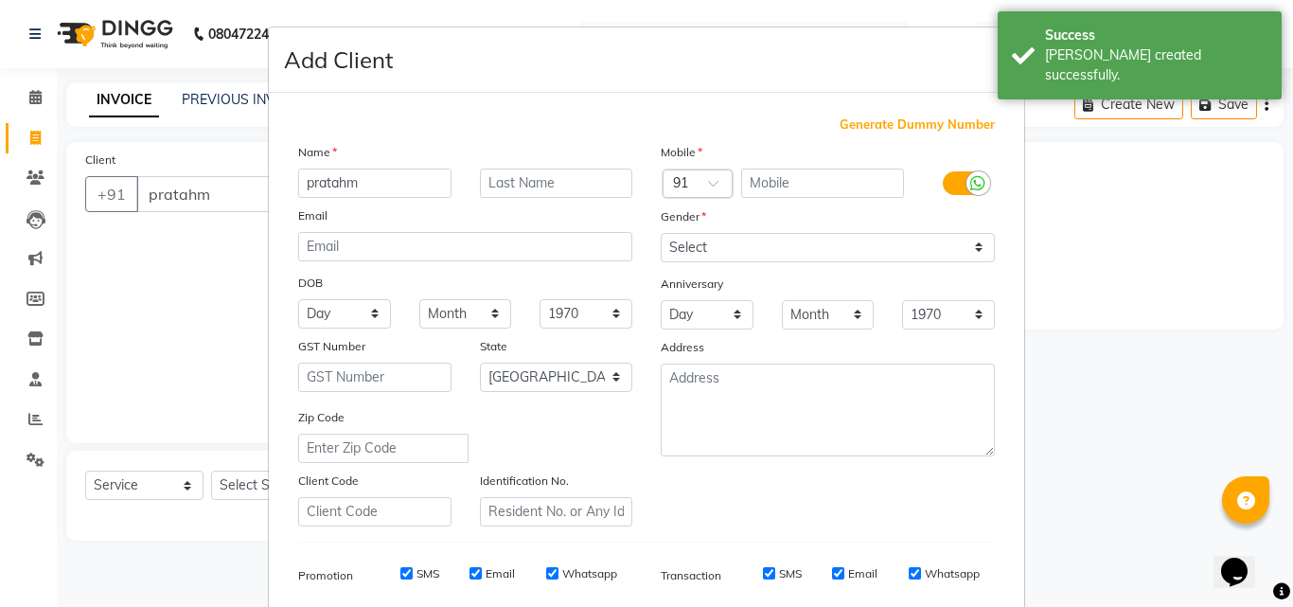
click at [907, 118] on span "Generate Dummy Number" at bounding box center [917, 125] width 155 height 19
type input "1239400000593"
checkbox input "false"
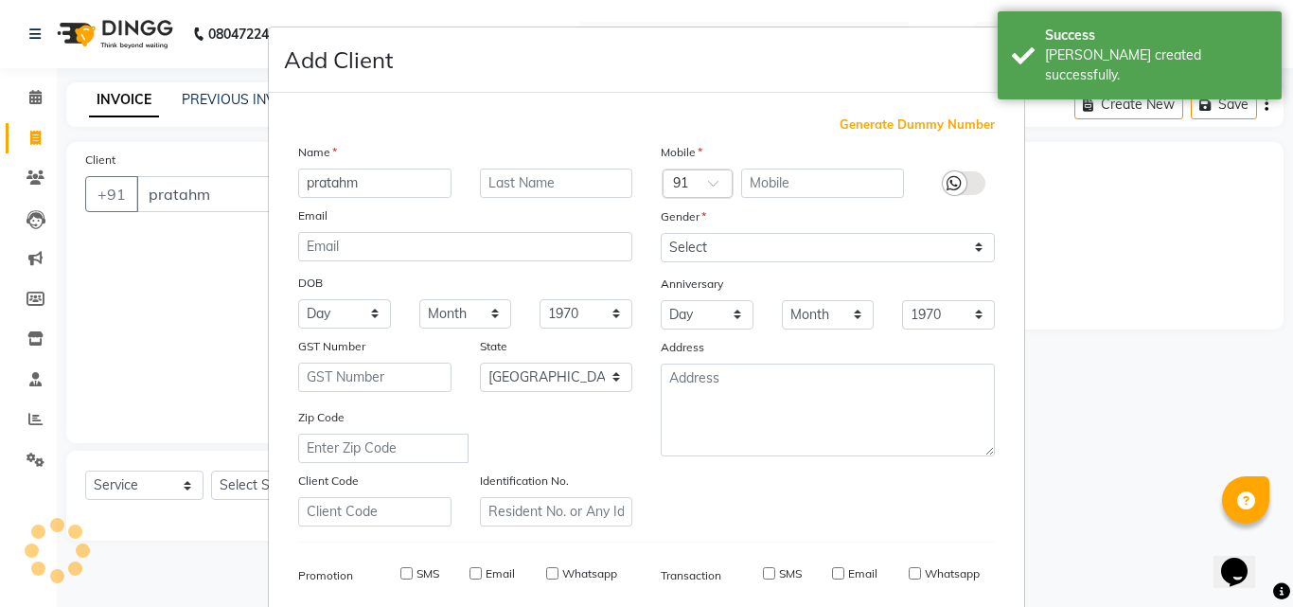
checkbox input "false"
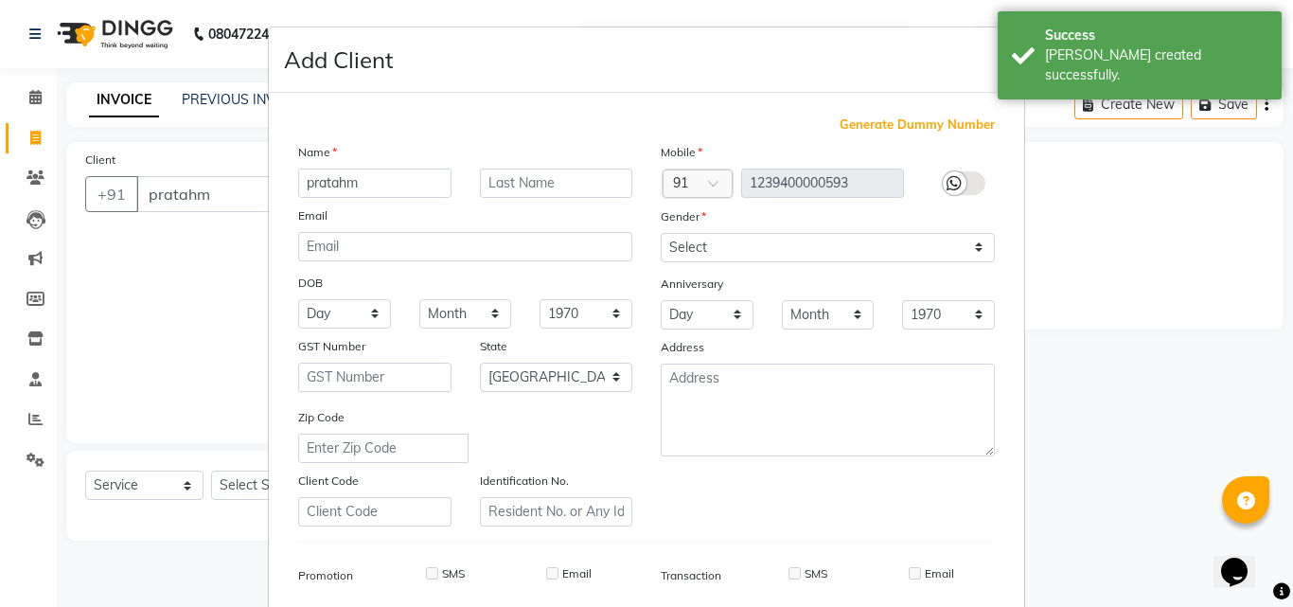
click at [679, 264] on div "Mobile Country Code × 91 1239400000593 Gender Select [DEMOGRAPHIC_DATA] [DEMOGR…" at bounding box center [828, 334] width 363 height 384
click at [682, 259] on select "Select [DEMOGRAPHIC_DATA] [DEMOGRAPHIC_DATA] Other Prefer Not To Say" at bounding box center [828, 247] width 334 height 29
select select "[DEMOGRAPHIC_DATA]"
click at [661, 233] on select "Select [DEMOGRAPHIC_DATA] [DEMOGRAPHIC_DATA] Other Prefer Not To Say" at bounding box center [828, 247] width 334 height 29
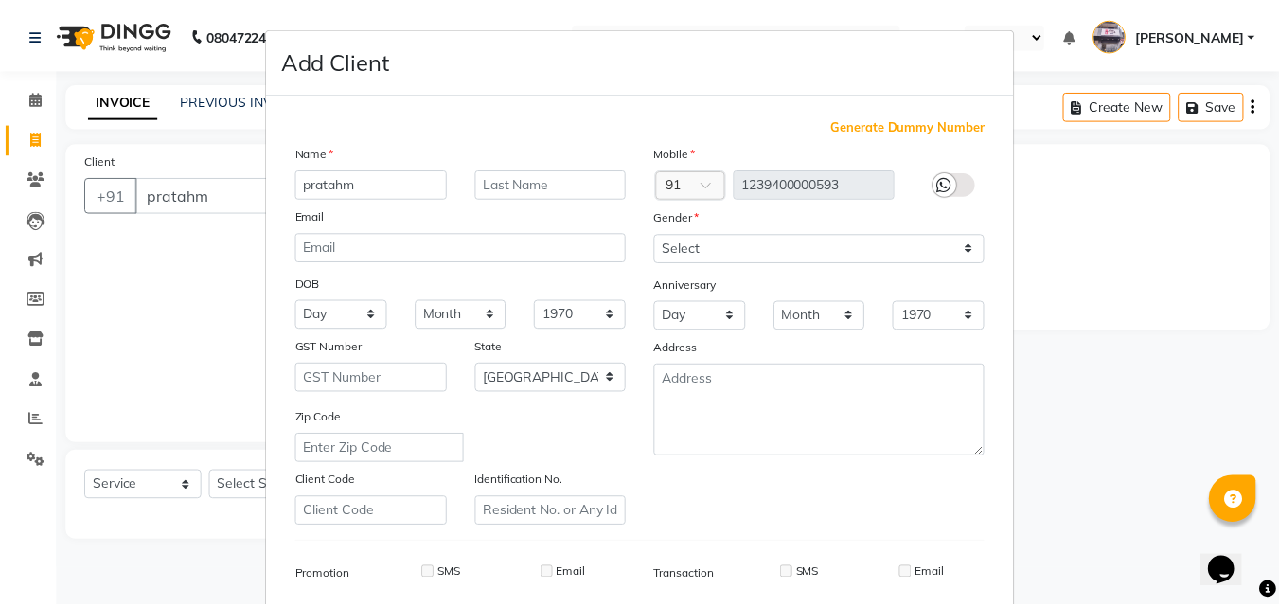
scroll to position [267, 0]
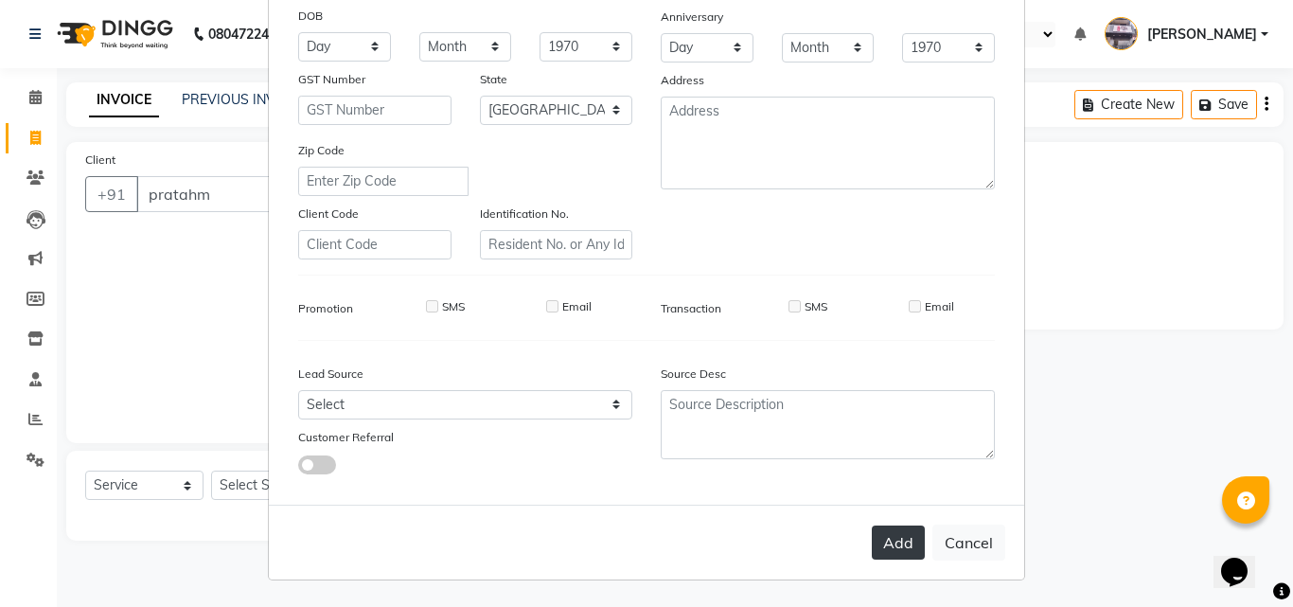
click at [873, 541] on button "Add" at bounding box center [898, 543] width 53 height 34
type input "1239400000593"
select select
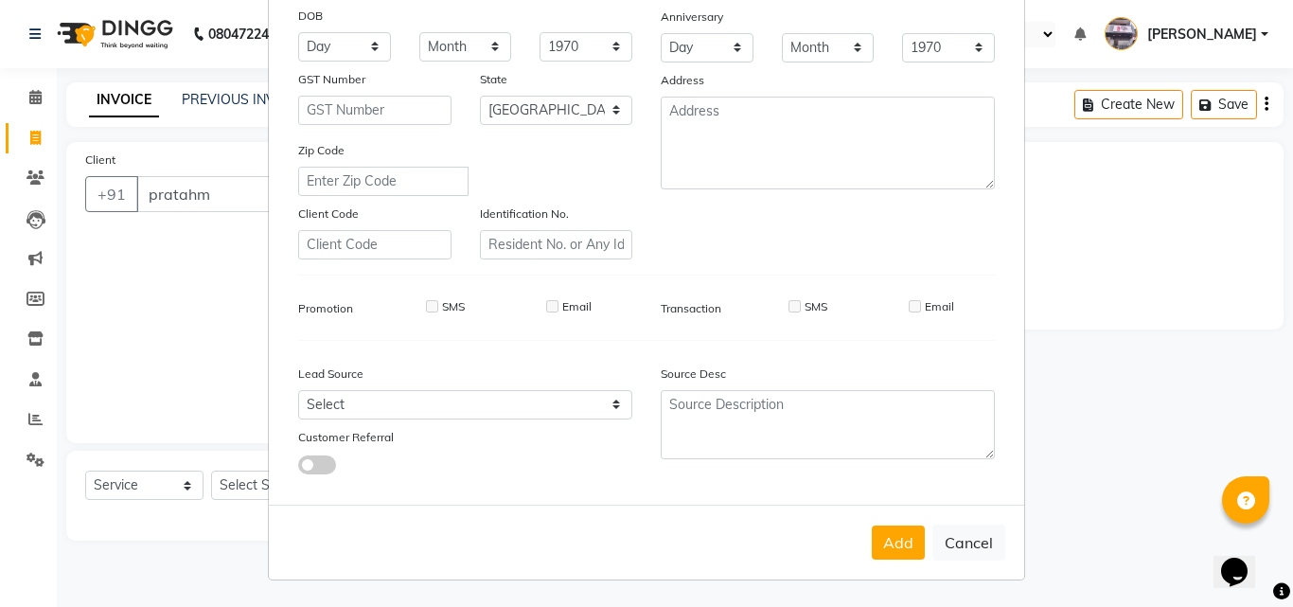
select select "null"
select select
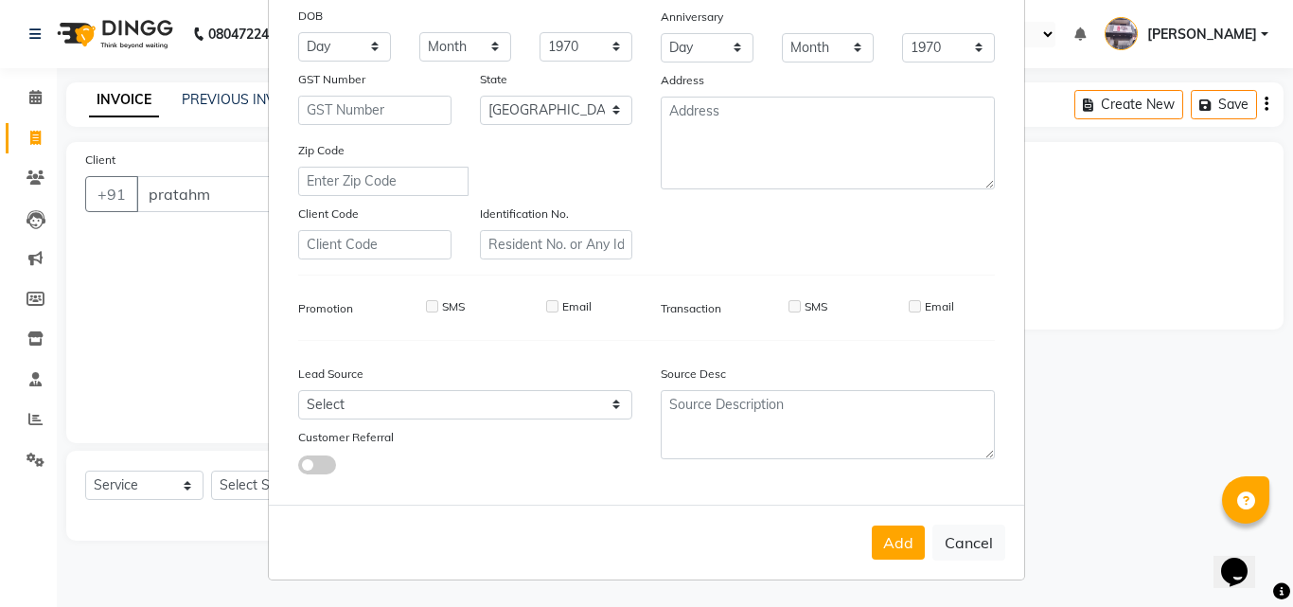
checkbox input "false"
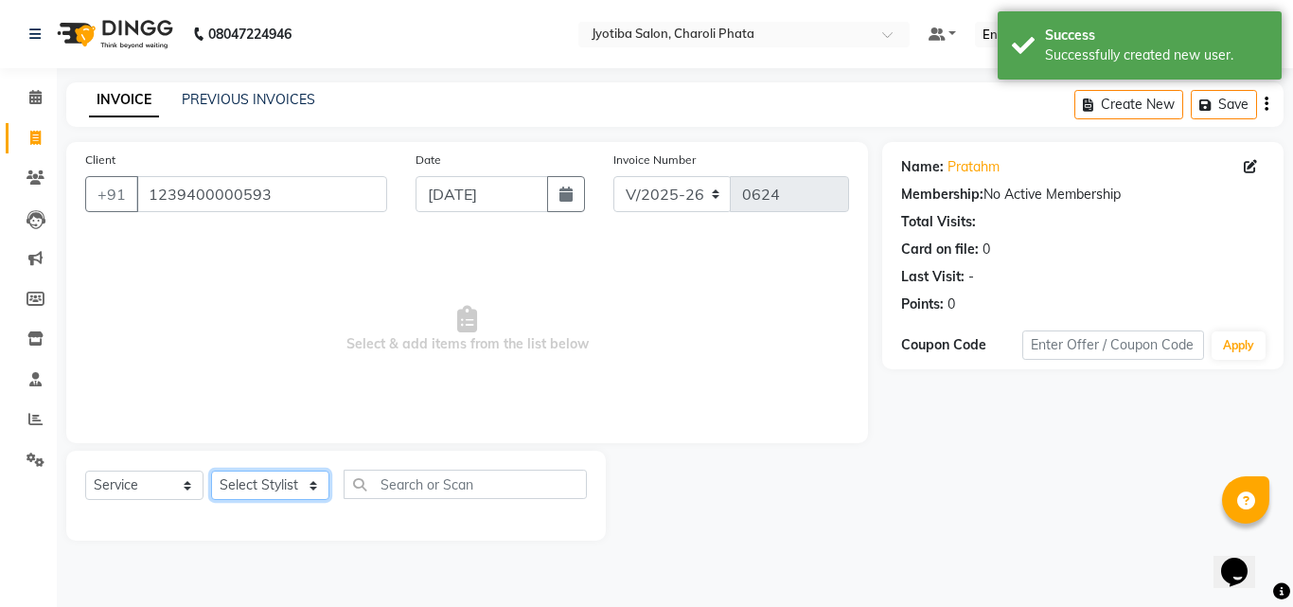
click at [270, 491] on select "Select Stylist [PERSON_NAME] PMS [PERSON_NAME] shop exe emply" at bounding box center [270, 485] width 118 height 29
select select "38049"
click at [211, 471] on select "Select Stylist [PERSON_NAME] PMS [PERSON_NAME] shop exe emply" at bounding box center [270, 485] width 118 height 29
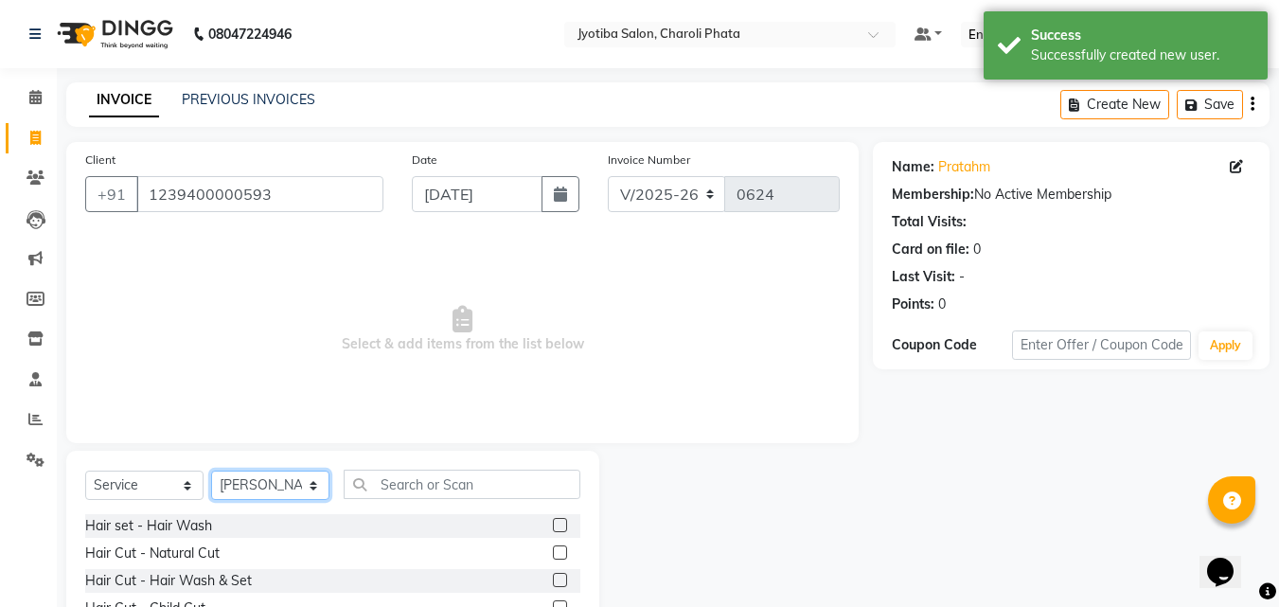
scroll to position [152, 0]
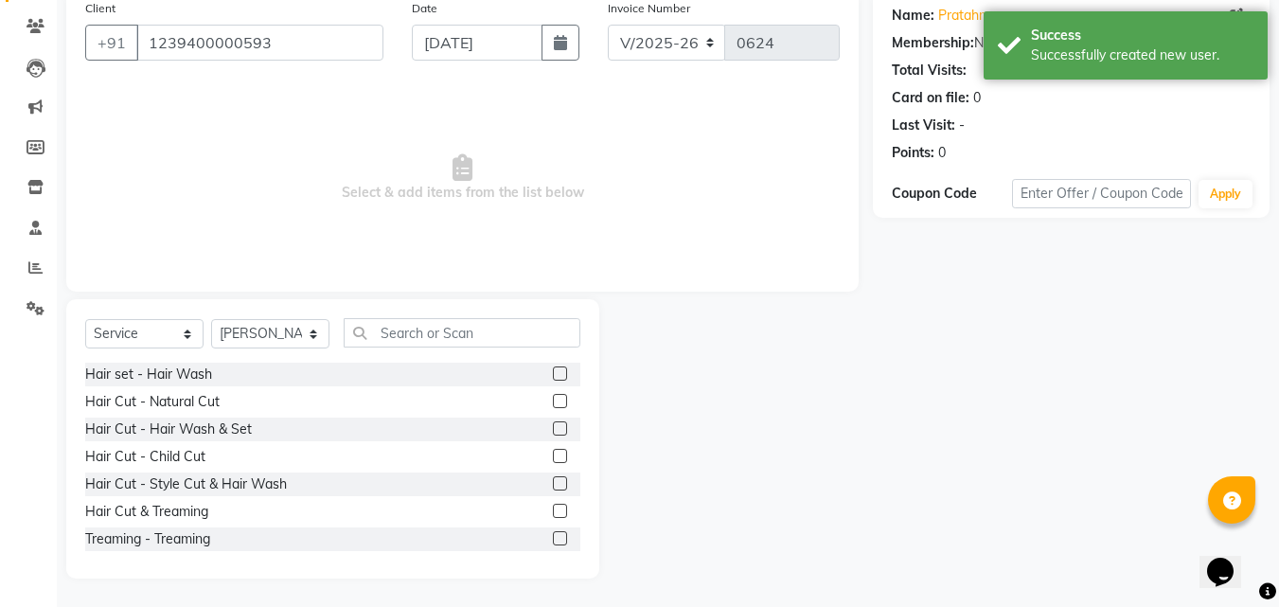
click at [553, 431] on label at bounding box center [560, 428] width 14 height 14
click at [553, 431] on input "checkbox" at bounding box center [559, 429] width 12 height 12
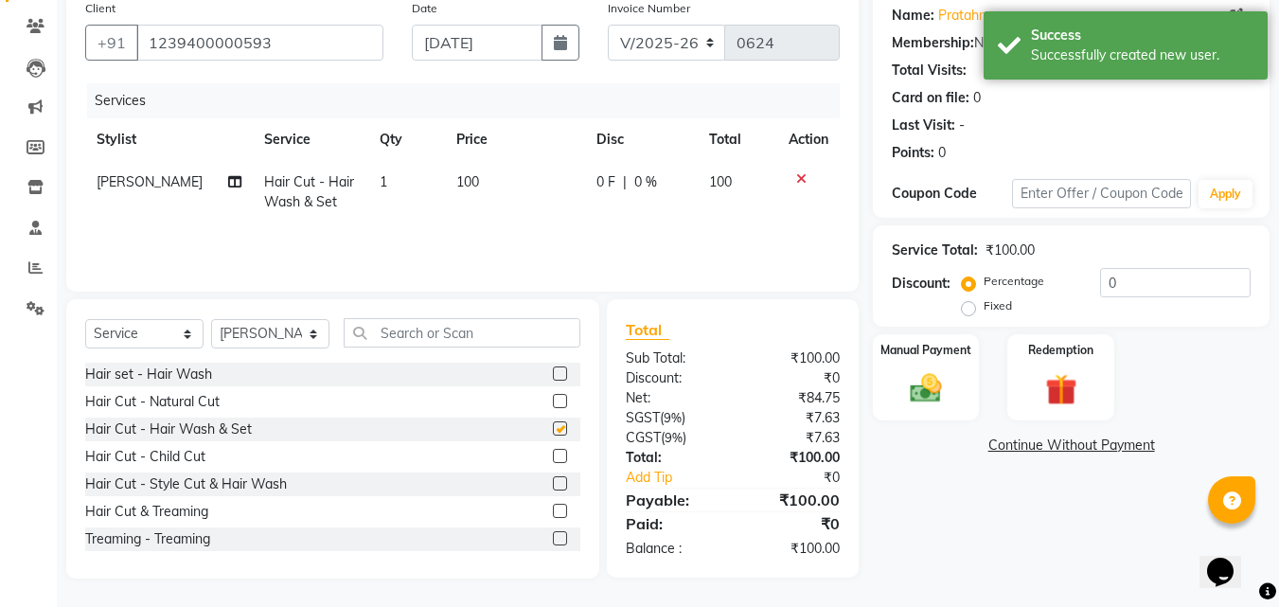
checkbox input "false"
click at [910, 390] on img at bounding box center [926, 388] width 53 height 38
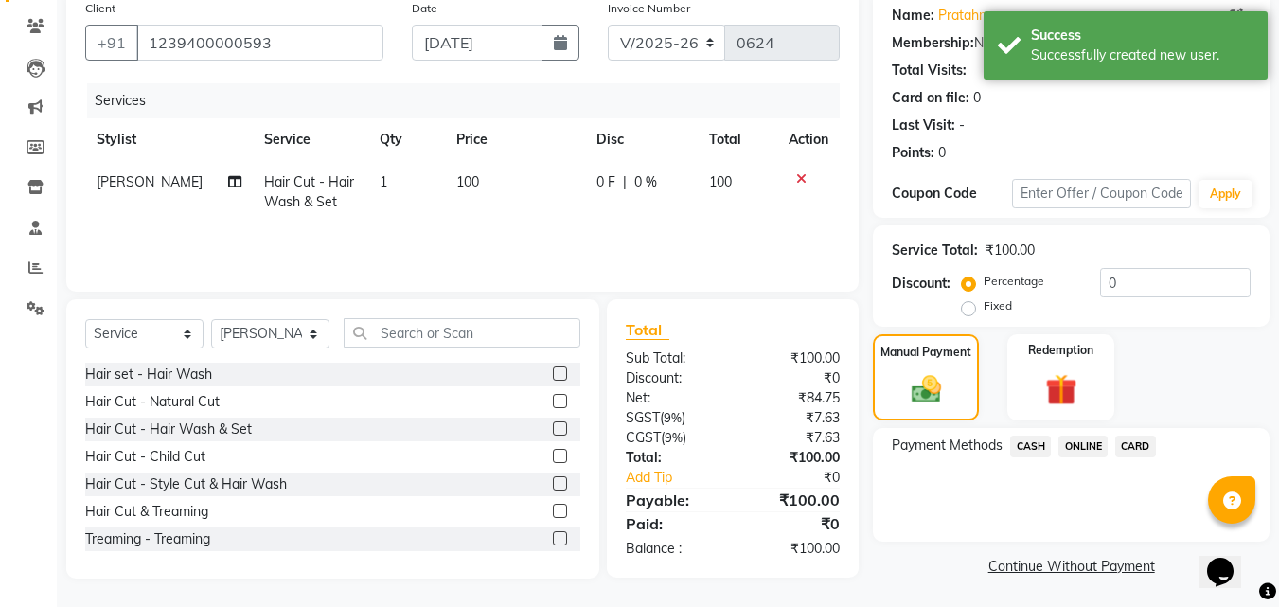
click at [1024, 442] on span "CASH" at bounding box center [1030, 447] width 41 height 22
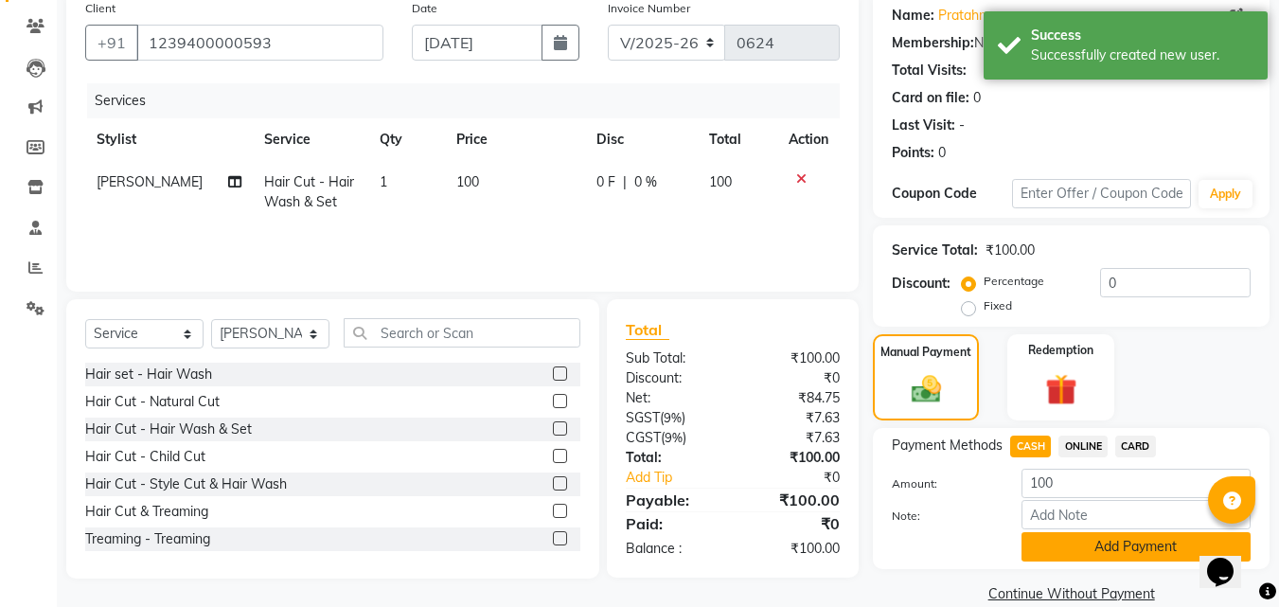
click at [1051, 538] on button "Add Payment" at bounding box center [1136, 546] width 229 height 29
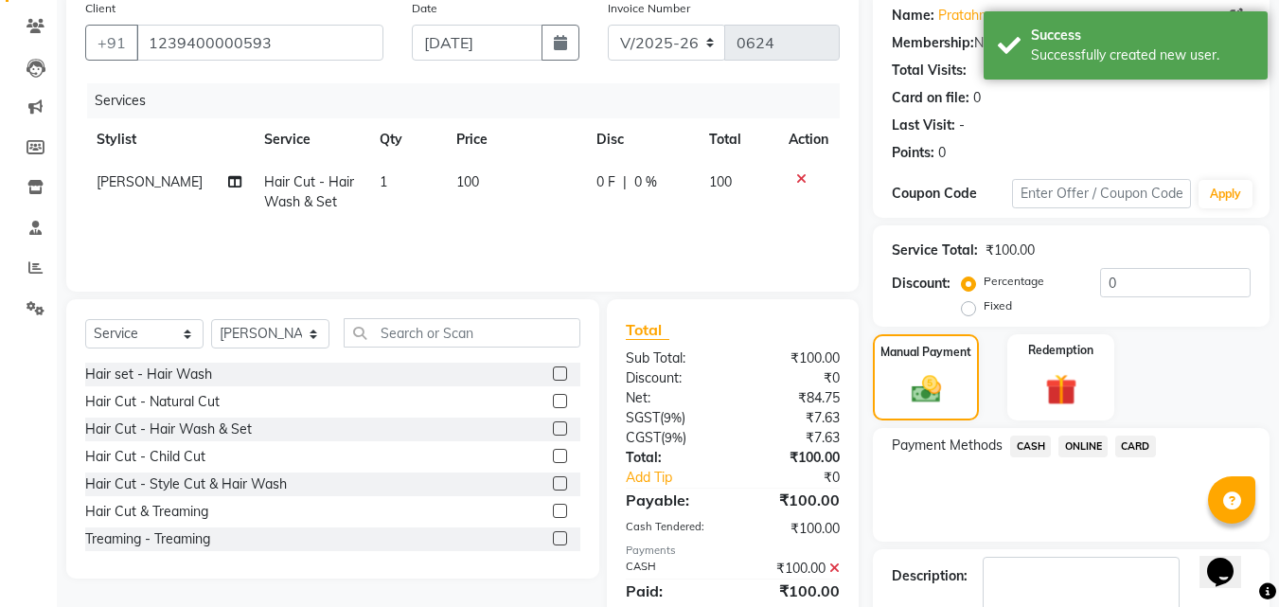
scroll to position [260, 0]
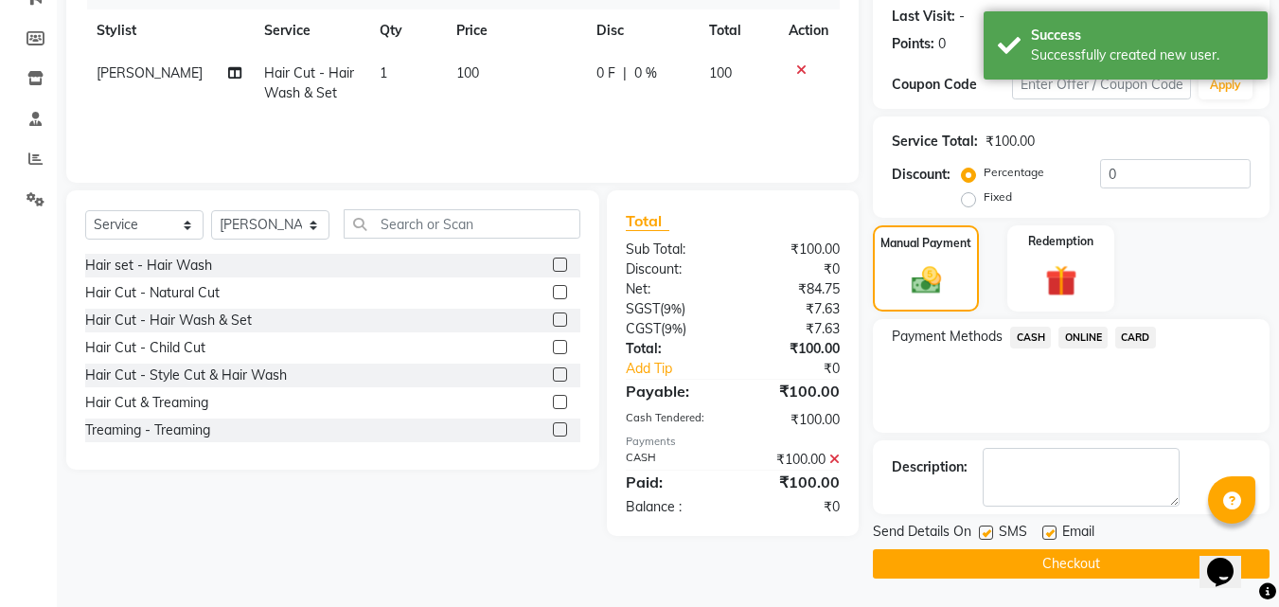
click at [1087, 572] on button "Checkout" at bounding box center [1071, 563] width 397 height 29
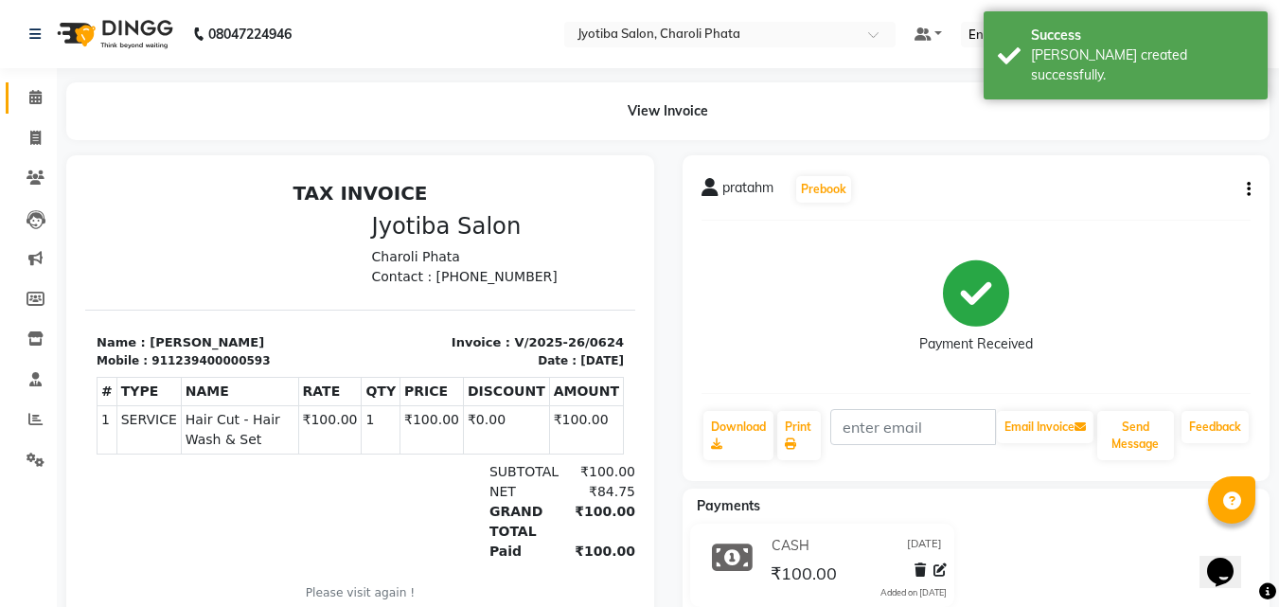
click at [40, 110] on link "Calendar" at bounding box center [28, 97] width 45 height 31
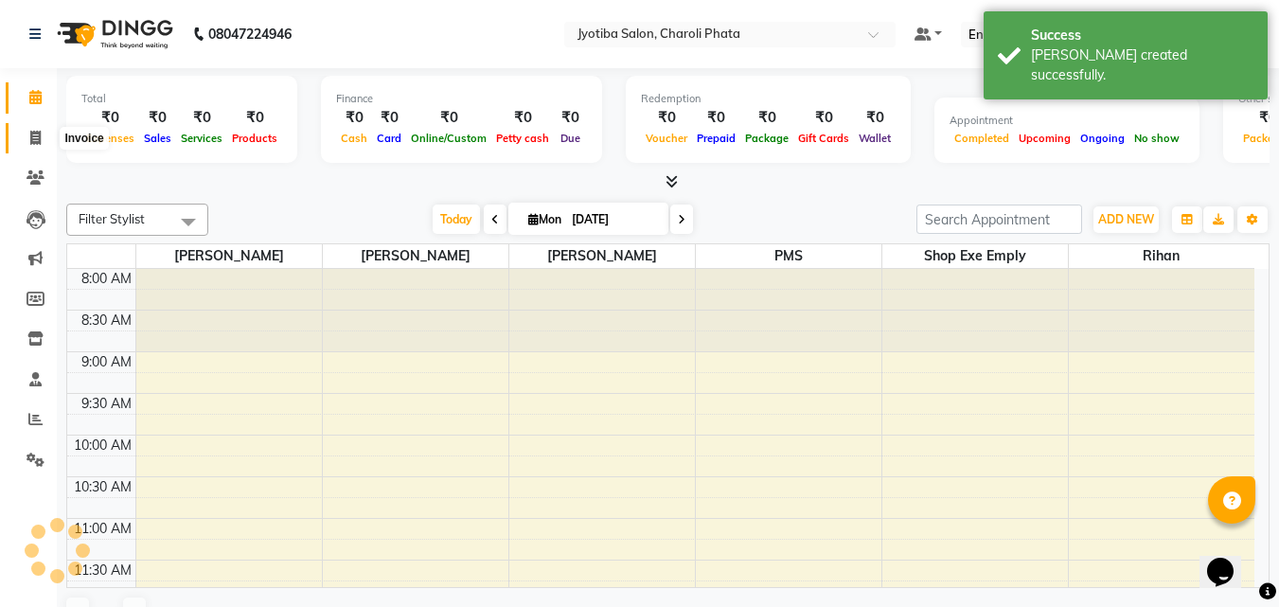
click at [40, 131] on icon at bounding box center [35, 138] width 10 height 14
select select "service"
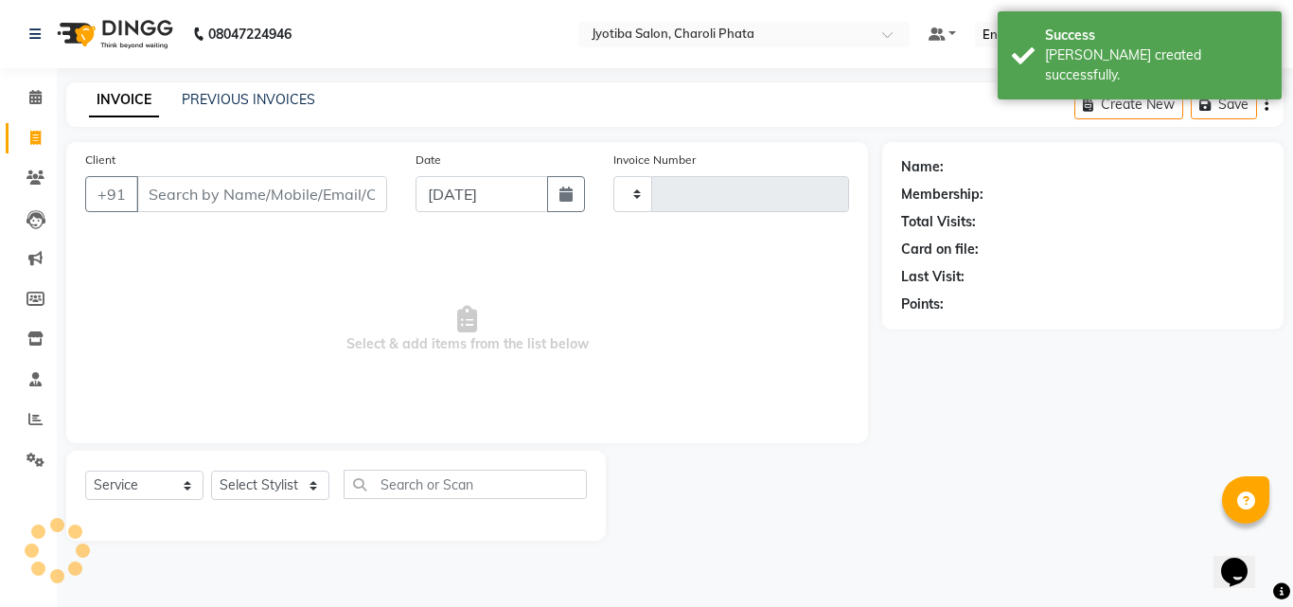
type input "0625"
select select "5577"
click at [200, 200] on input "Client" at bounding box center [261, 194] width 251 height 36
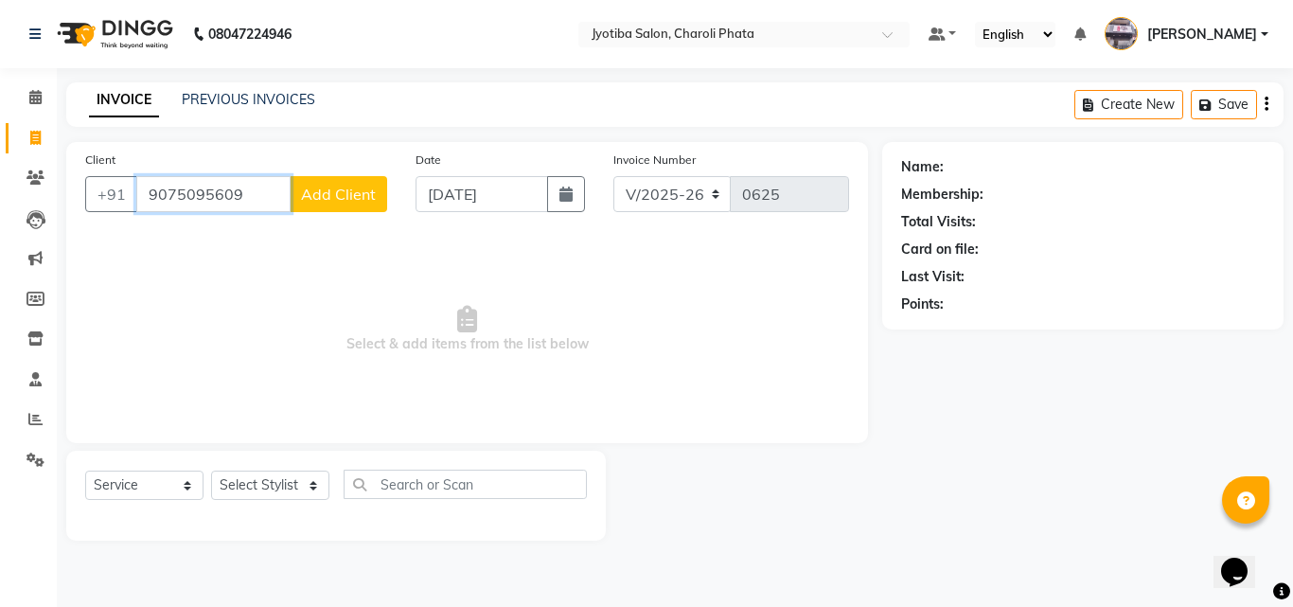
type input "9075095609"
click at [314, 191] on span "Add Client" at bounding box center [338, 194] width 75 height 19
select select "22"
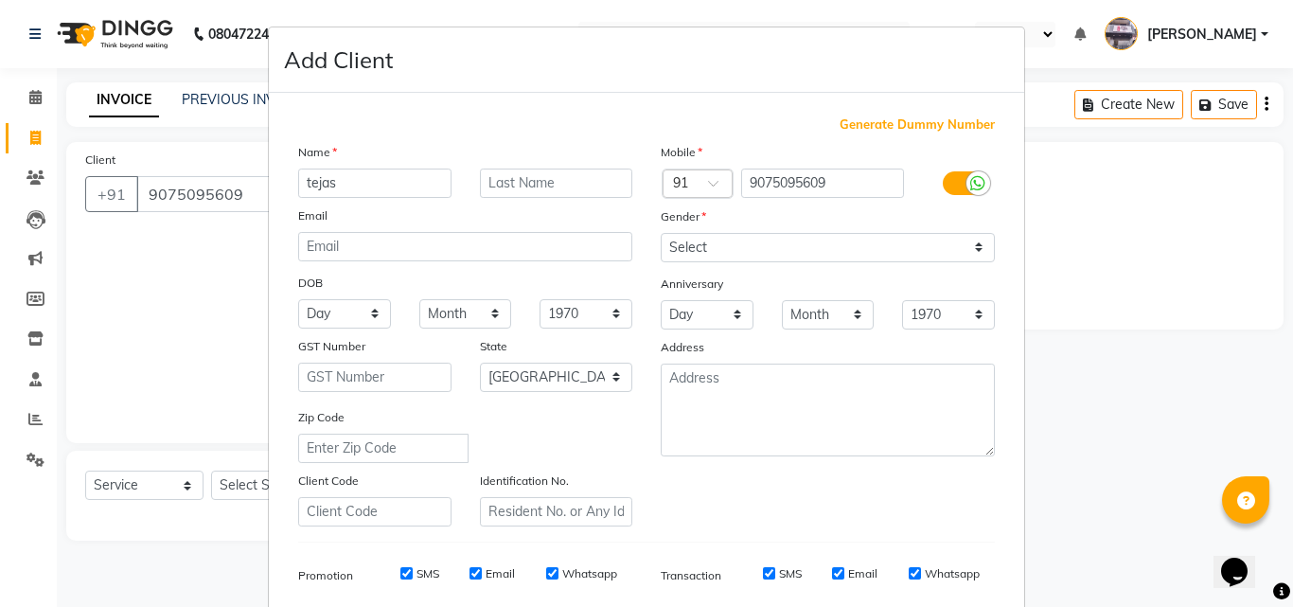
type input "tejas"
click at [733, 252] on select "Select [DEMOGRAPHIC_DATA] [DEMOGRAPHIC_DATA] Other Prefer Not To Say" at bounding box center [828, 247] width 334 height 29
select select "[DEMOGRAPHIC_DATA]"
click at [661, 233] on select "Select [DEMOGRAPHIC_DATA] [DEMOGRAPHIC_DATA] Other Prefer Not To Say" at bounding box center [828, 247] width 334 height 29
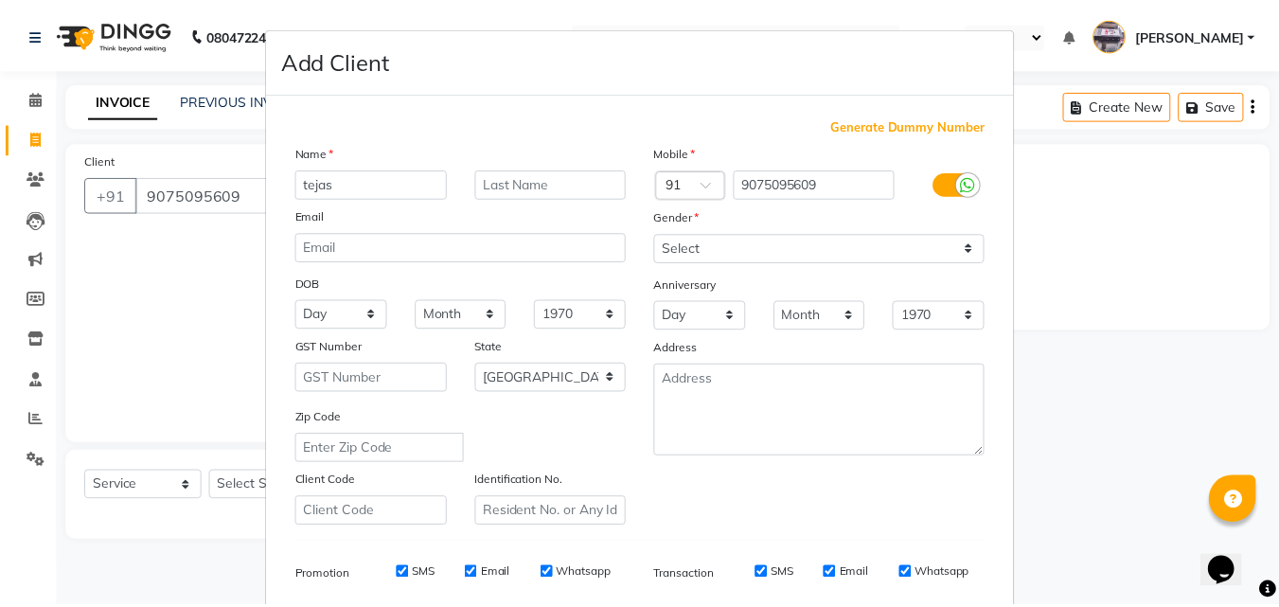
scroll to position [267, 0]
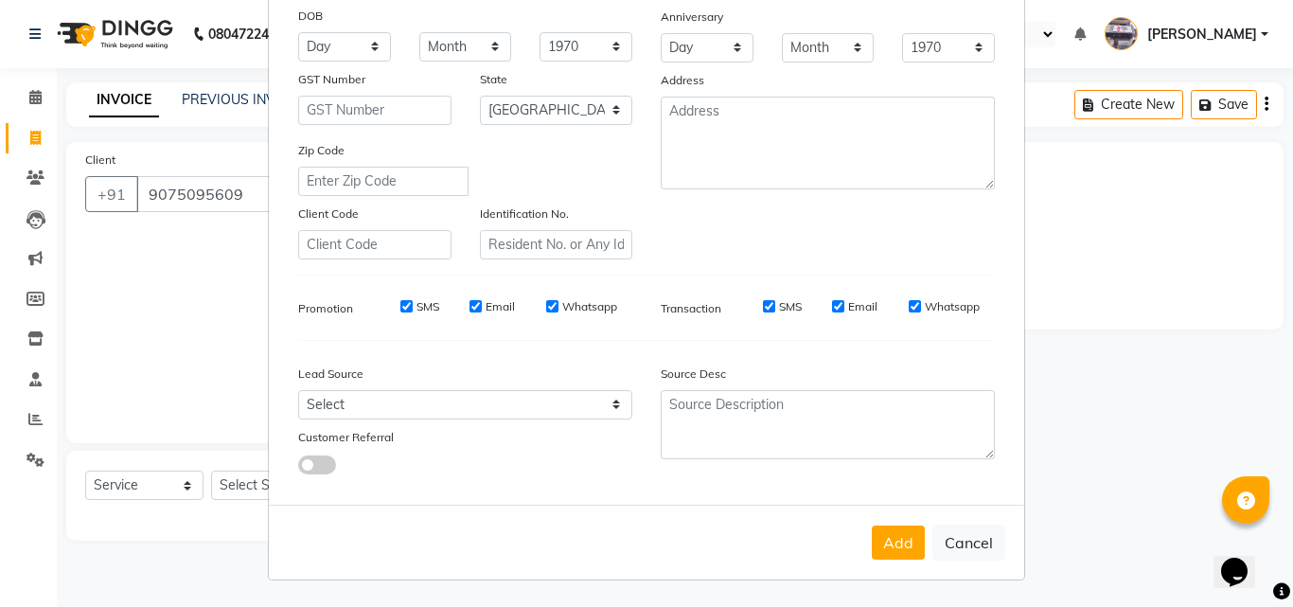
click at [862, 544] on div "Add Cancel" at bounding box center [647, 542] width 756 height 75
click at [889, 537] on button "Add" at bounding box center [898, 543] width 53 height 34
select select
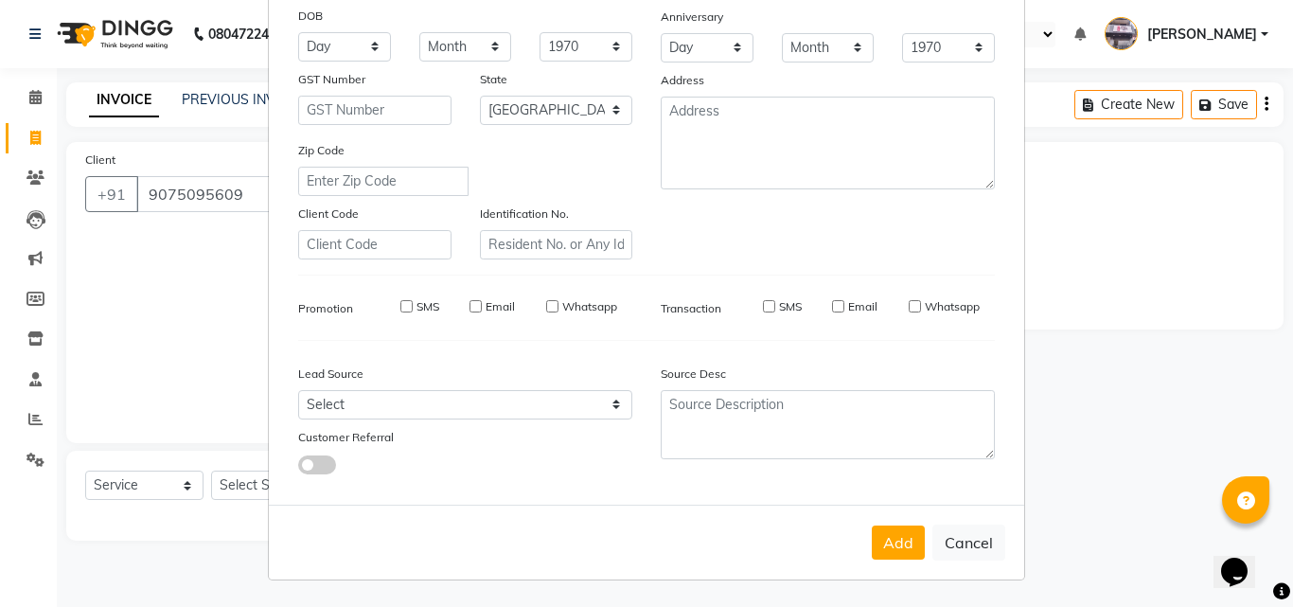
select select "null"
select select
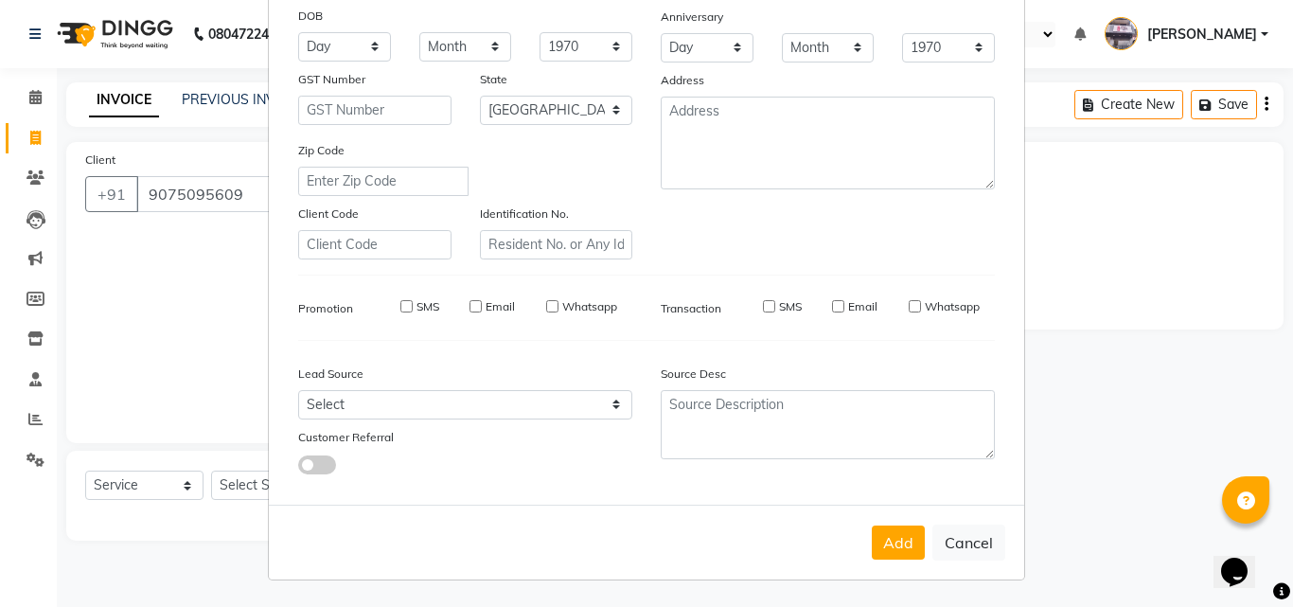
checkbox input "false"
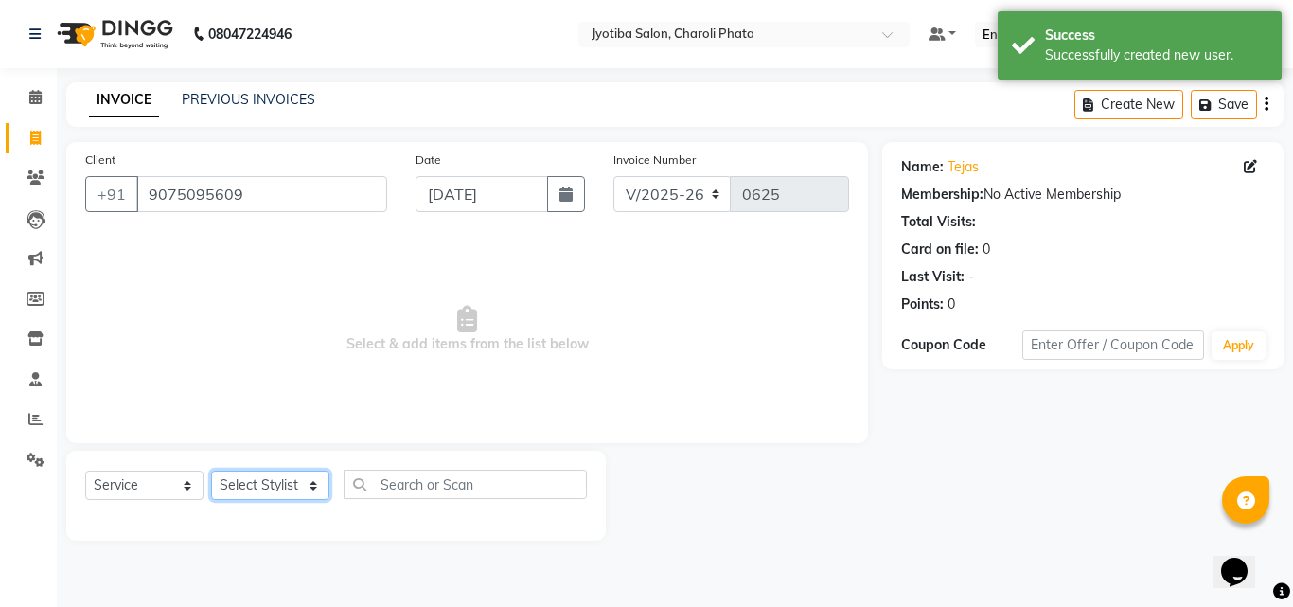
click at [241, 476] on select "Select Stylist [PERSON_NAME] PMS [PERSON_NAME] shop exe emply" at bounding box center [270, 485] width 118 height 29
select select "38050"
click at [211, 471] on select "Select Stylist [PERSON_NAME] PMS [PERSON_NAME] shop exe emply" at bounding box center [270, 485] width 118 height 29
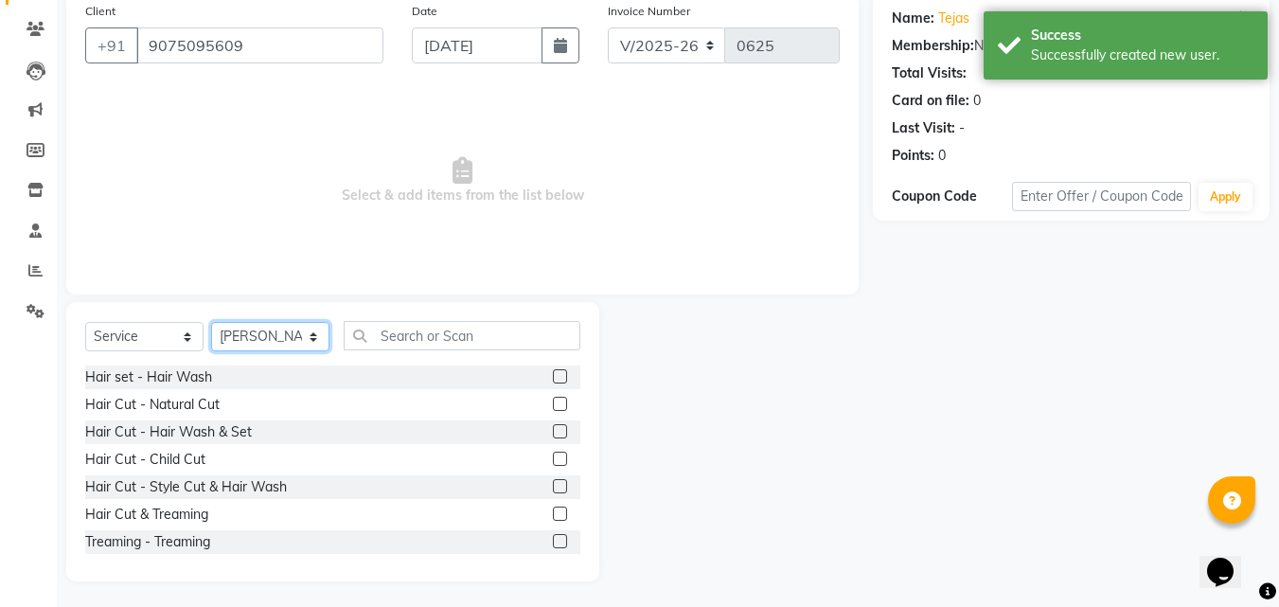
scroll to position [152, 0]
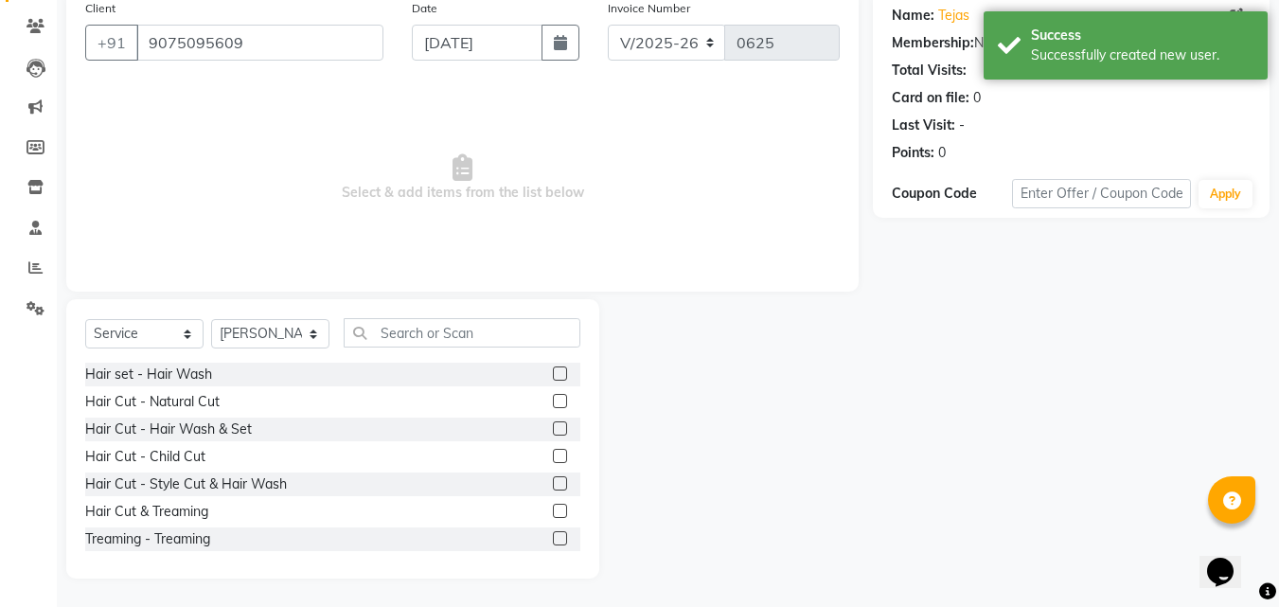
drag, startPoint x: 552, startPoint y: 400, endPoint x: 557, endPoint y: 438, distance: 39.1
click at [553, 401] on label at bounding box center [560, 401] width 14 height 14
click at [553, 401] on input "checkbox" at bounding box center [559, 402] width 12 height 12
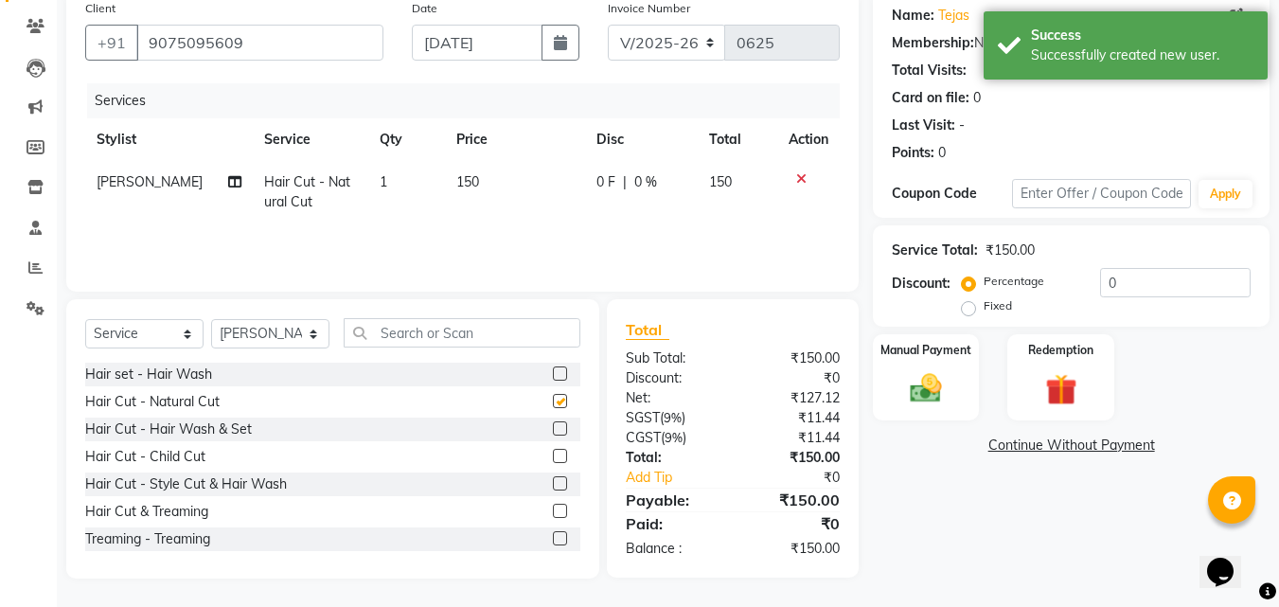
checkbox input "false"
click at [553, 429] on label at bounding box center [560, 428] width 14 height 14
click at [553, 429] on input "checkbox" at bounding box center [559, 429] width 12 height 12
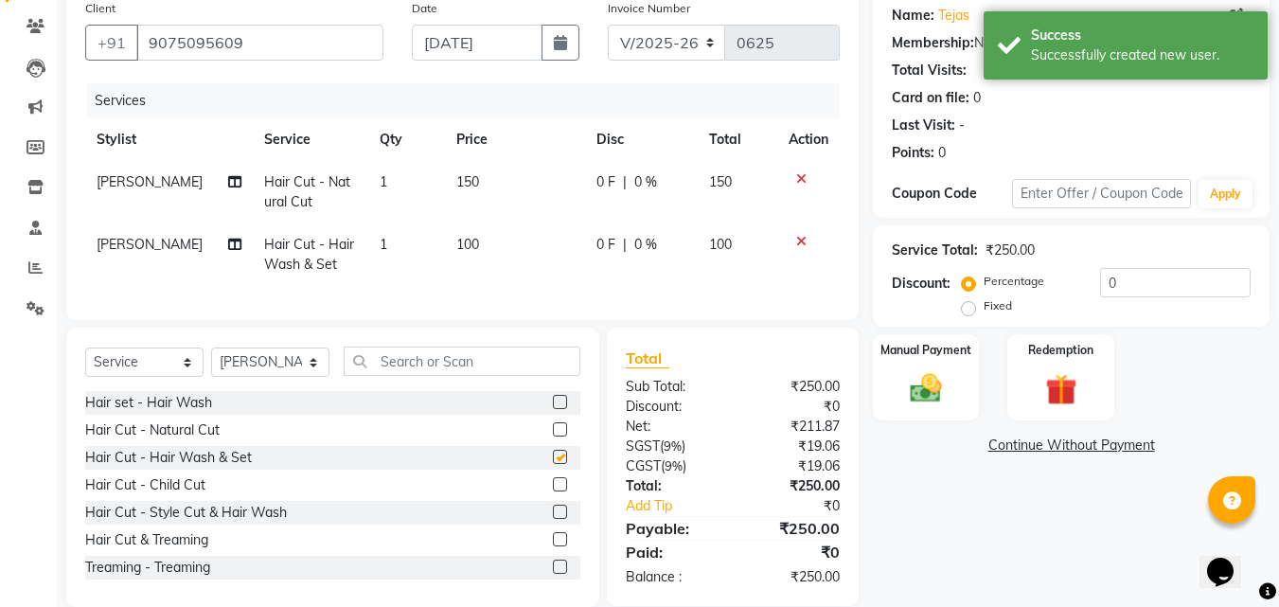
checkbox input "false"
click at [906, 409] on div "Manual Payment" at bounding box center [926, 377] width 111 height 90
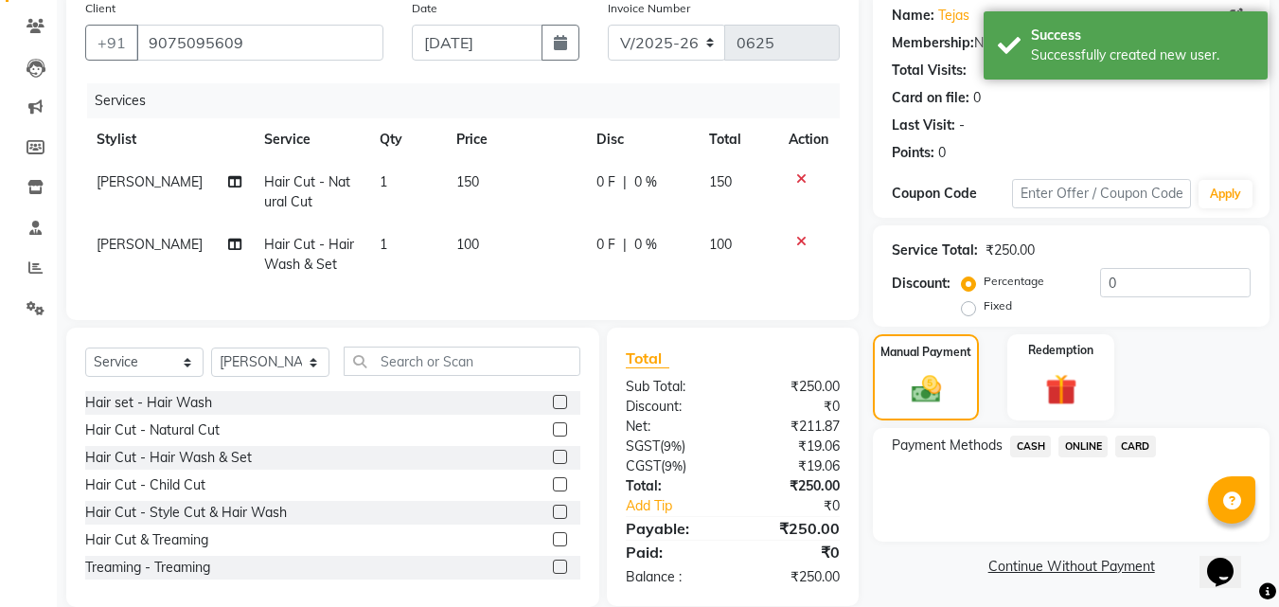
drag, startPoint x: 1095, startPoint y: 447, endPoint x: 1095, endPoint y: 460, distance: 13.3
click at [1095, 446] on span "ONLINE" at bounding box center [1083, 447] width 49 height 22
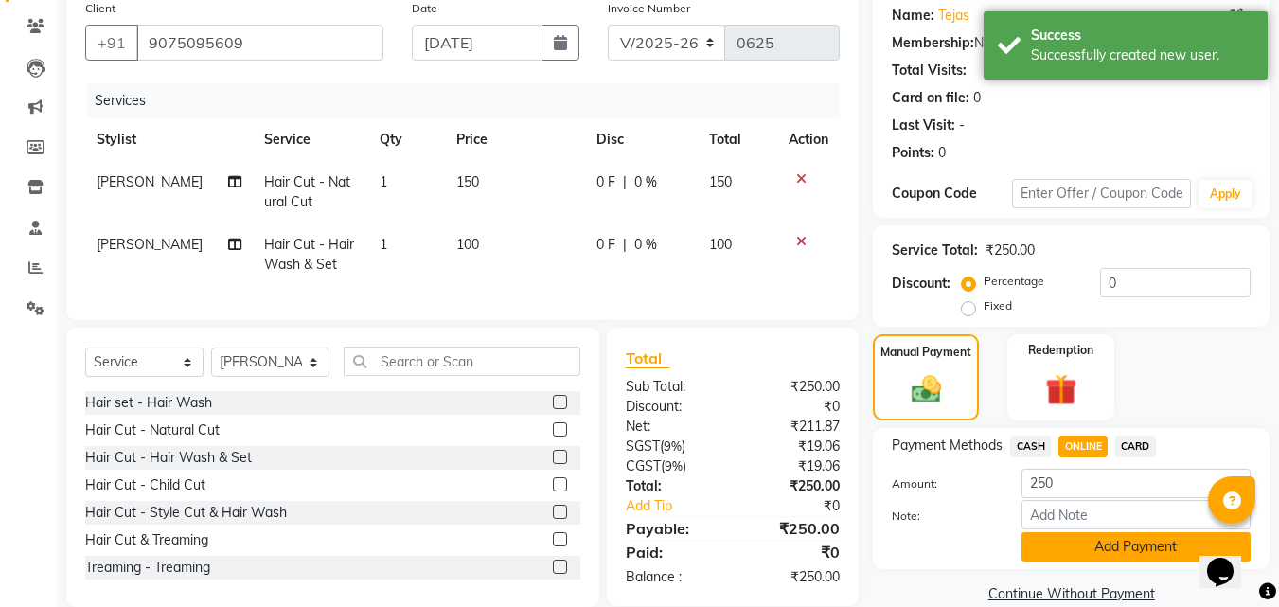
click at [1067, 546] on button "Add Payment" at bounding box center [1136, 546] width 229 height 29
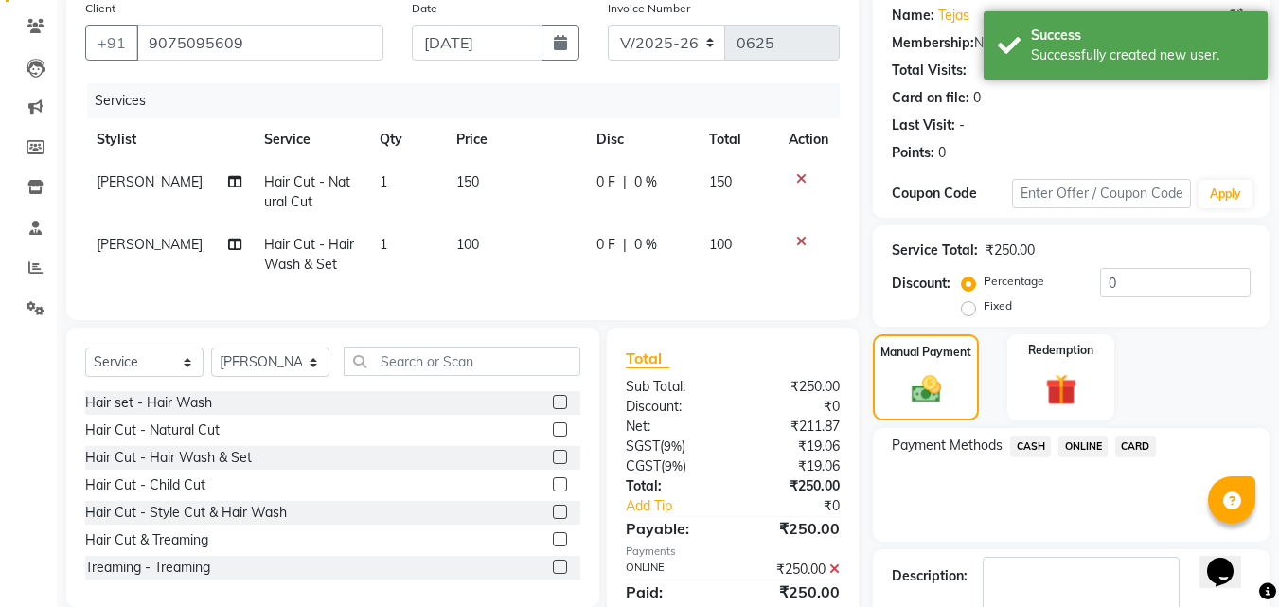
scroll to position [260, 0]
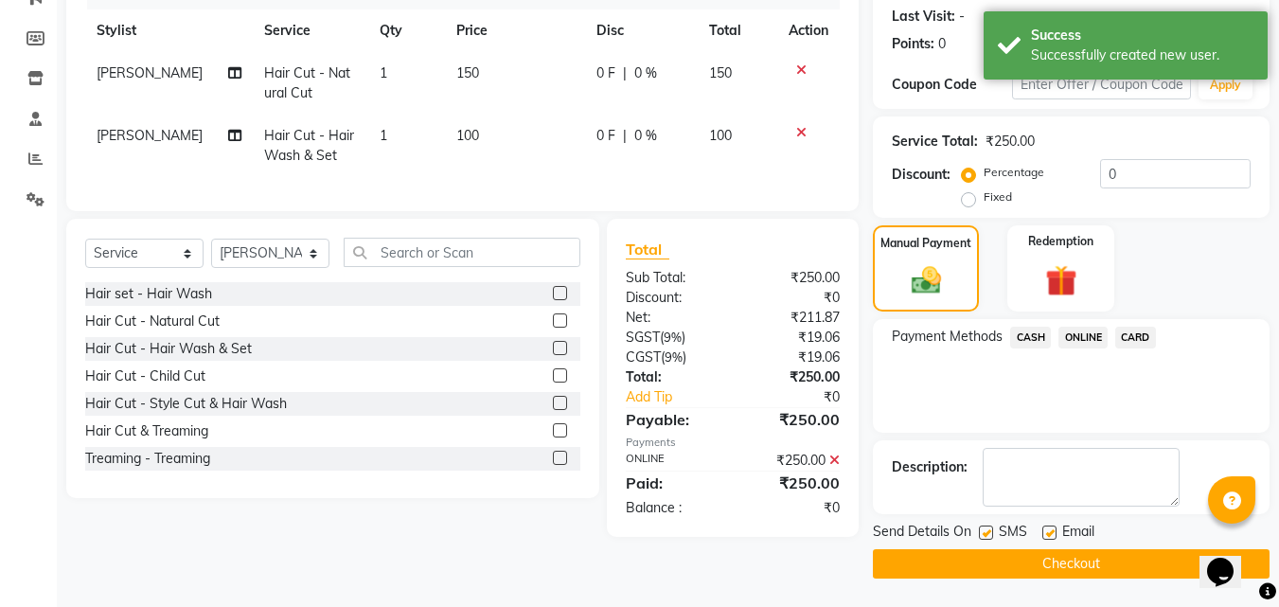
click at [1133, 567] on button "Checkout" at bounding box center [1071, 563] width 397 height 29
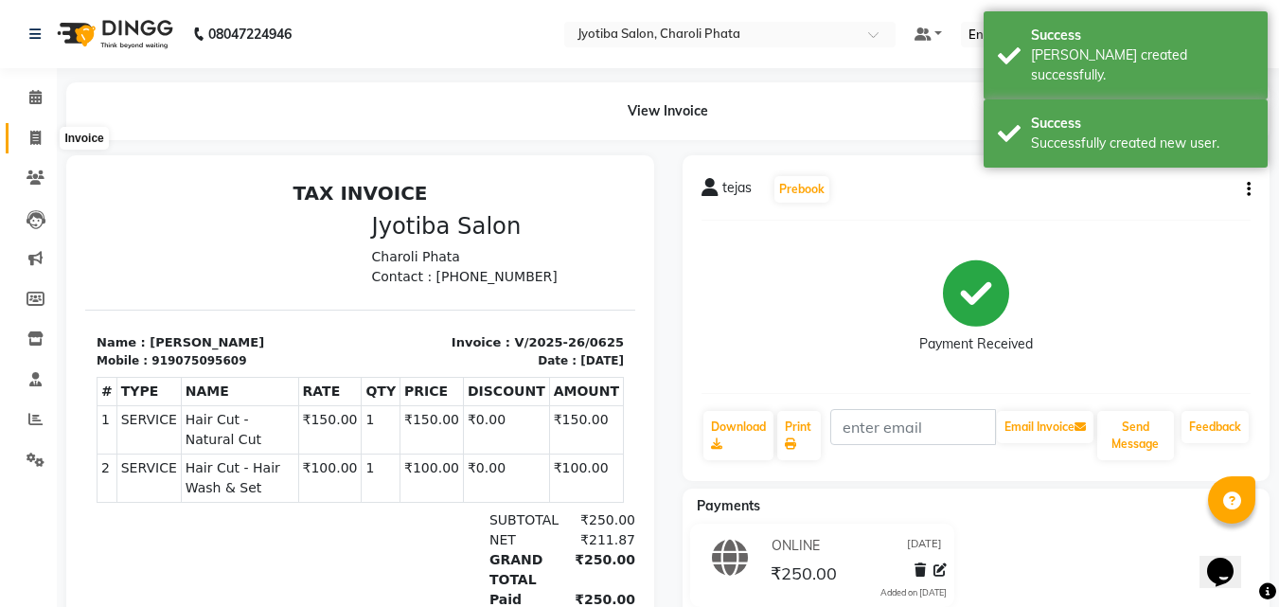
click at [47, 135] on span at bounding box center [35, 139] width 33 height 22
select select "5577"
select select "service"
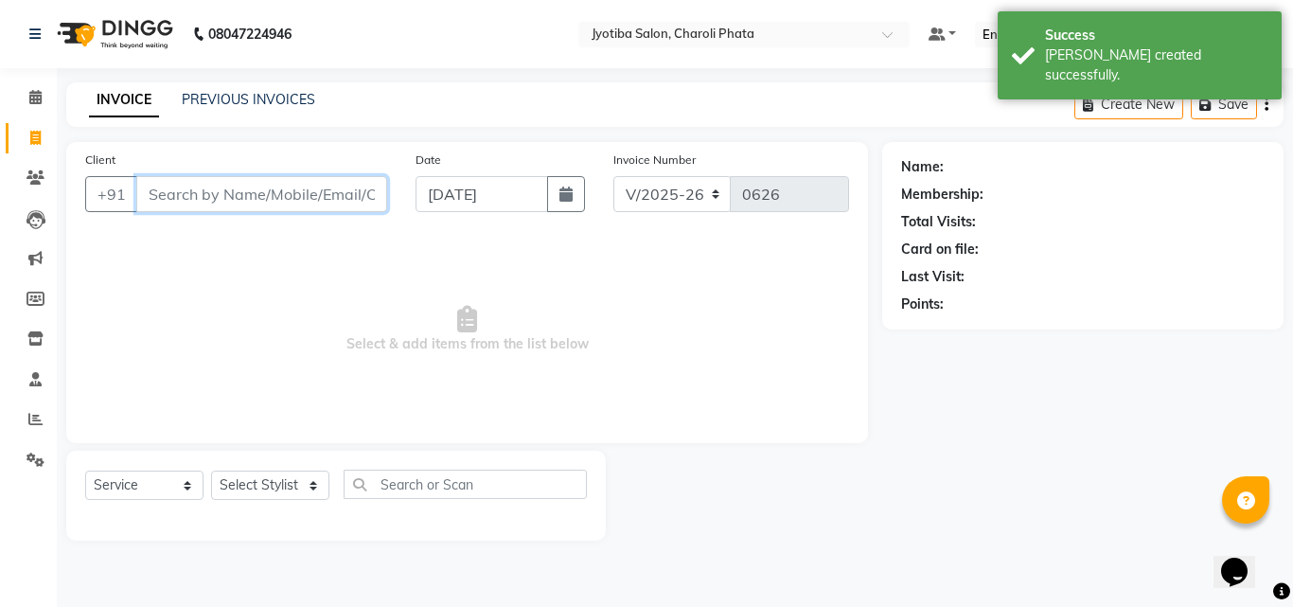
click at [222, 205] on input "Client" at bounding box center [261, 194] width 251 height 36
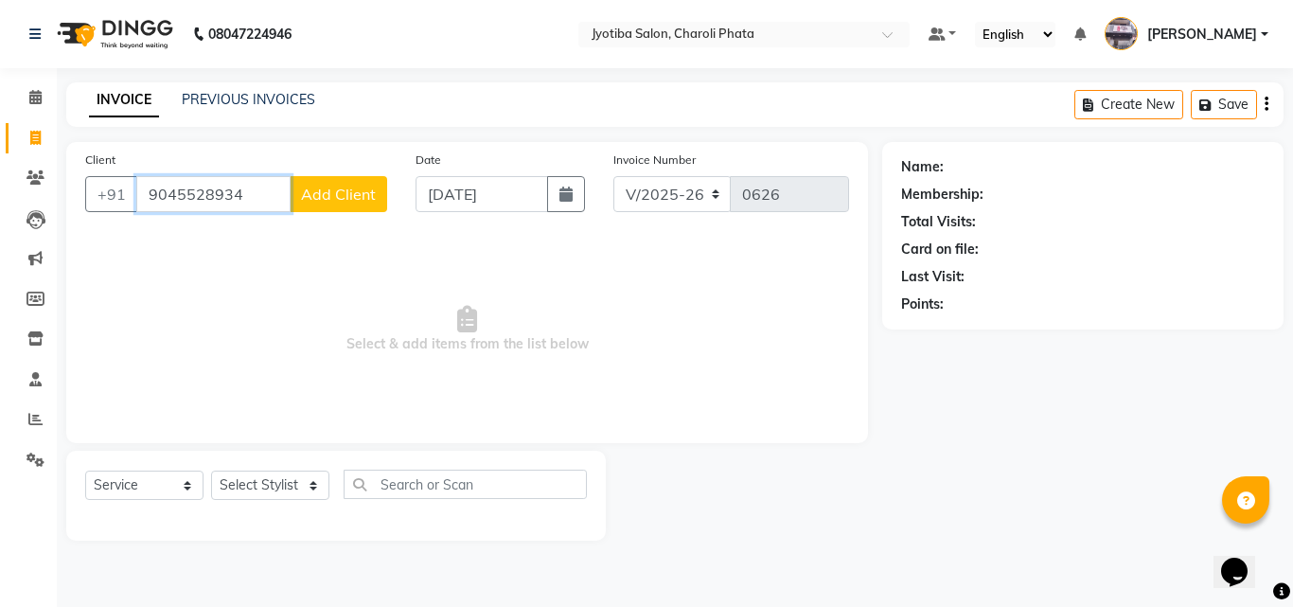
type input "9045528934"
click at [330, 183] on button "Add Client" at bounding box center [339, 194] width 98 height 36
select select "22"
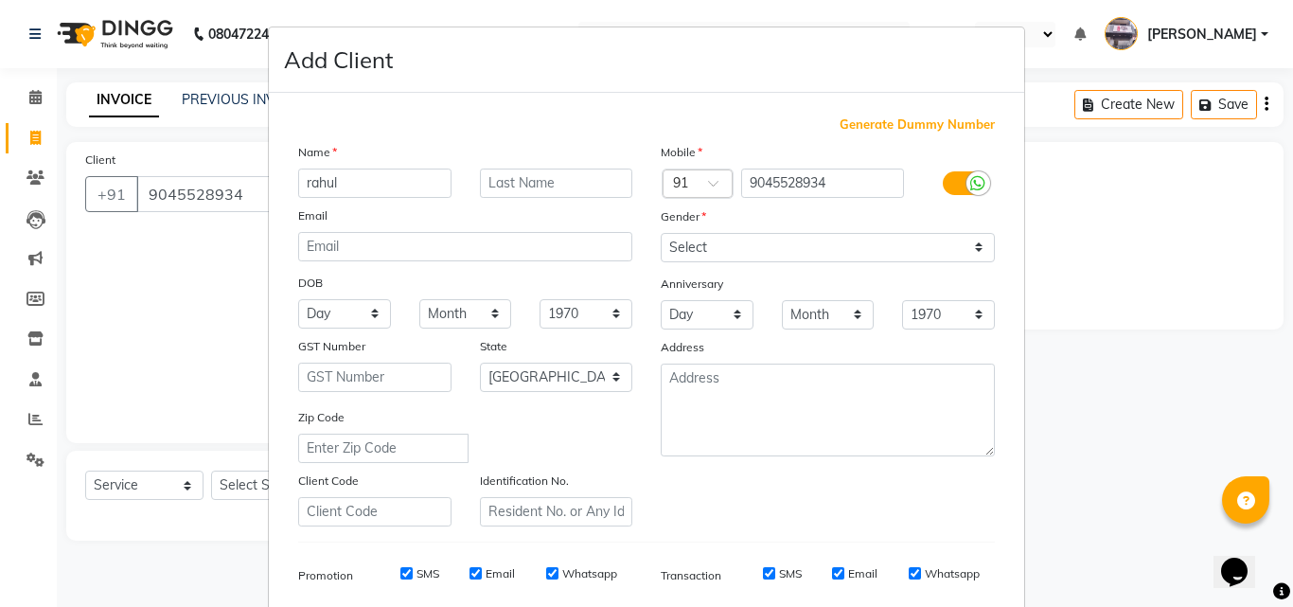
type input "rahul"
click at [508, 172] on input "text" at bounding box center [556, 183] width 153 height 29
type input "[PERSON_NAME]"
click at [677, 246] on select "Select [DEMOGRAPHIC_DATA] [DEMOGRAPHIC_DATA] Other Prefer Not To Say" at bounding box center [828, 247] width 334 height 29
select select "[DEMOGRAPHIC_DATA]"
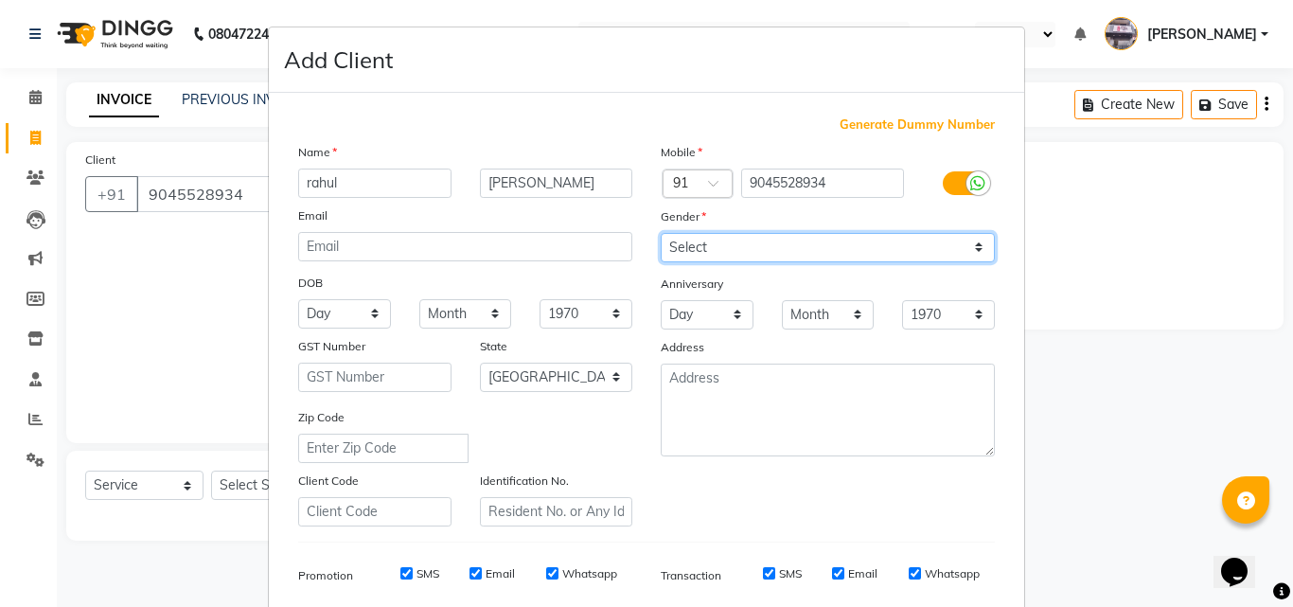
click at [661, 233] on select "Select [DEMOGRAPHIC_DATA] [DEMOGRAPHIC_DATA] Other Prefer Not To Say" at bounding box center [828, 247] width 334 height 29
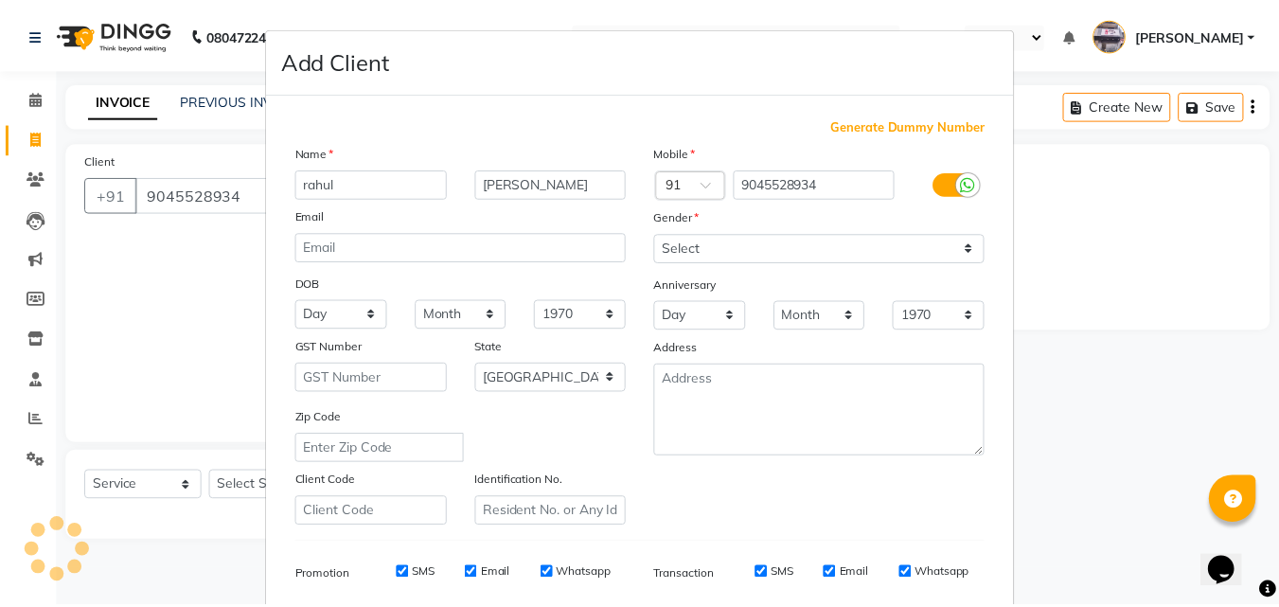
scroll to position [267, 0]
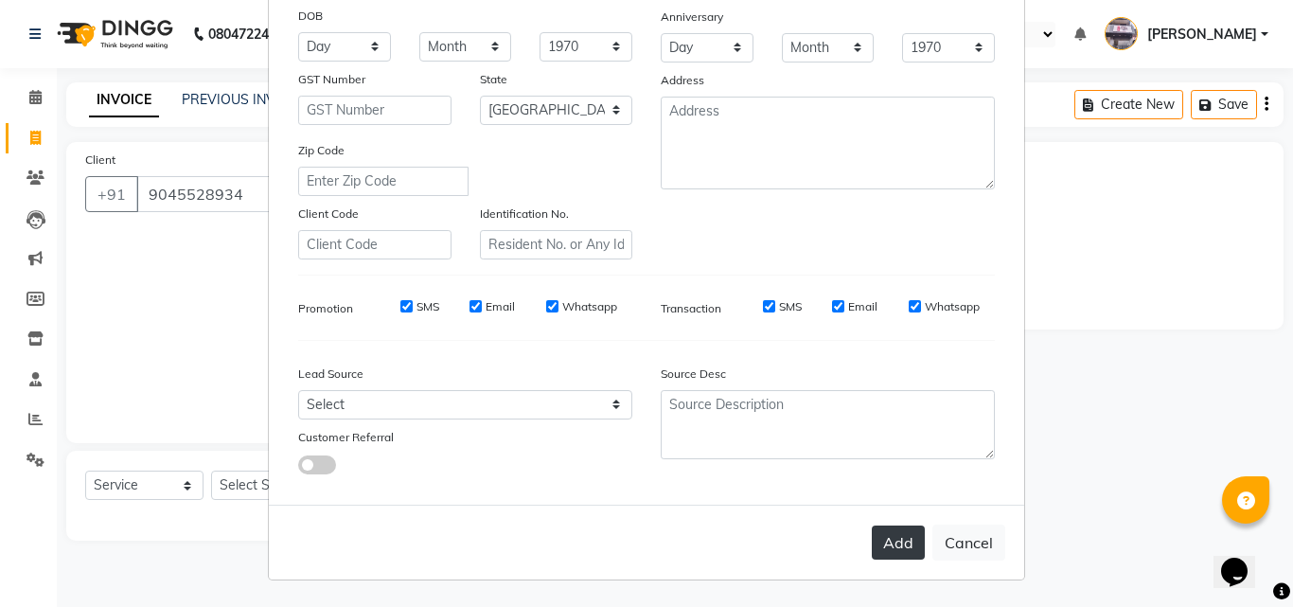
click at [876, 535] on button "Add" at bounding box center [898, 543] width 53 height 34
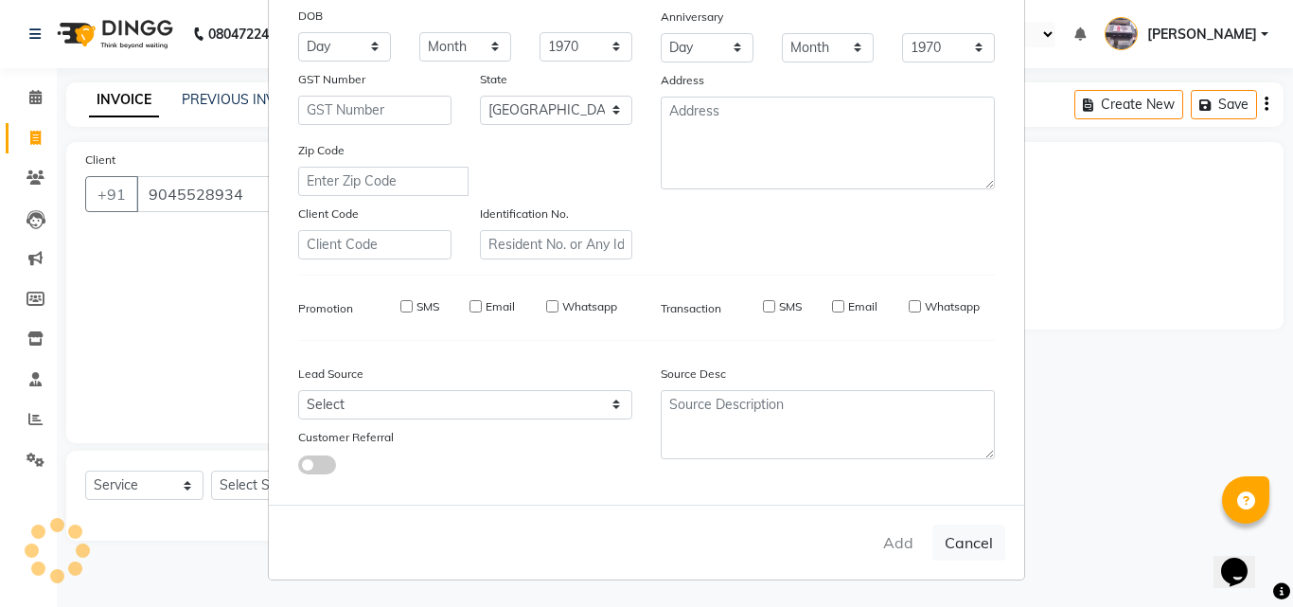
select select
select select "null"
select select
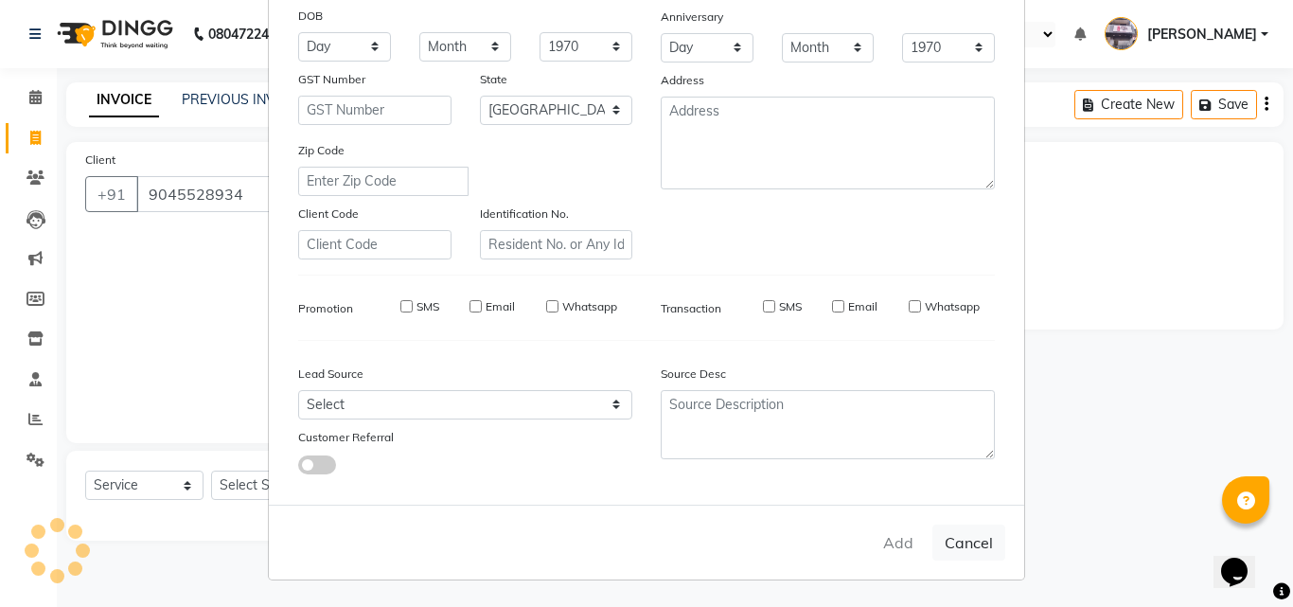
select select
checkbox input "false"
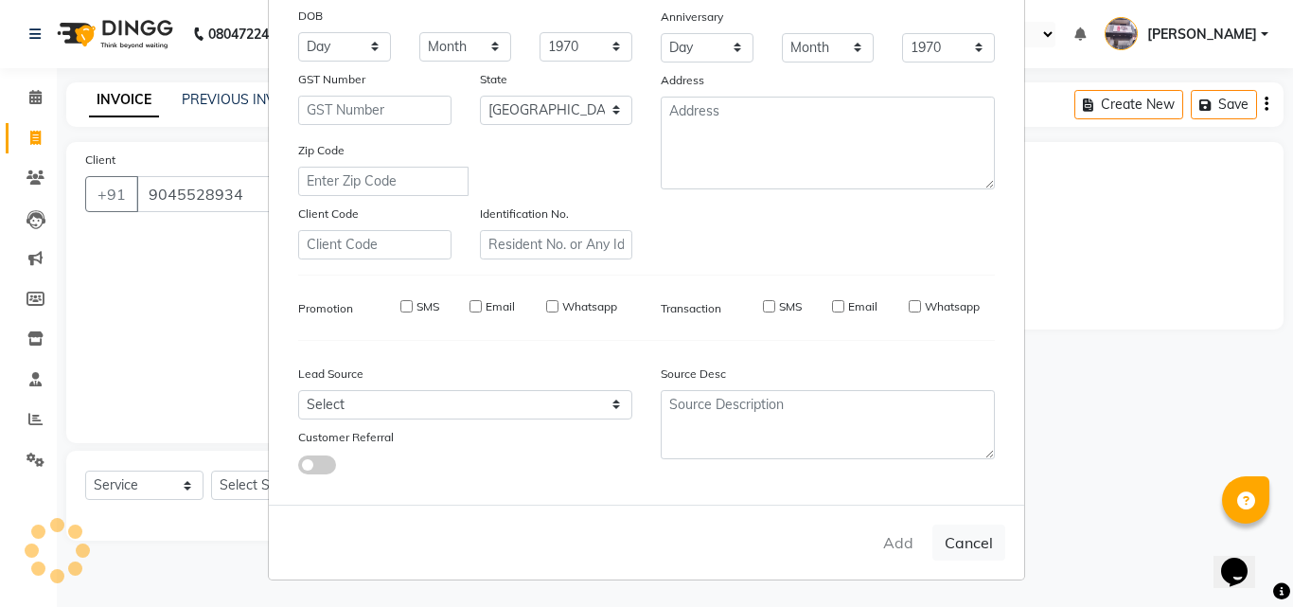
checkbox input "false"
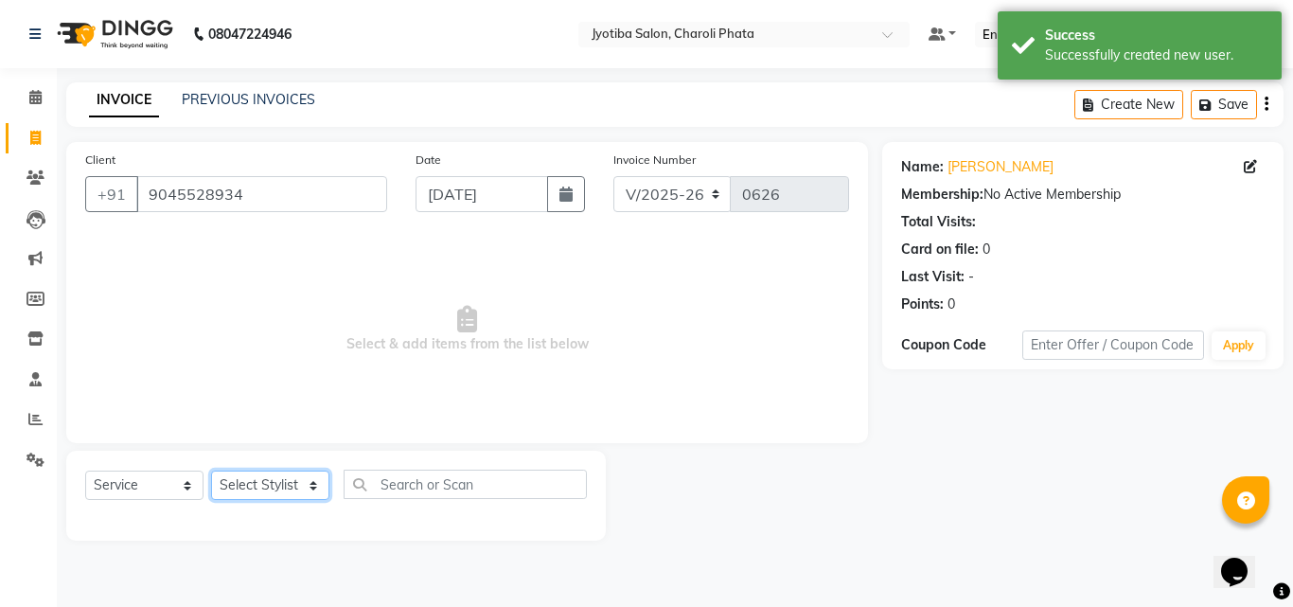
click at [299, 494] on select "Select Stylist [PERSON_NAME] PMS [PERSON_NAME] shop exe emply" at bounding box center [270, 485] width 118 height 29
select select "38050"
click at [211, 471] on select "Select Stylist [PERSON_NAME] PMS [PERSON_NAME] shop exe emply" at bounding box center [270, 485] width 118 height 29
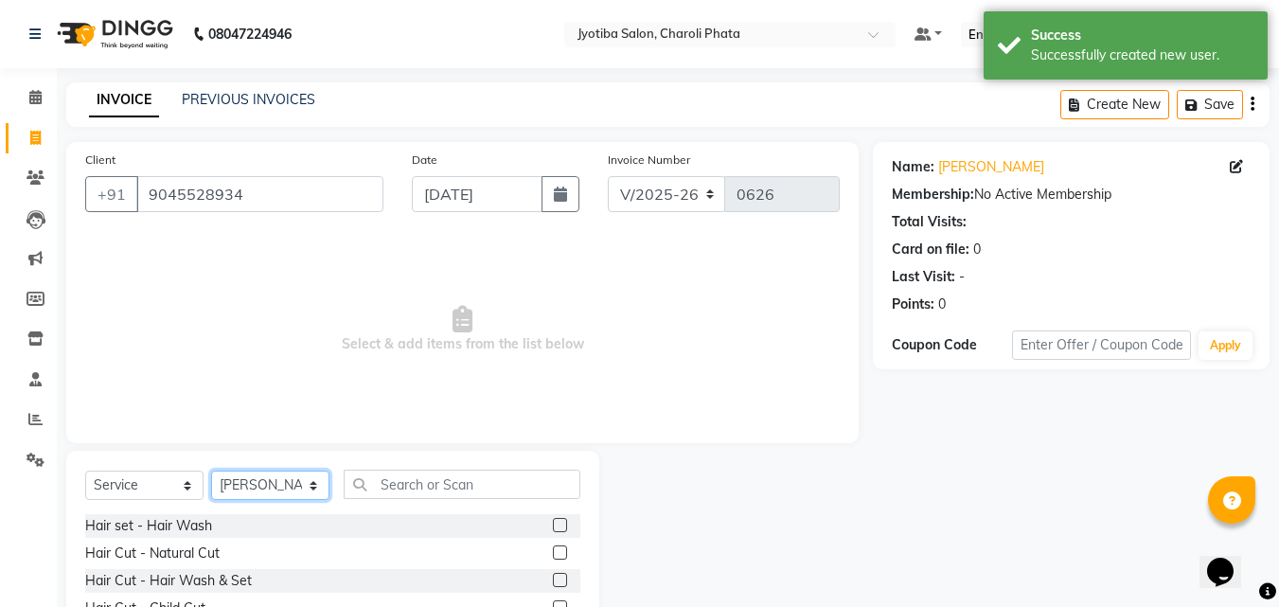
scroll to position [152, 0]
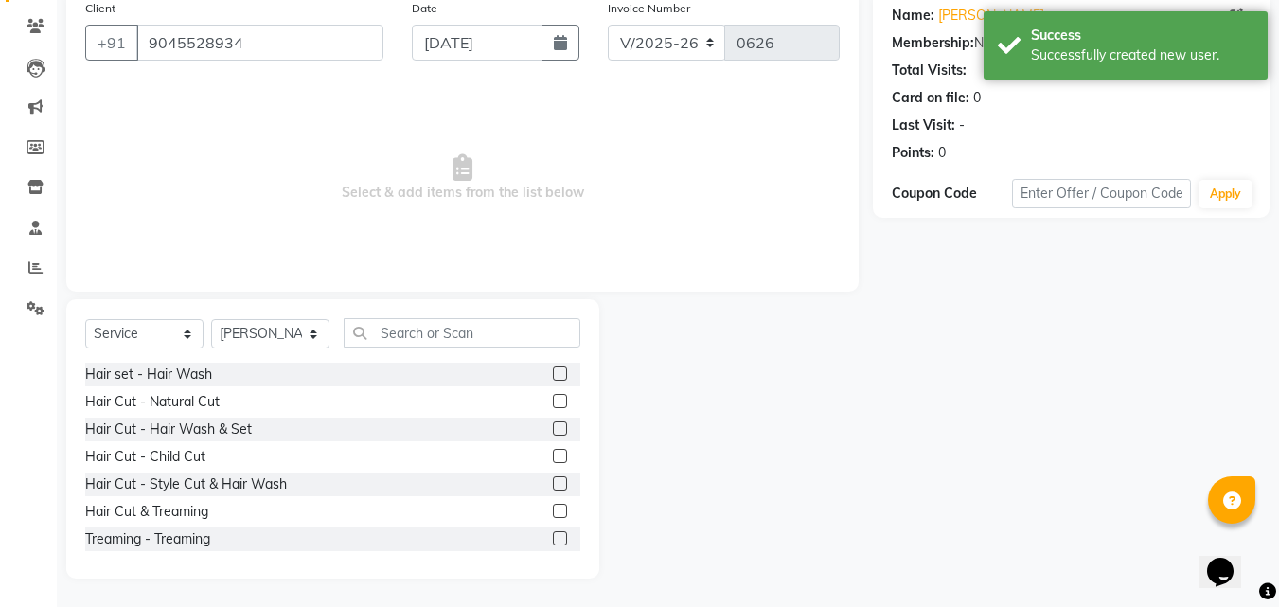
click at [553, 404] on label at bounding box center [560, 401] width 14 height 14
click at [553, 404] on input "checkbox" at bounding box center [559, 402] width 12 height 12
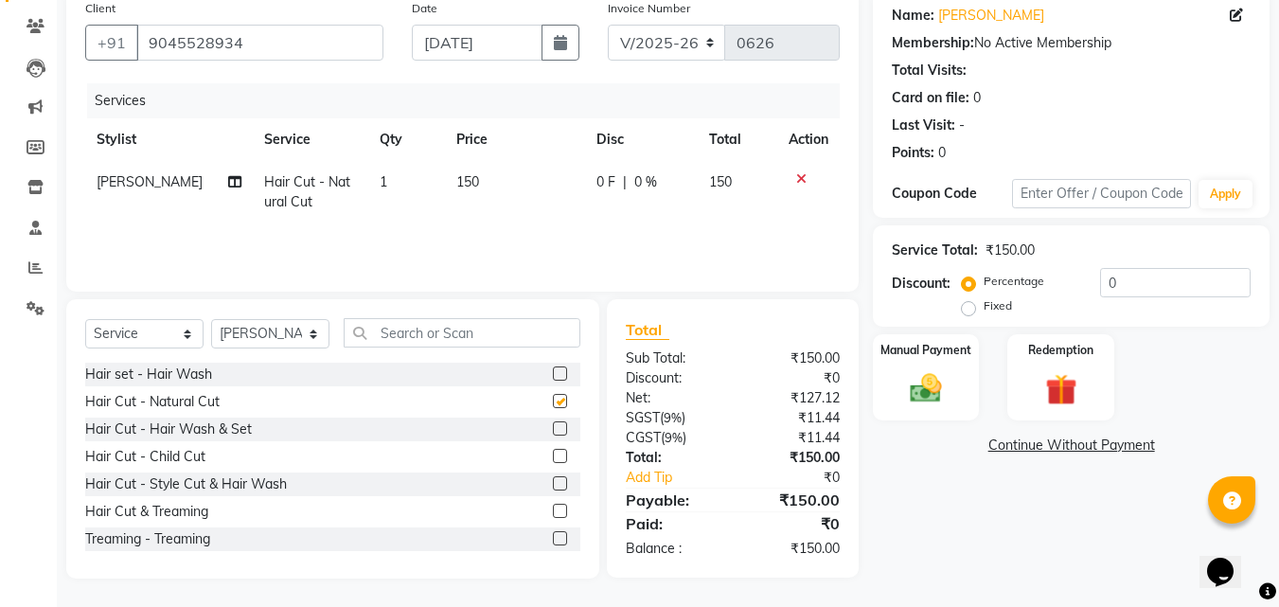
checkbox input "false"
click at [954, 385] on div "Manual Payment" at bounding box center [926, 377] width 111 height 90
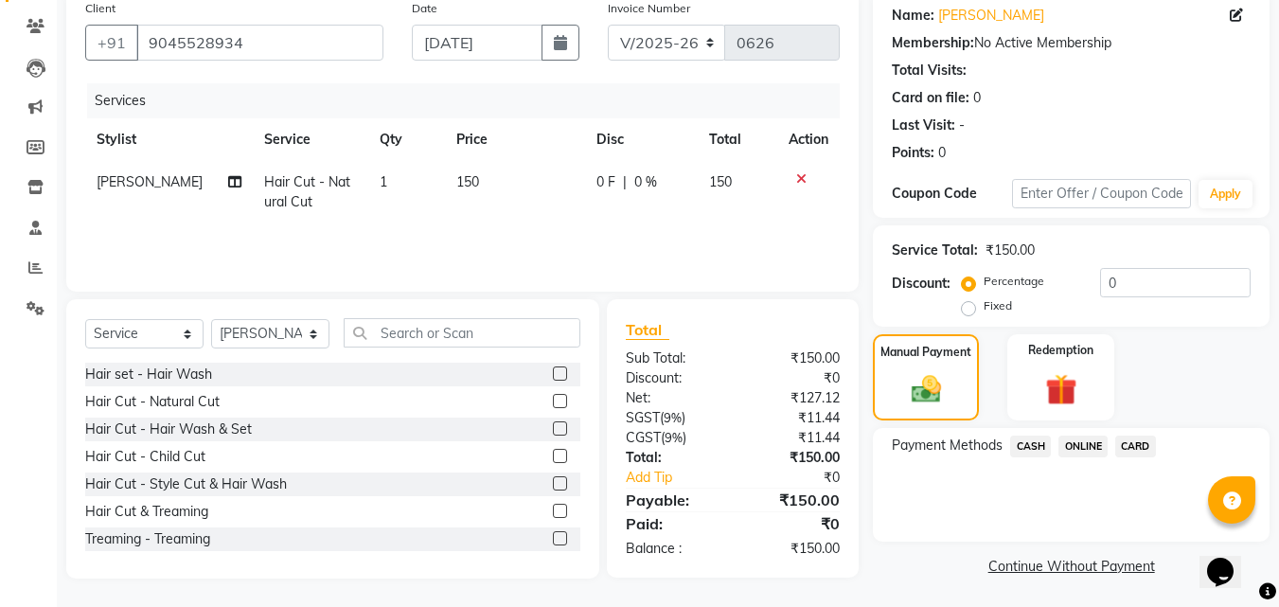
click at [1092, 445] on span "ONLINE" at bounding box center [1083, 447] width 49 height 22
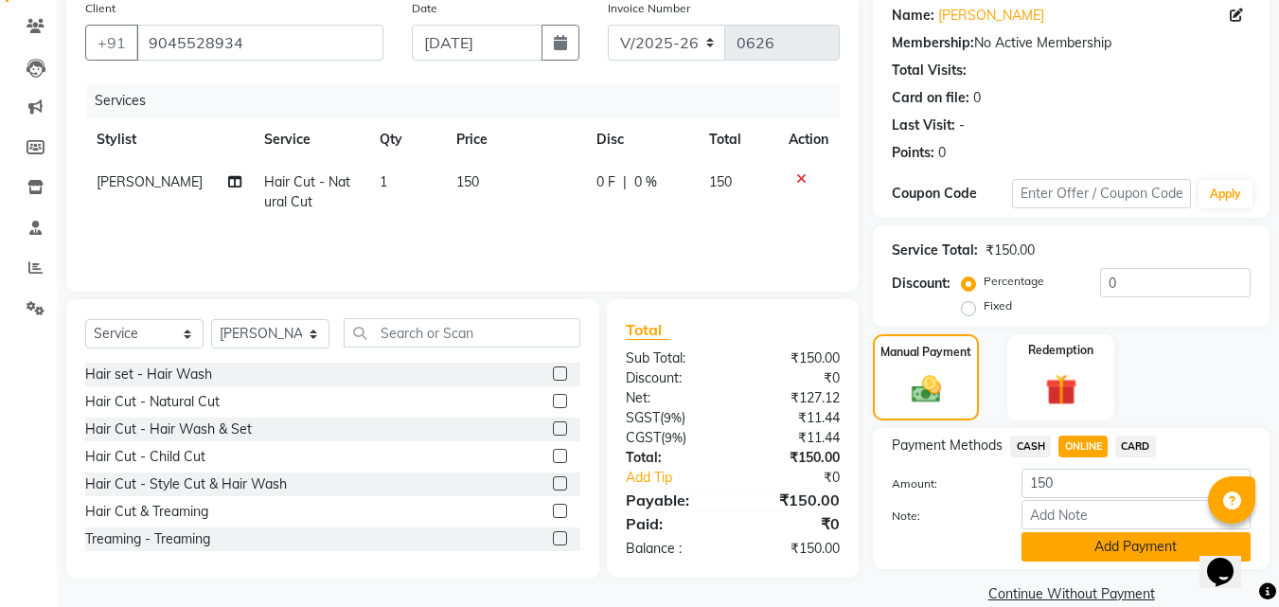
click at [1084, 545] on button "Add Payment" at bounding box center [1136, 546] width 229 height 29
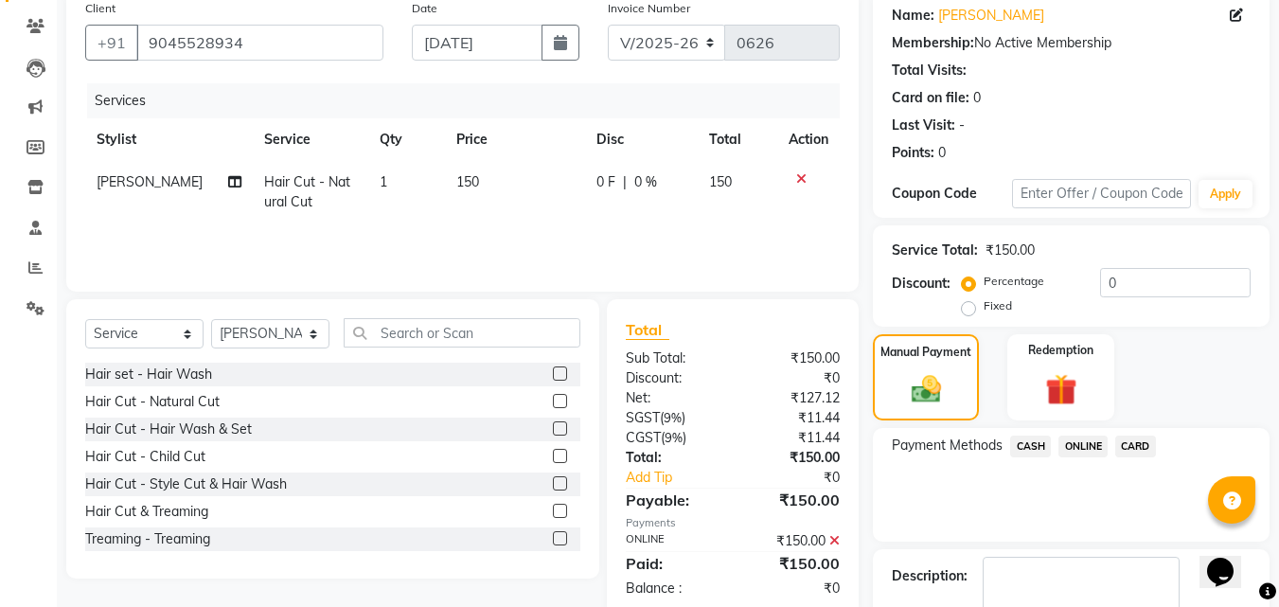
scroll to position [260, 0]
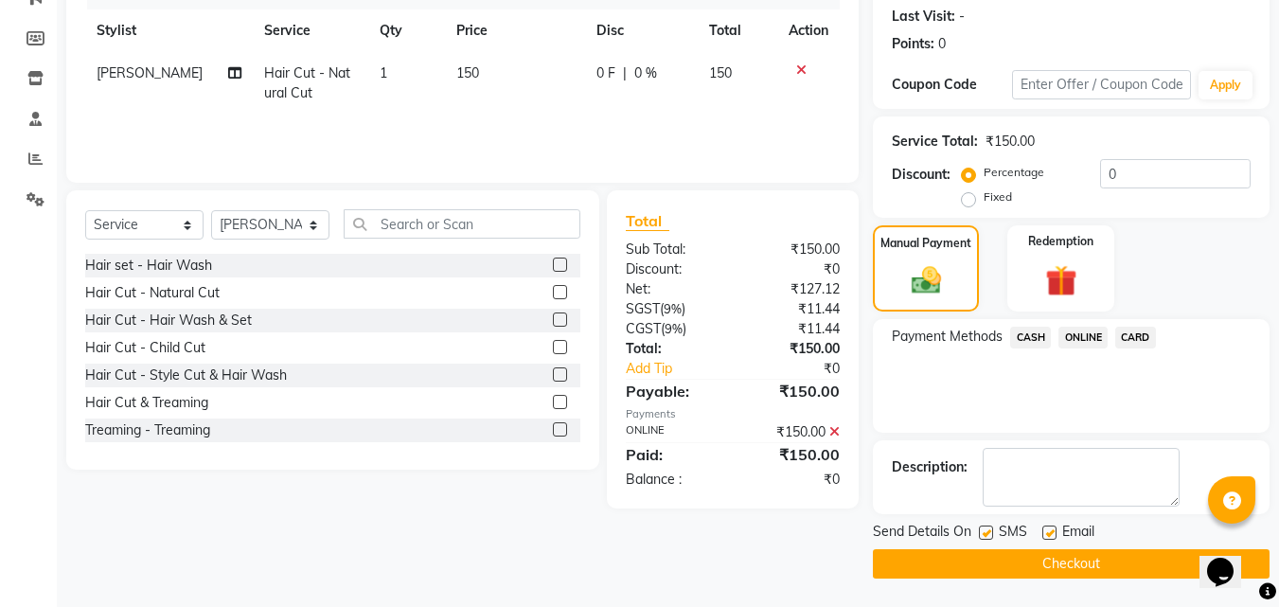
drag, startPoint x: 1108, startPoint y: 574, endPoint x: 1102, endPoint y: 564, distance: 11.0
click at [1108, 573] on button "Checkout" at bounding box center [1071, 563] width 397 height 29
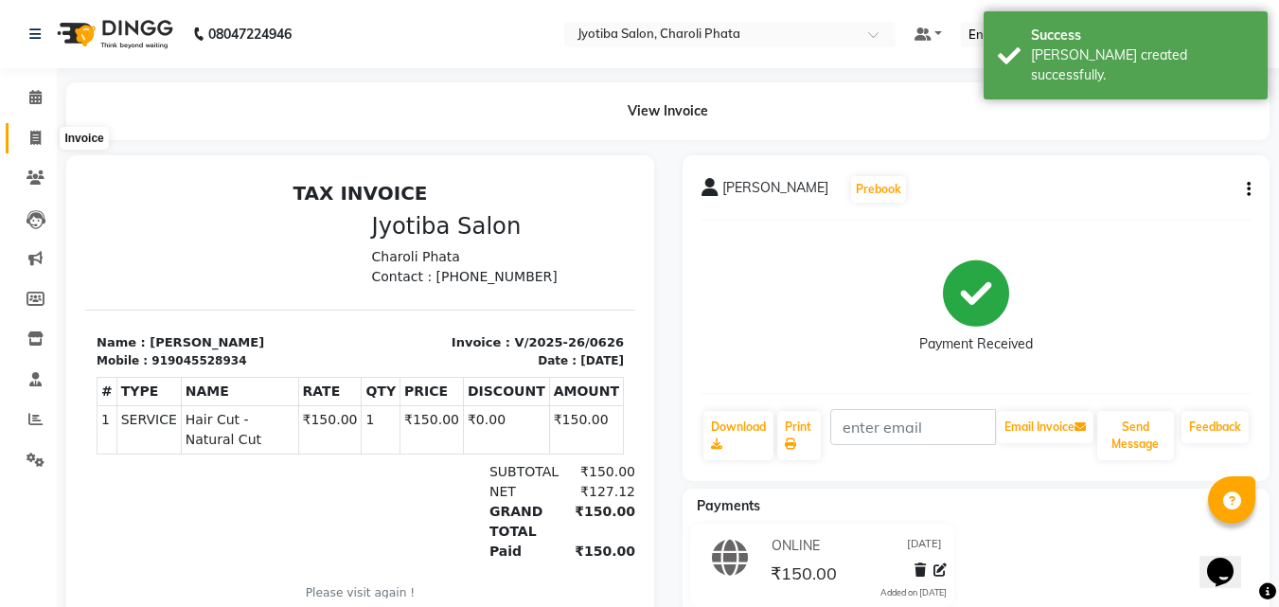
click at [30, 143] on icon at bounding box center [35, 138] width 10 height 14
select select "service"
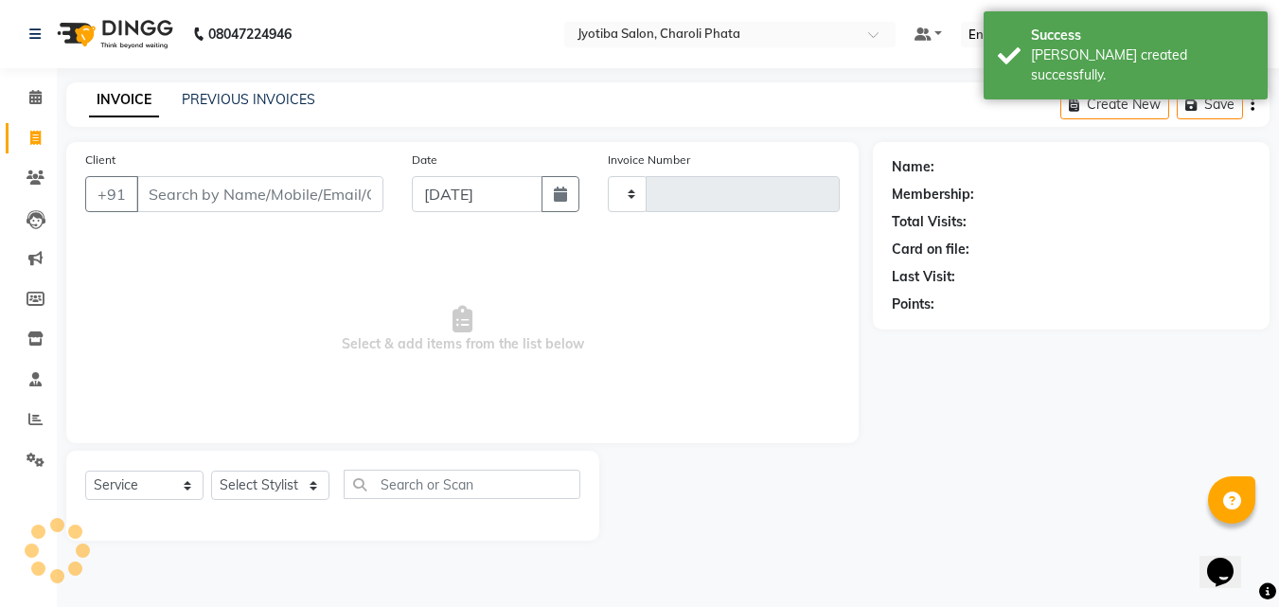
type input "0627"
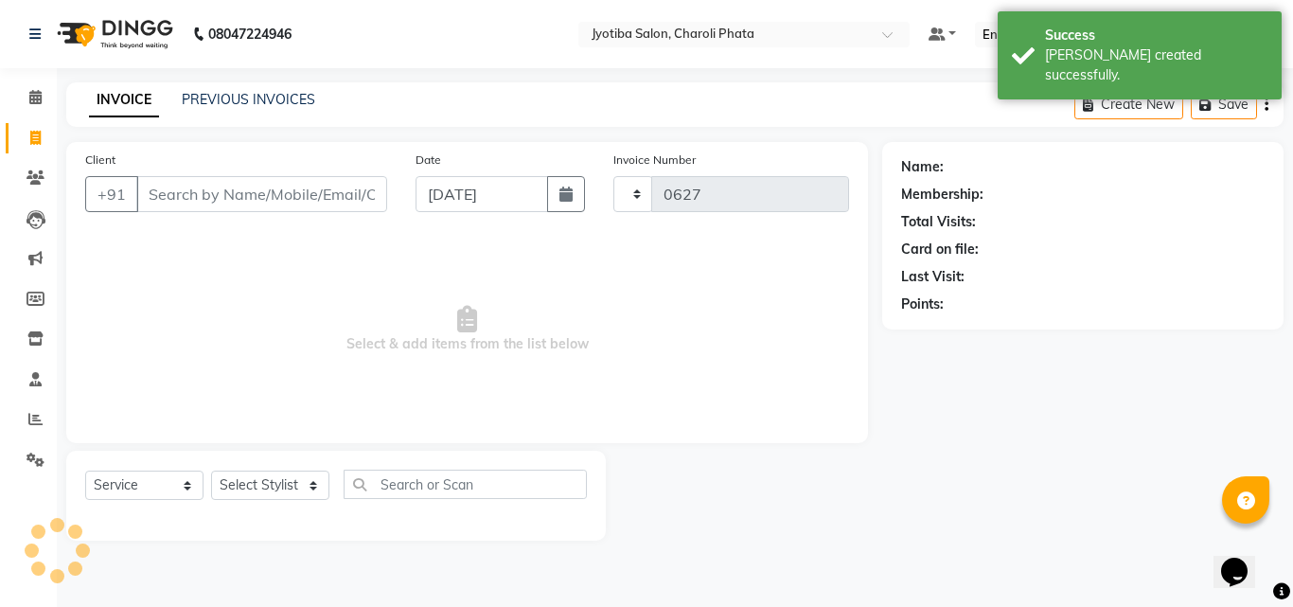
select select "5577"
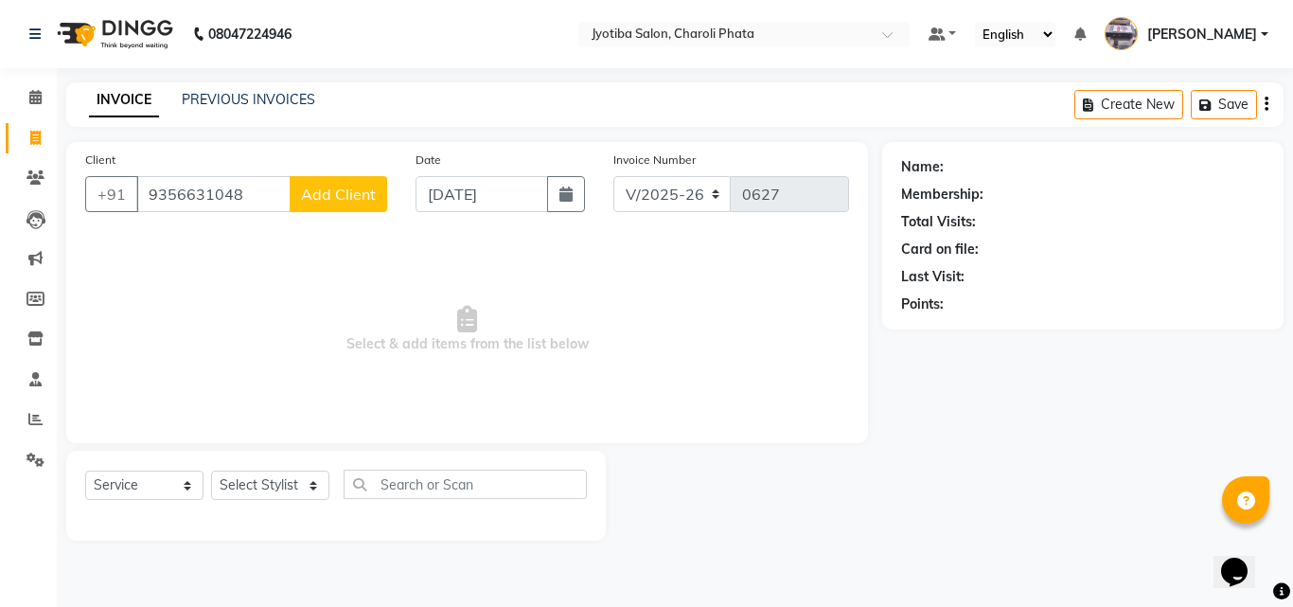
type input "9356631048"
click at [312, 203] on span "Add Client" at bounding box center [338, 194] width 75 height 19
select select "22"
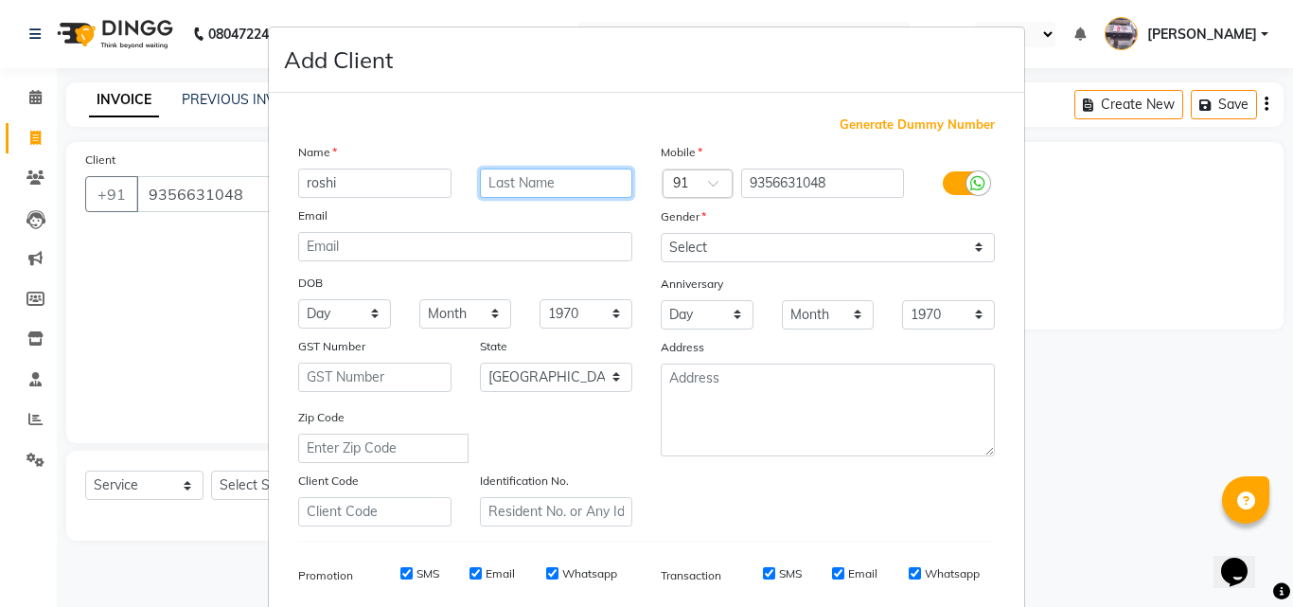
click at [520, 195] on input "text" at bounding box center [556, 183] width 153 height 29
click at [404, 185] on input "roshi" at bounding box center [374, 183] width 153 height 29
type input "r"
type input "rushi"
click at [556, 187] on input "text" at bounding box center [556, 183] width 153 height 29
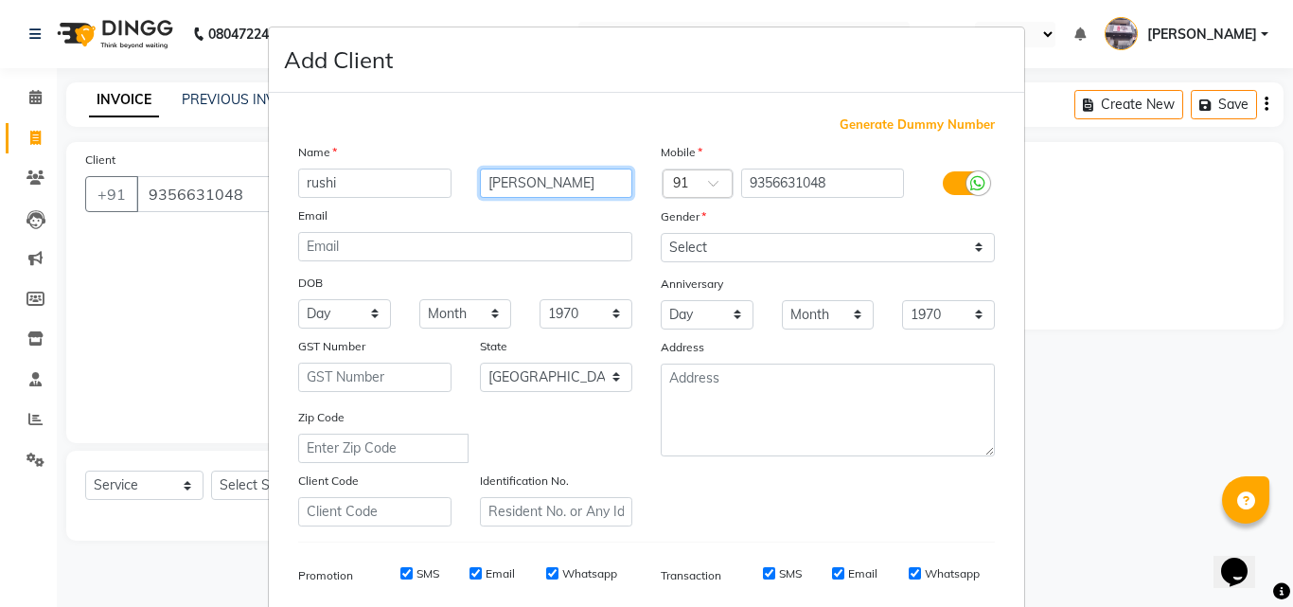
type input "[PERSON_NAME]"
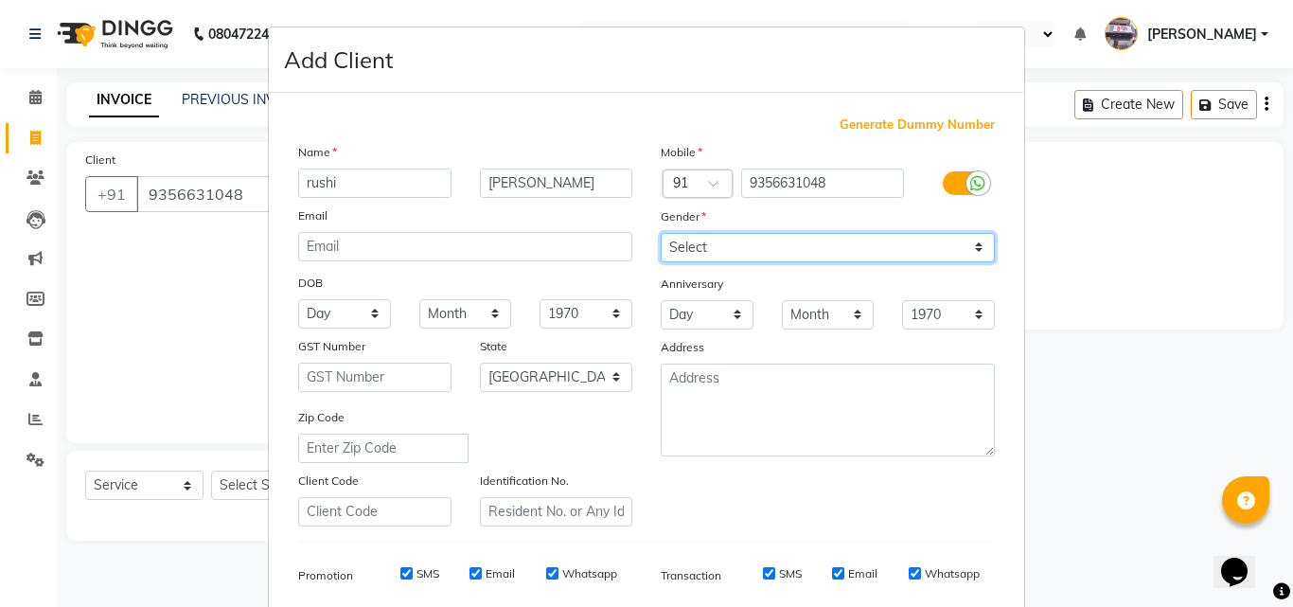
click at [697, 247] on select "Select [DEMOGRAPHIC_DATA] [DEMOGRAPHIC_DATA] Other Prefer Not To Say" at bounding box center [828, 247] width 334 height 29
select select "[DEMOGRAPHIC_DATA]"
click at [661, 233] on select "Select [DEMOGRAPHIC_DATA] [DEMOGRAPHIC_DATA] Other Prefer Not To Say" at bounding box center [828, 247] width 334 height 29
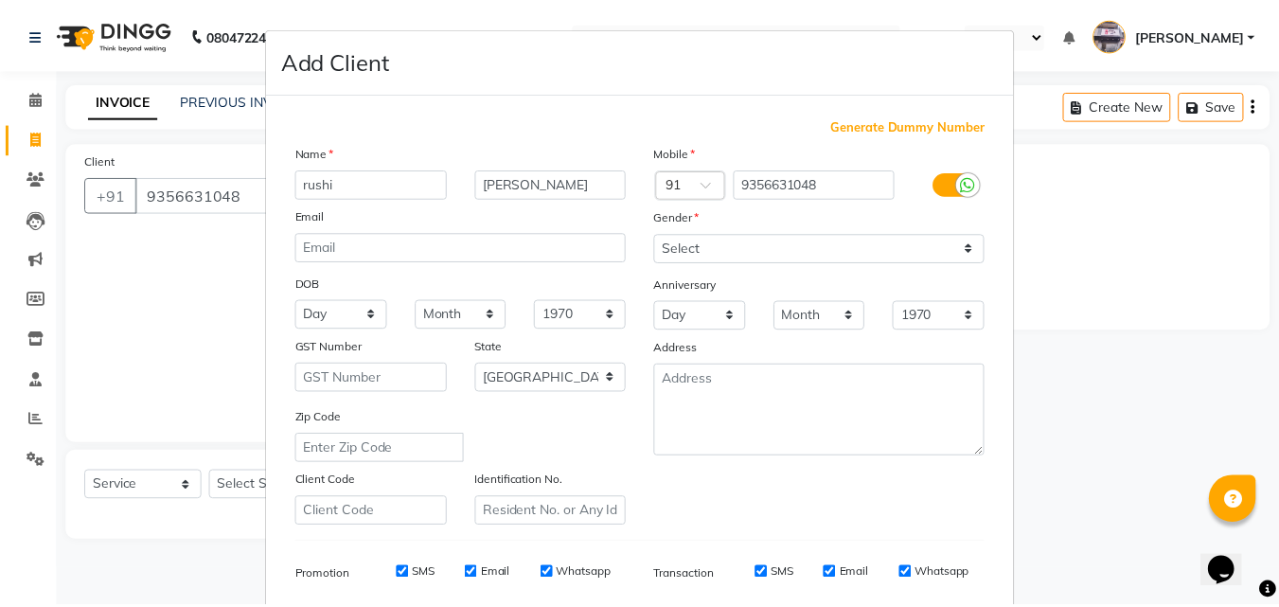
scroll to position [267, 0]
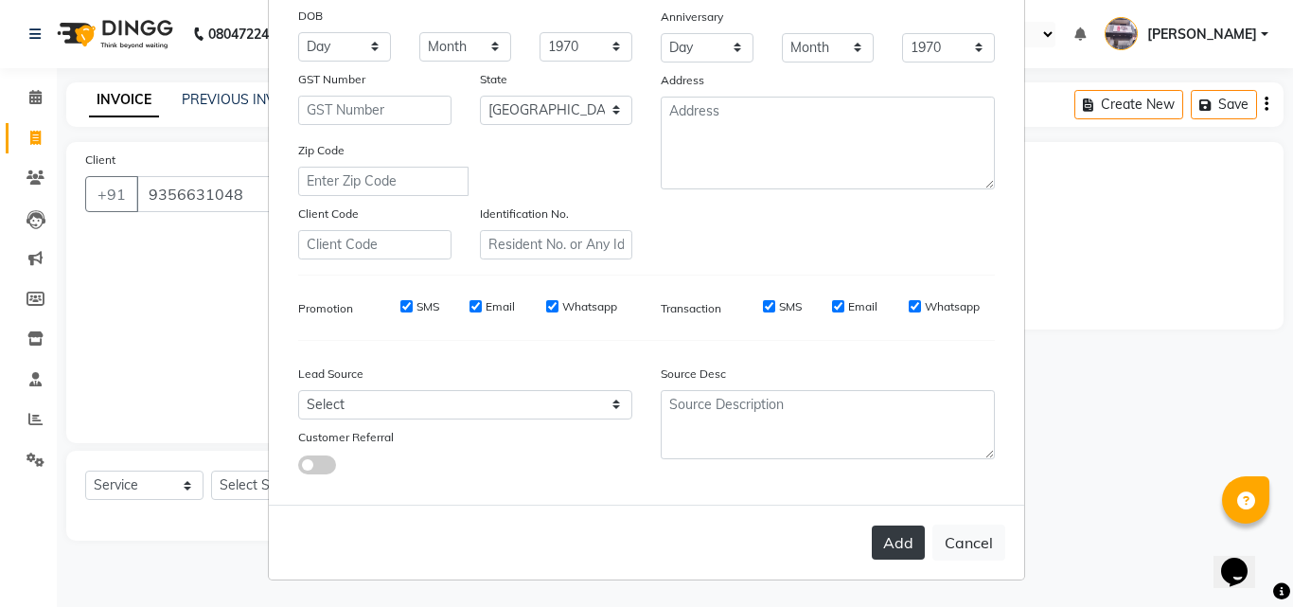
click at [882, 544] on button "Add" at bounding box center [898, 543] width 53 height 34
select select
select select "null"
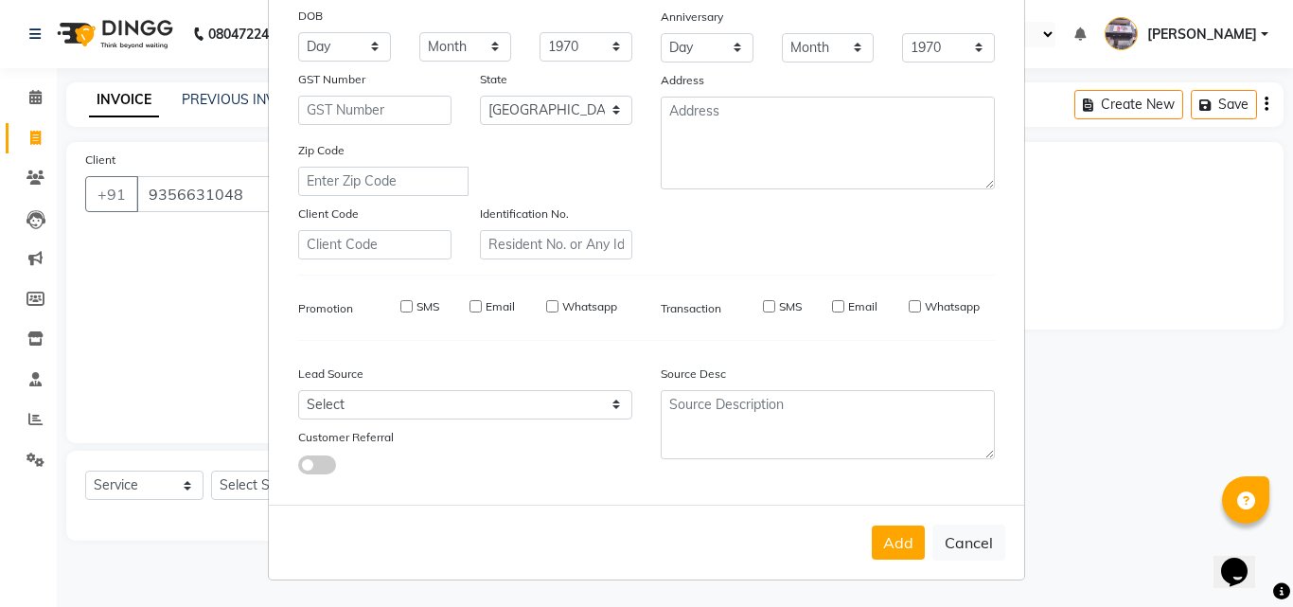
select select
checkbox input "false"
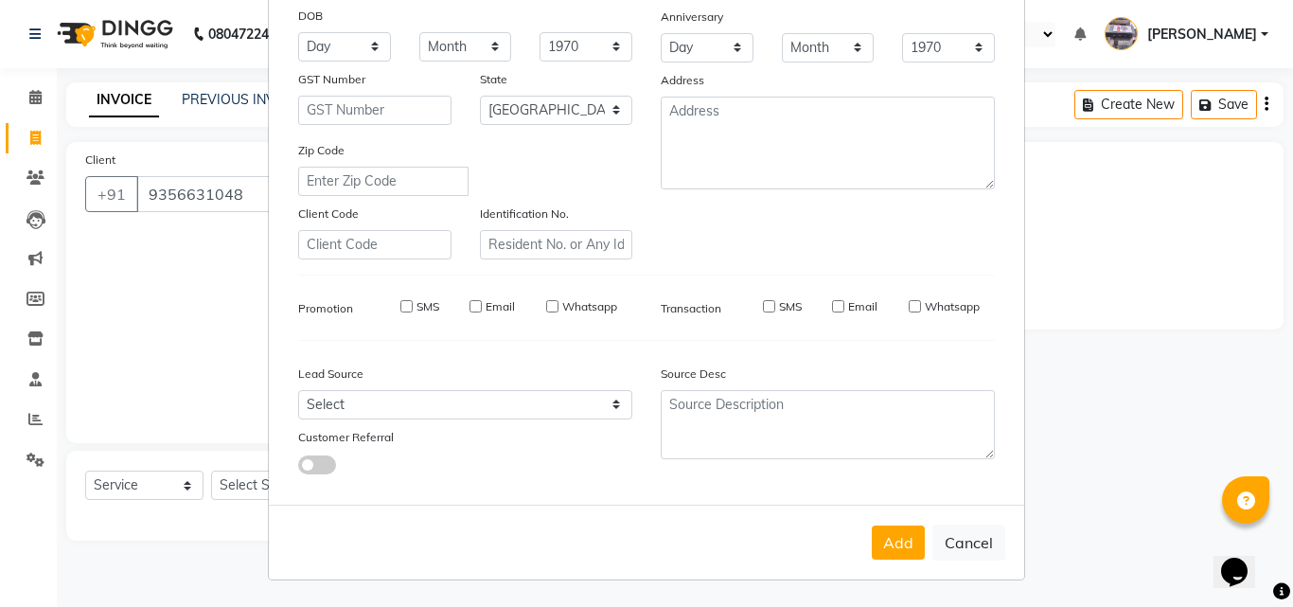
checkbox input "false"
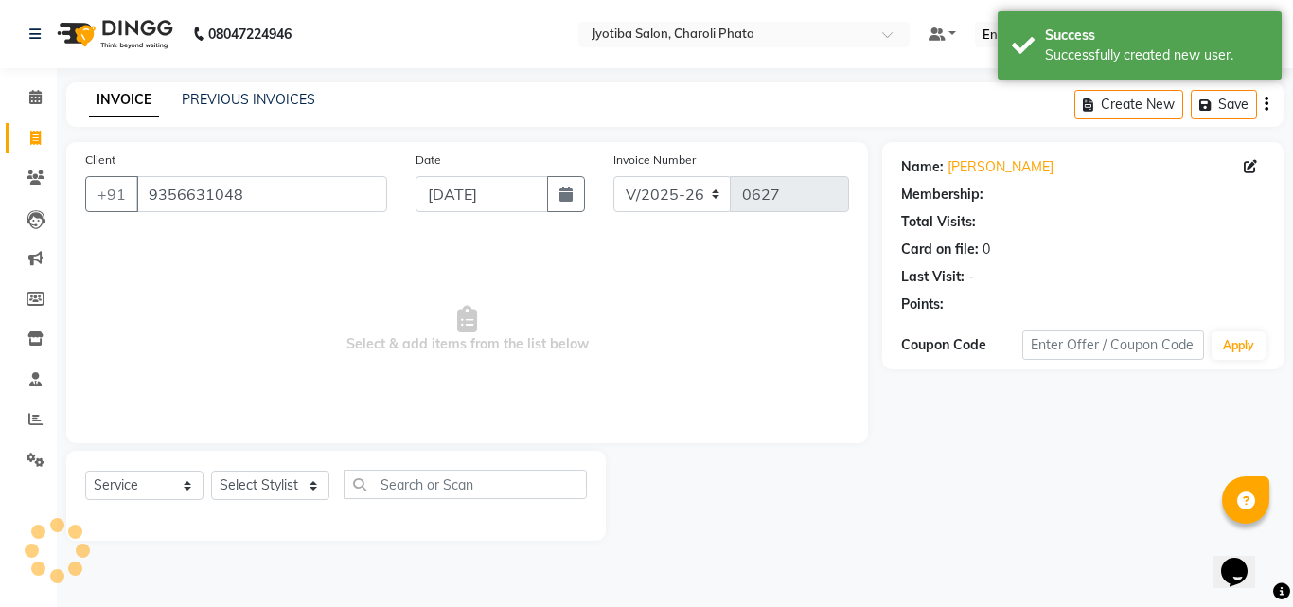
click at [268, 455] on div "Select Service Product Membership Package Voucher Prepaid Gift Card Select Styl…" at bounding box center [336, 496] width 540 height 90
drag, startPoint x: 270, startPoint y: 470, endPoint x: 271, endPoint y: 496, distance: 26.5
click at [271, 492] on div "Select Service Product Membership Package Voucher Prepaid Gift Card Select Styl…" at bounding box center [336, 492] width 502 height 45
click at [271, 493] on select "Select Stylist [PERSON_NAME] PMS [PERSON_NAME] shop exe emply" at bounding box center [270, 485] width 118 height 29
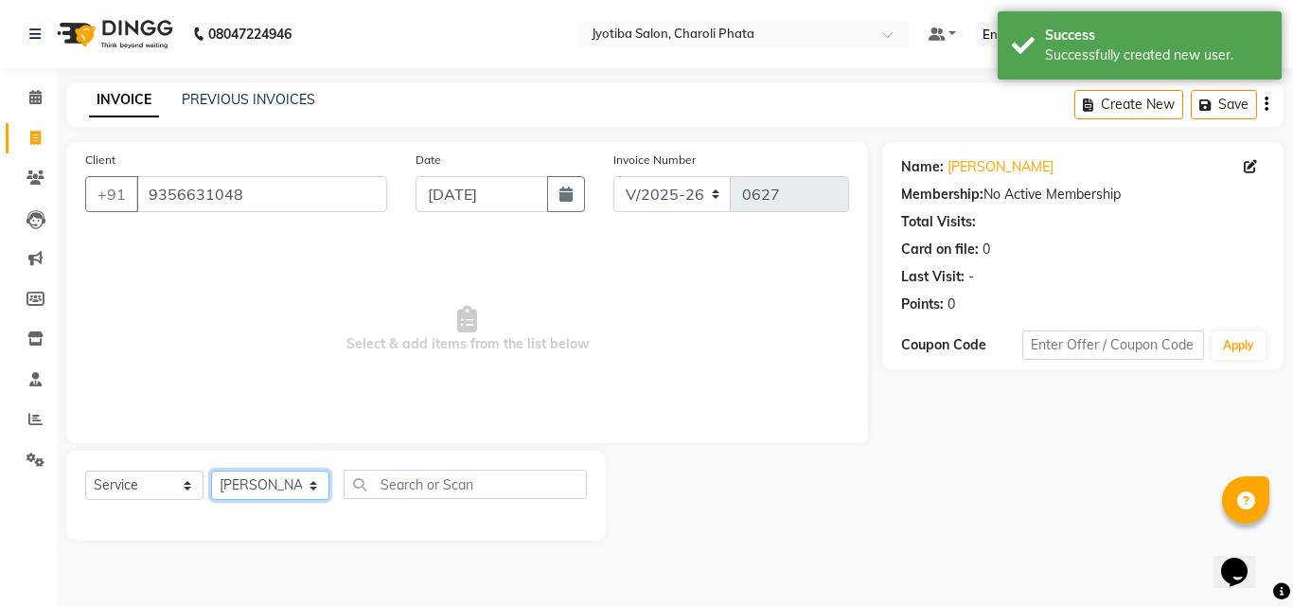
click at [211, 471] on select "Select Stylist [PERSON_NAME] PMS [PERSON_NAME] shop exe emply" at bounding box center [270, 485] width 118 height 29
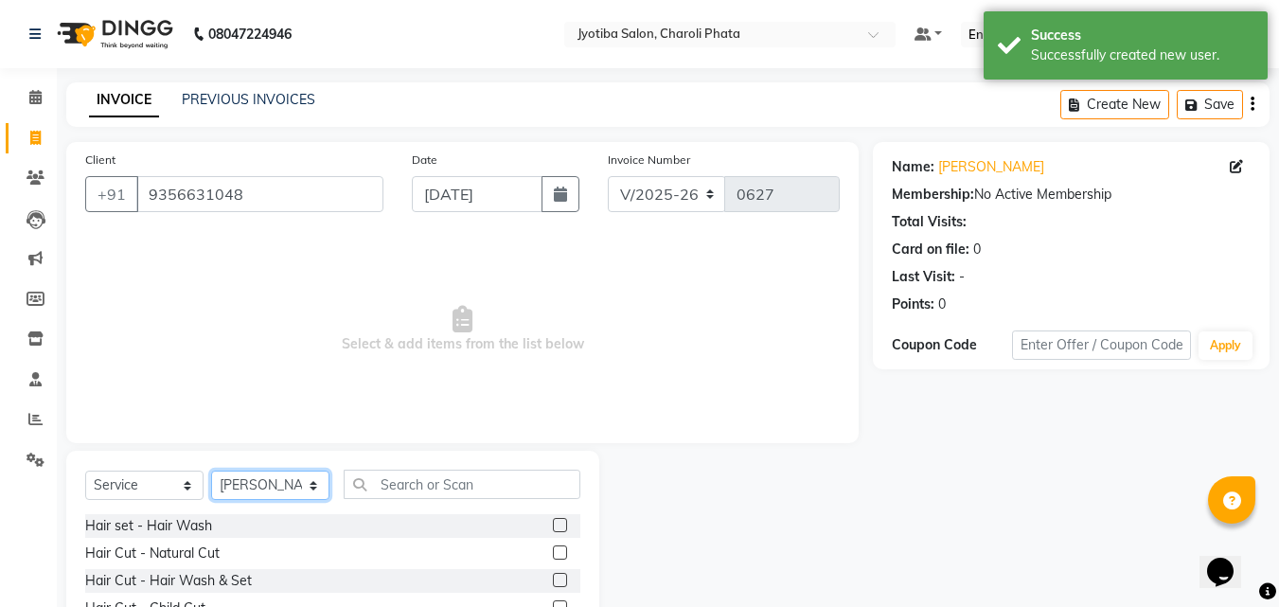
scroll to position [152, 0]
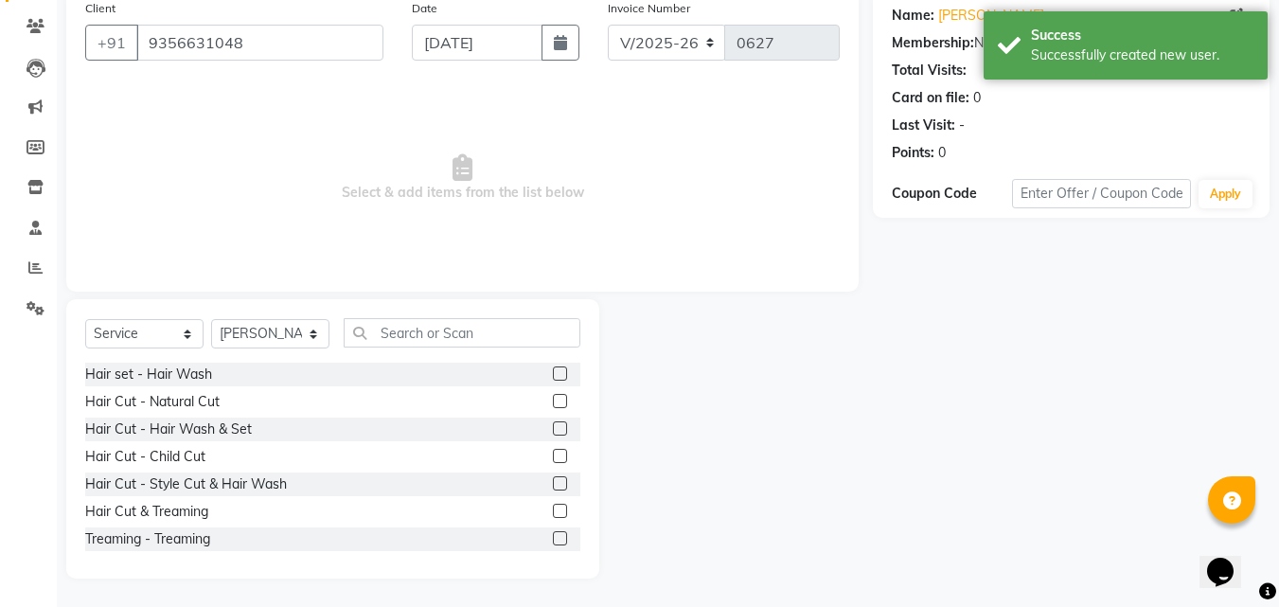
click at [533, 400] on div "Hair Cut - Natural Cut" at bounding box center [332, 402] width 495 height 24
click at [553, 399] on label at bounding box center [560, 401] width 14 height 14
click at [553, 399] on input "checkbox" at bounding box center [559, 402] width 12 height 12
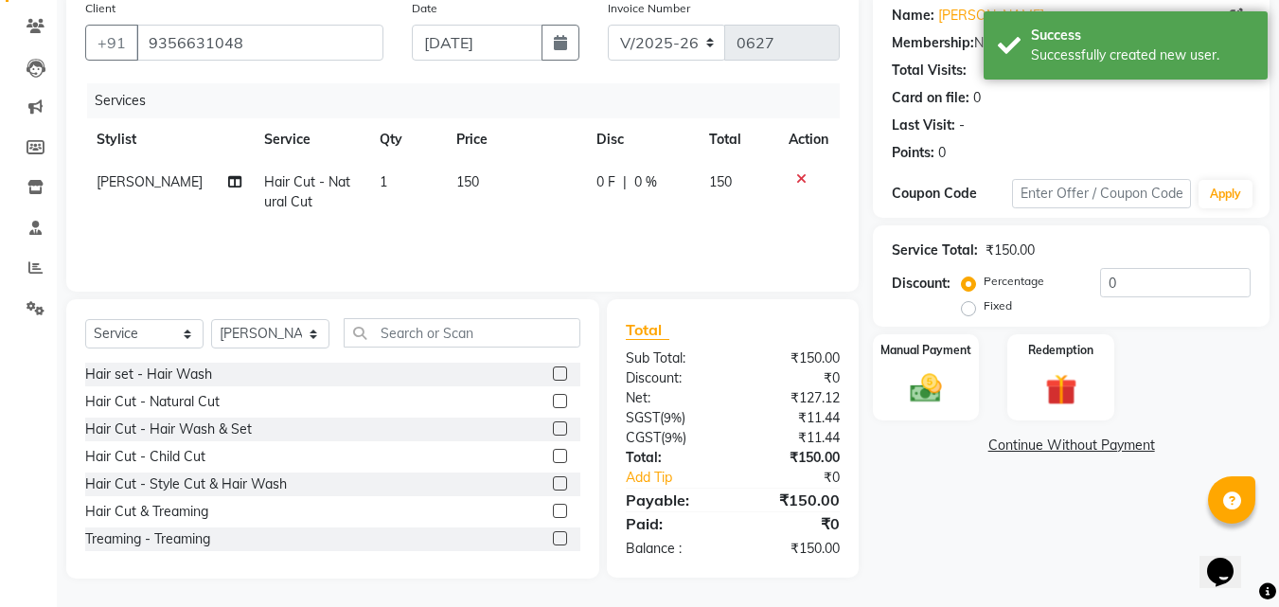
click at [553, 399] on label at bounding box center [560, 401] width 14 height 14
click at [553, 399] on input "checkbox" at bounding box center [559, 402] width 12 height 12
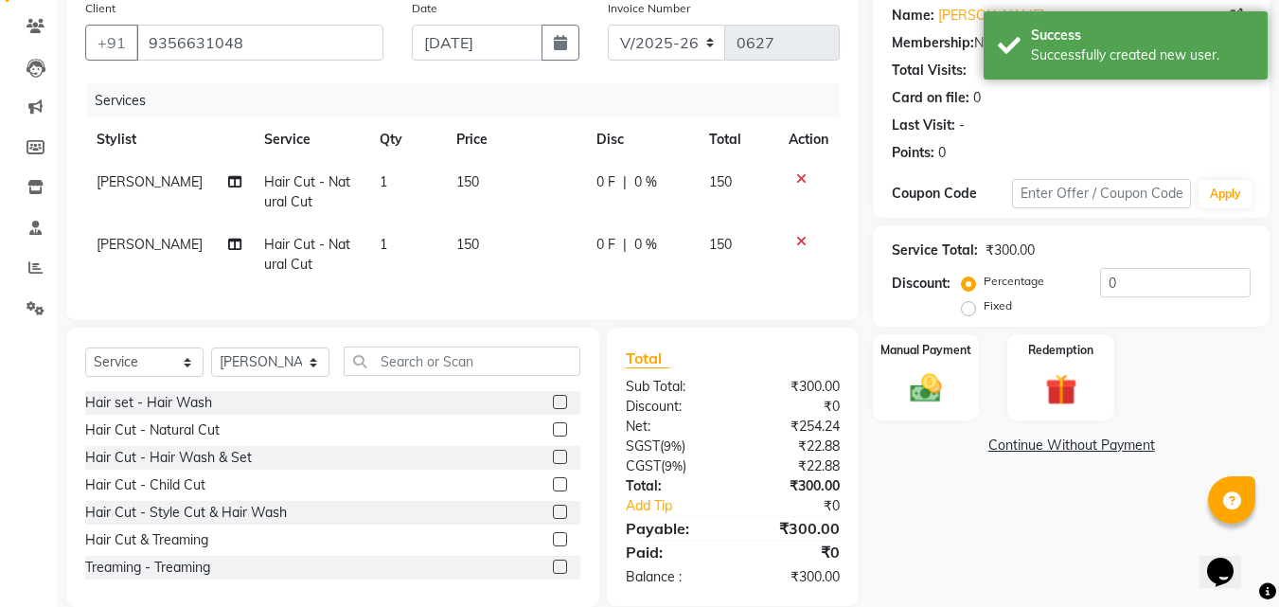
click at [553, 464] on label at bounding box center [560, 457] width 14 height 14
click at [553, 464] on input "checkbox" at bounding box center [559, 458] width 12 height 12
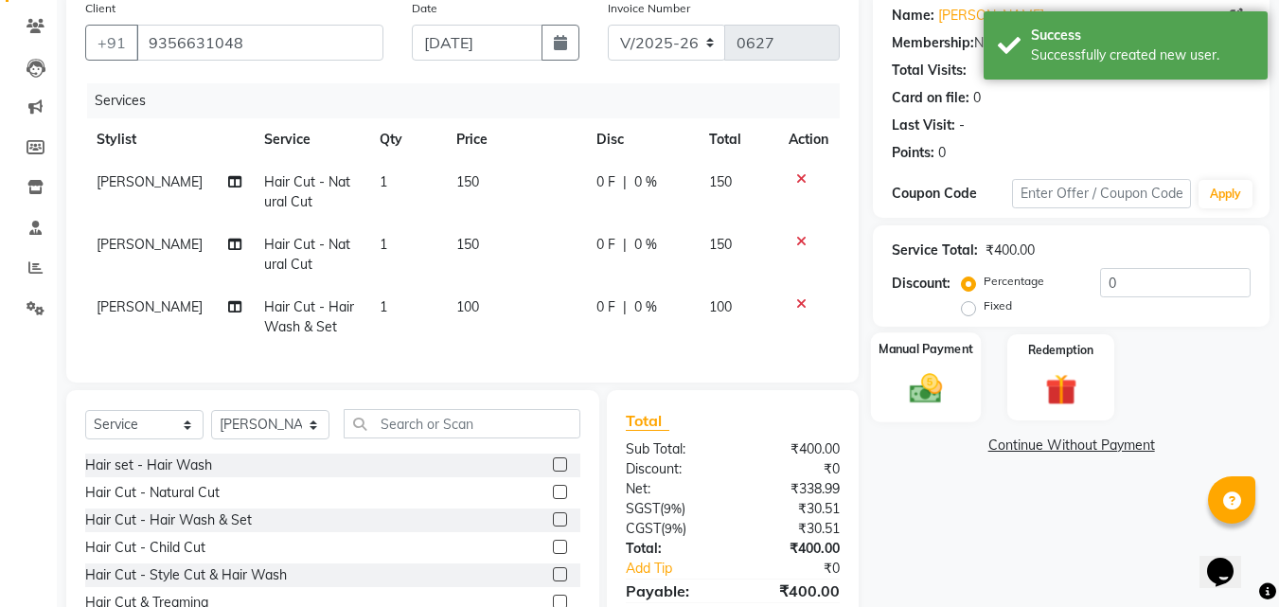
click at [919, 396] on img at bounding box center [926, 388] width 53 height 38
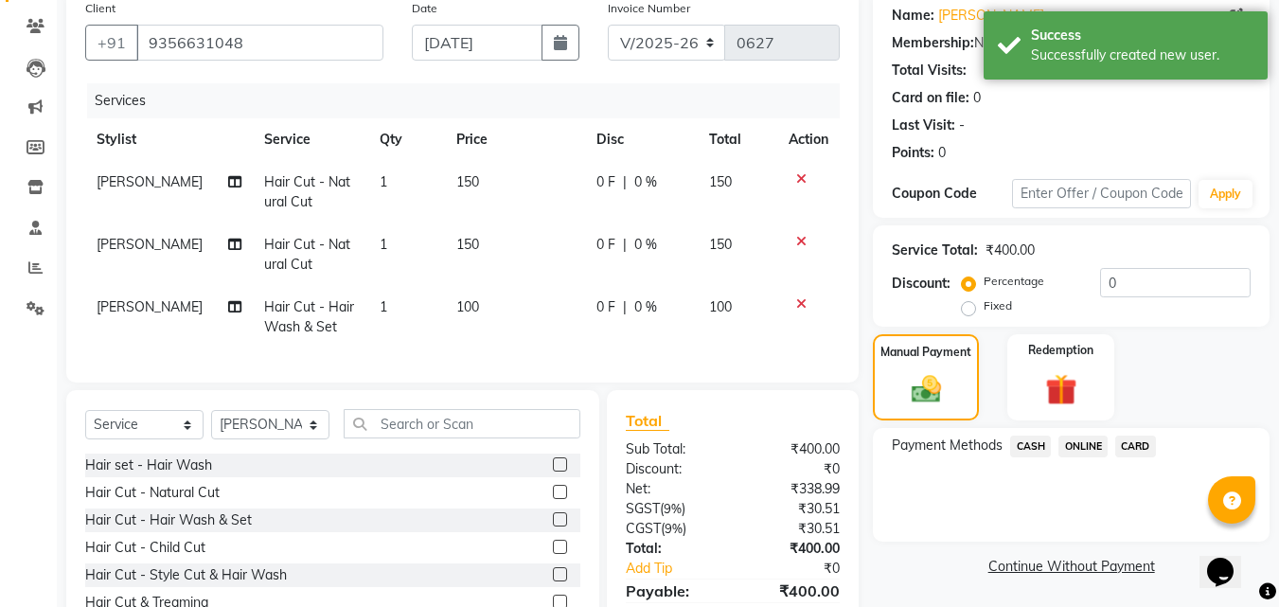
click at [1034, 446] on span "CASH" at bounding box center [1030, 447] width 41 height 22
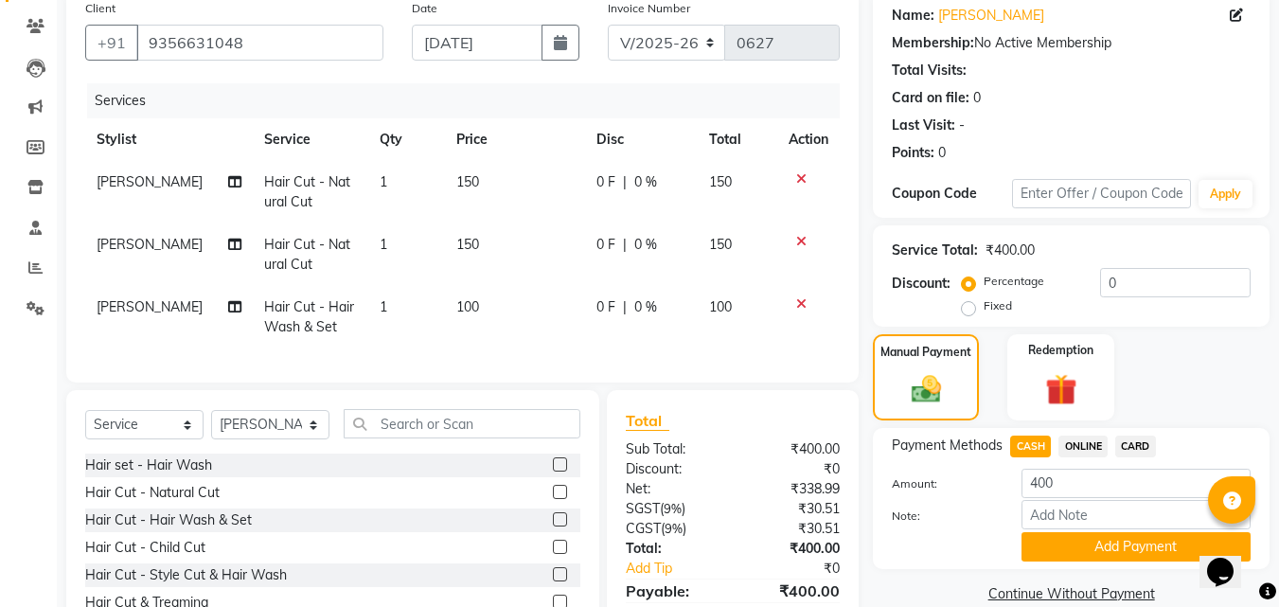
drag, startPoint x: 1054, startPoint y: 547, endPoint x: 1293, endPoint y: 428, distance: 266.8
click at [1058, 547] on button "Add Payment" at bounding box center [1136, 546] width 229 height 29
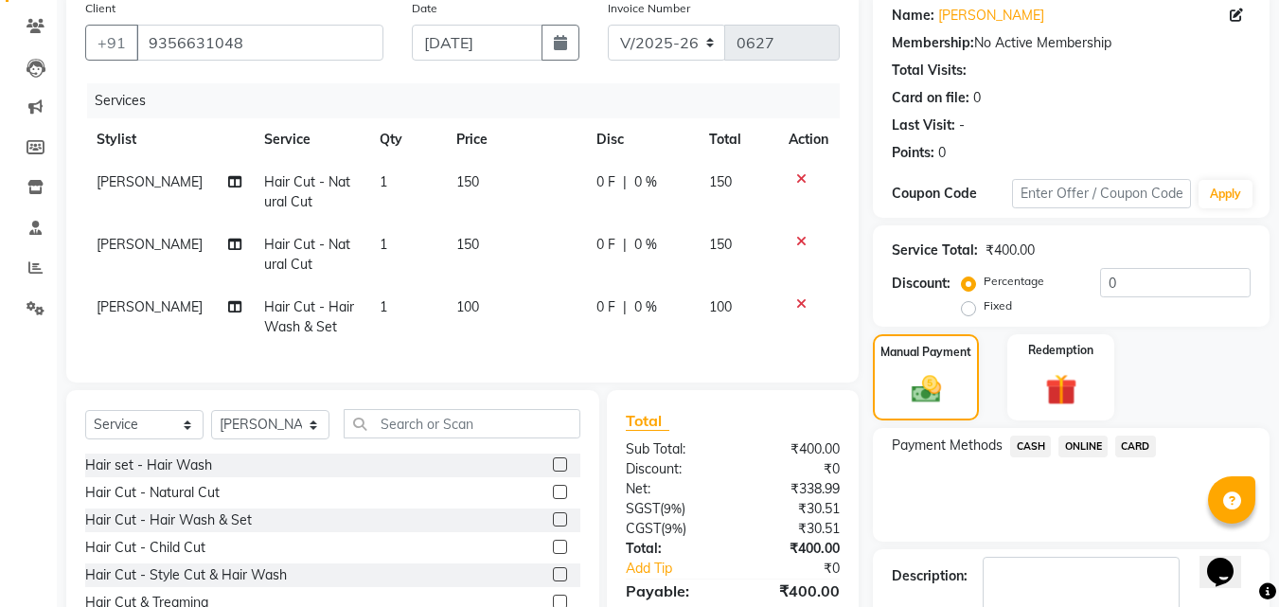
scroll to position [323, 0]
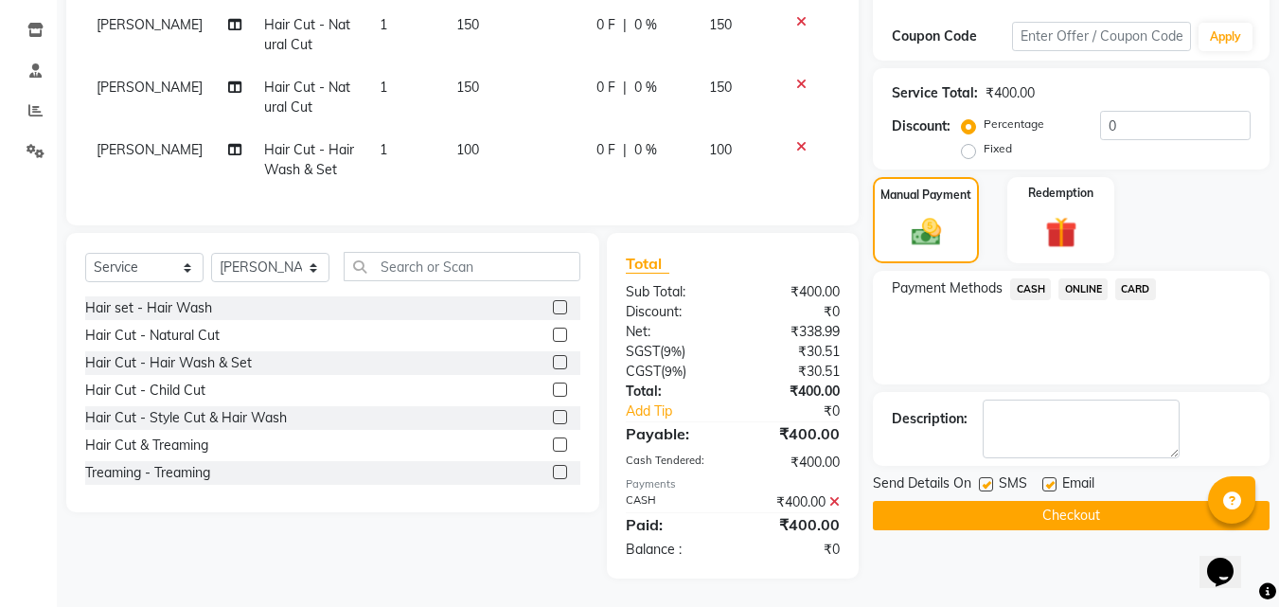
click at [1042, 502] on button "Checkout" at bounding box center [1071, 515] width 397 height 29
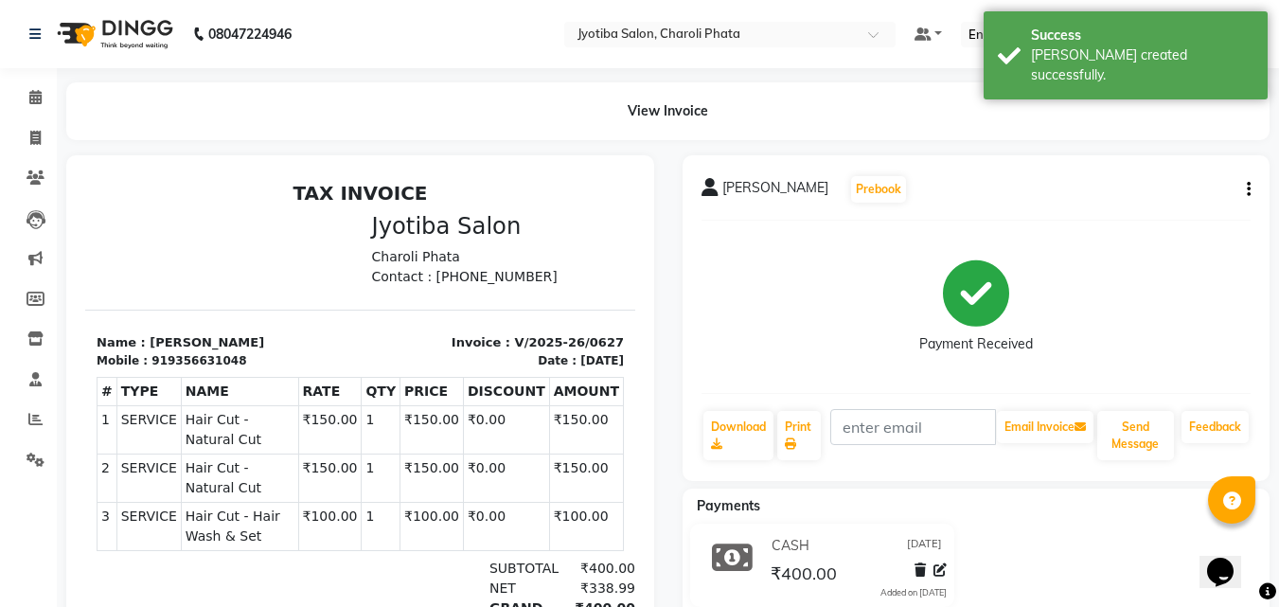
click at [34, 118] on li "Invoice" at bounding box center [28, 138] width 57 height 41
click at [37, 87] on span at bounding box center [35, 98] width 33 height 22
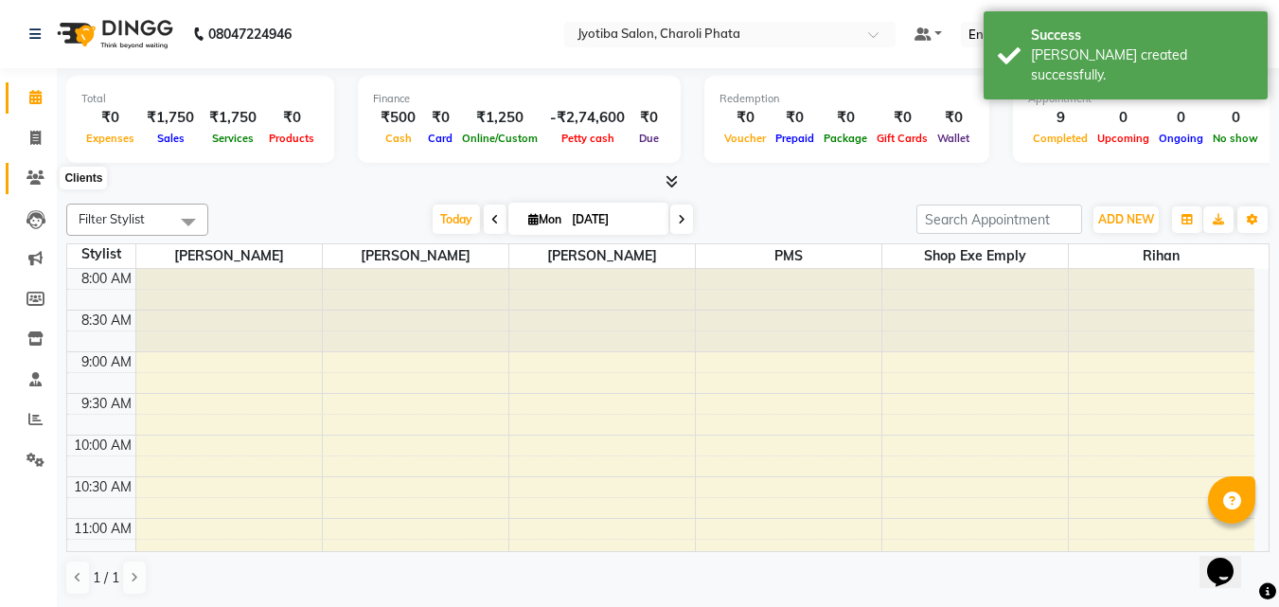
click at [31, 181] on icon at bounding box center [36, 177] width 18 height 14
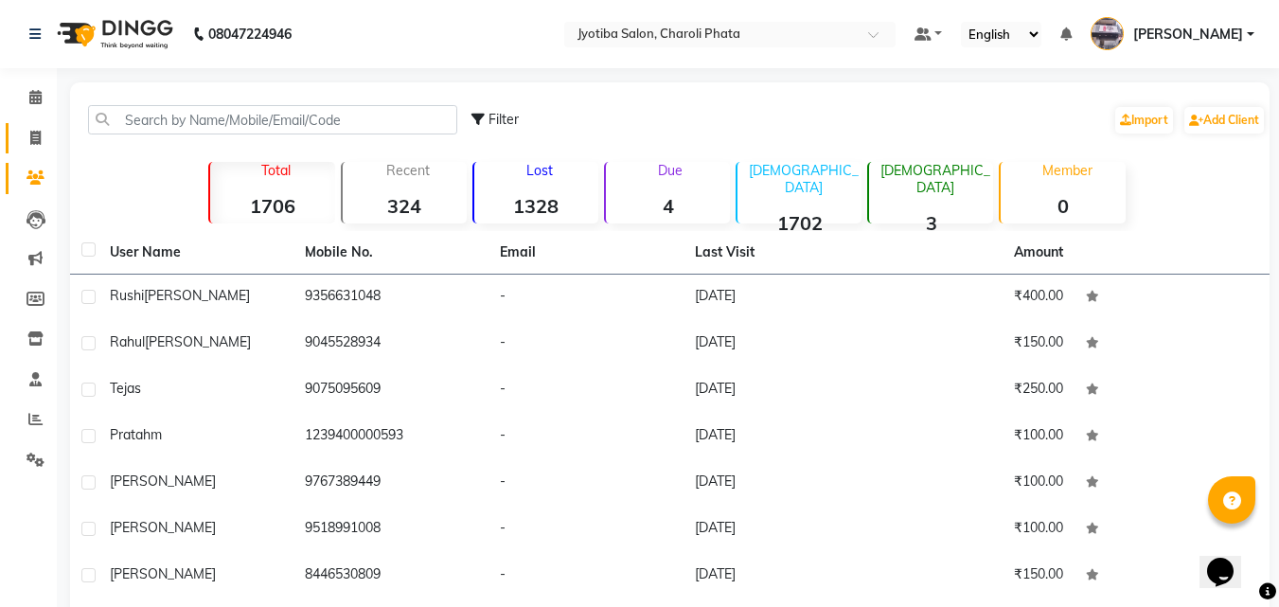
click at [15, 145] on link "Invoice" at bounding box center [28, 138] width 45 height 31
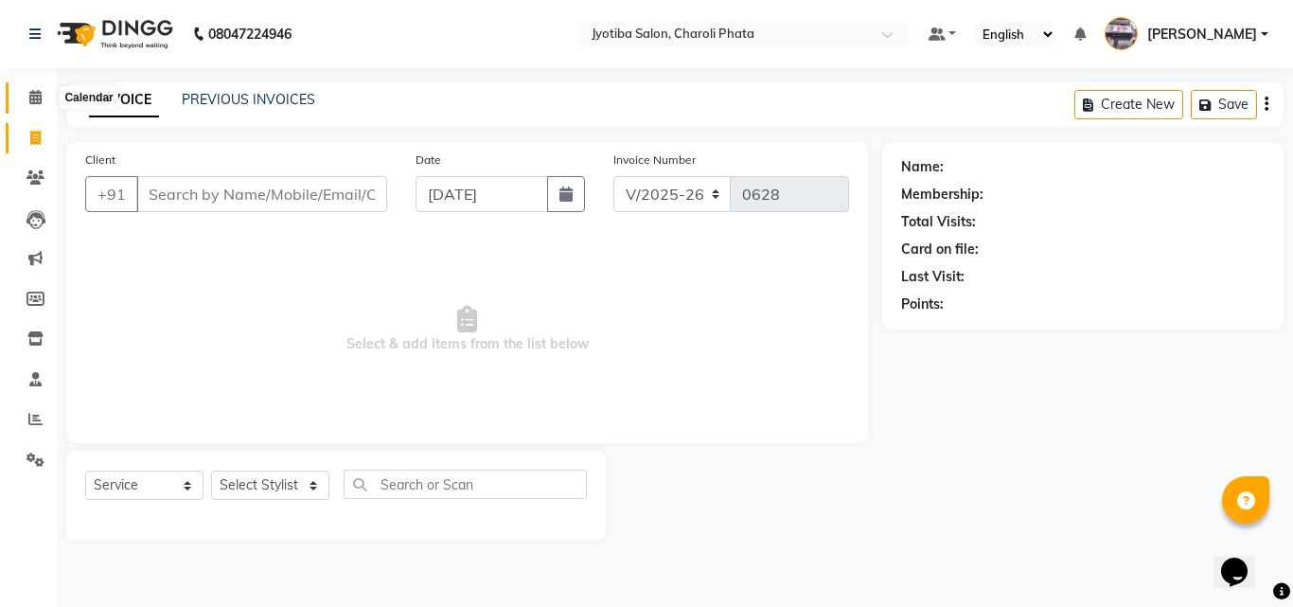
click at [36, 91] on icon at bounding box center [35, 97] width 12 height 14
